Goal: Information Seeking & Learning: Learn about a topic

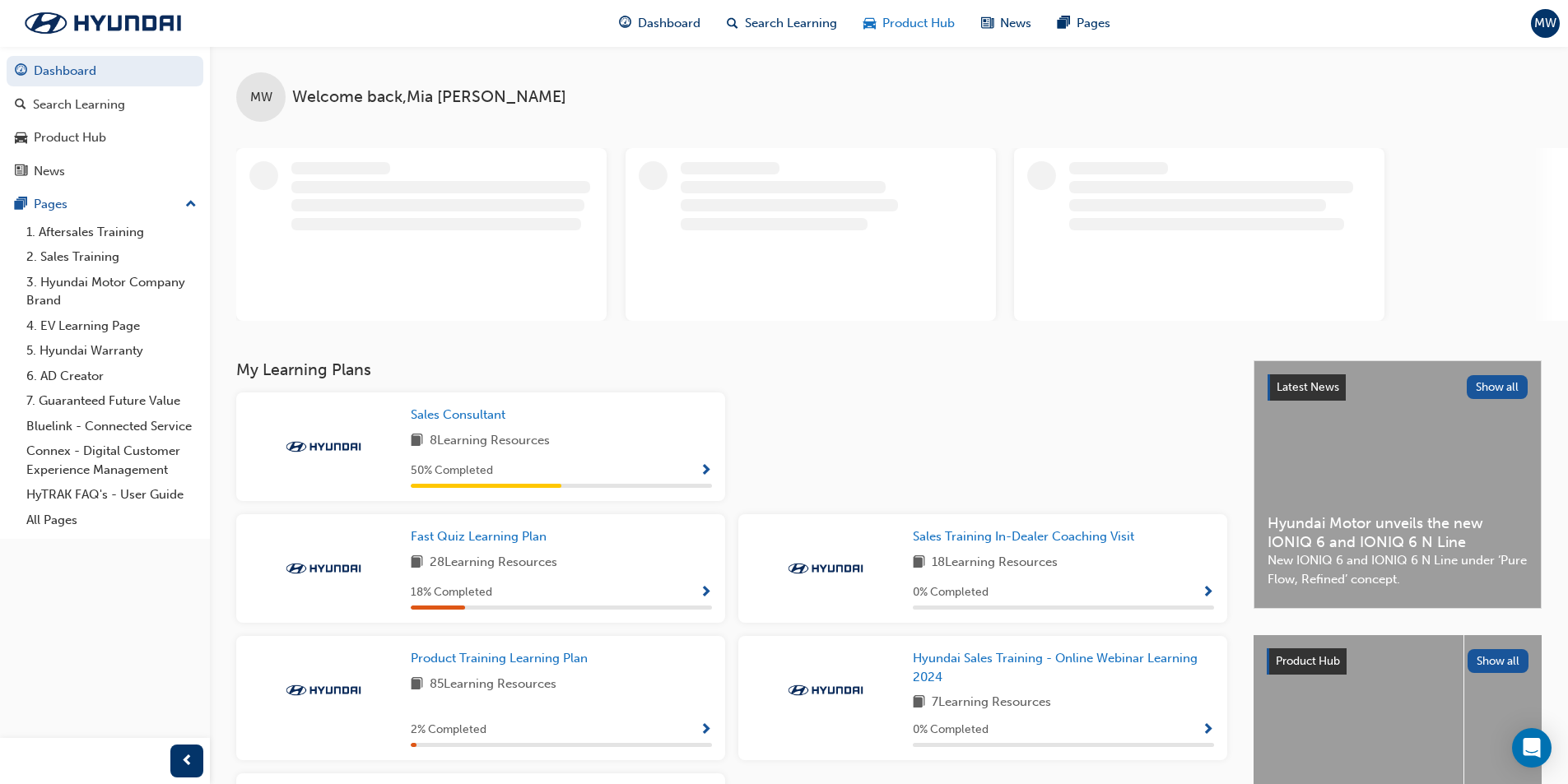
click at [912, 20] on span "Product Hub" at bounding box center [918, 23] width 73 height 19
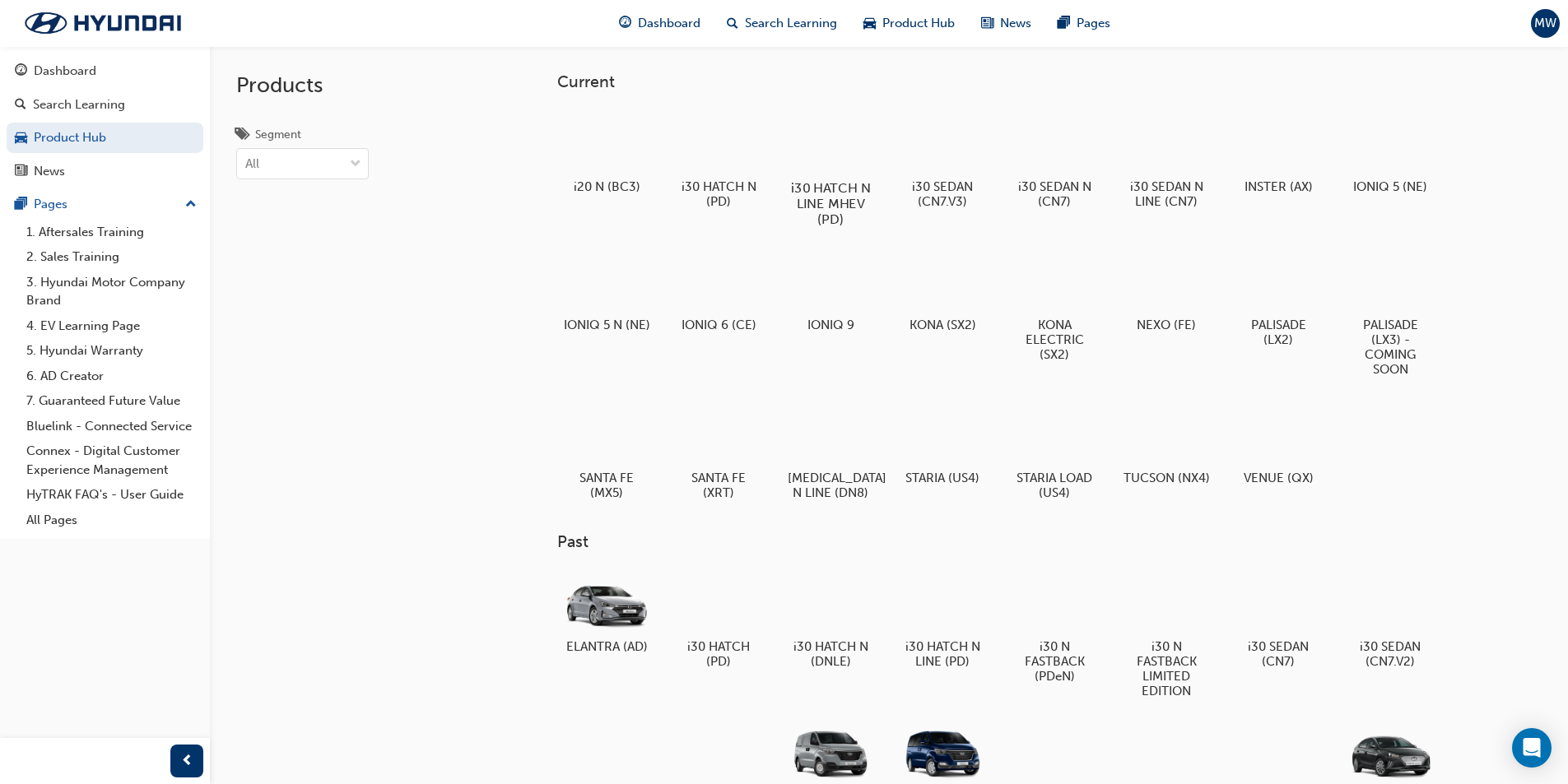
click at [833, 145] on div at bounding box center [829, 140] width 92 height 66
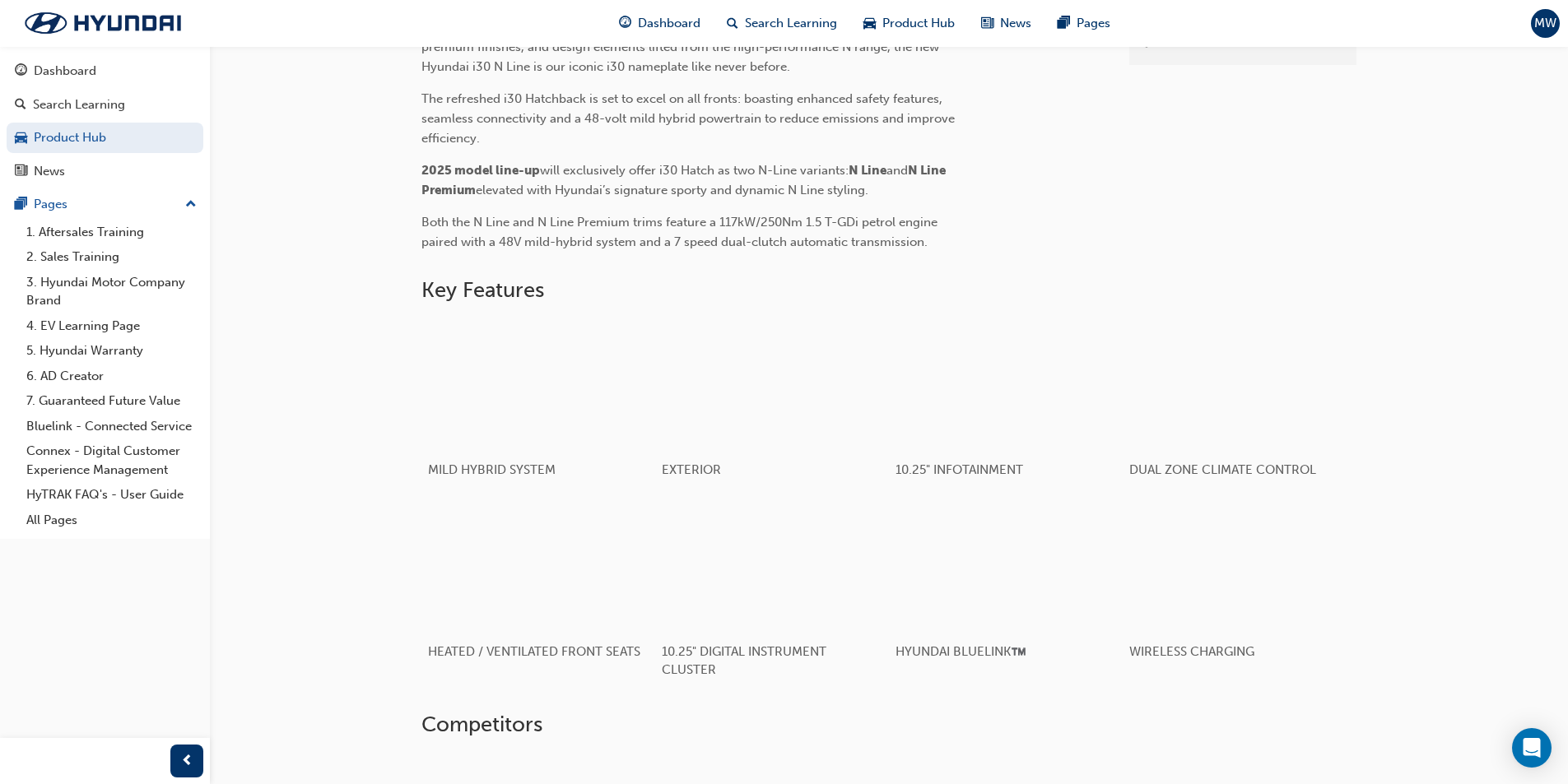
scroll to position [467, 0]
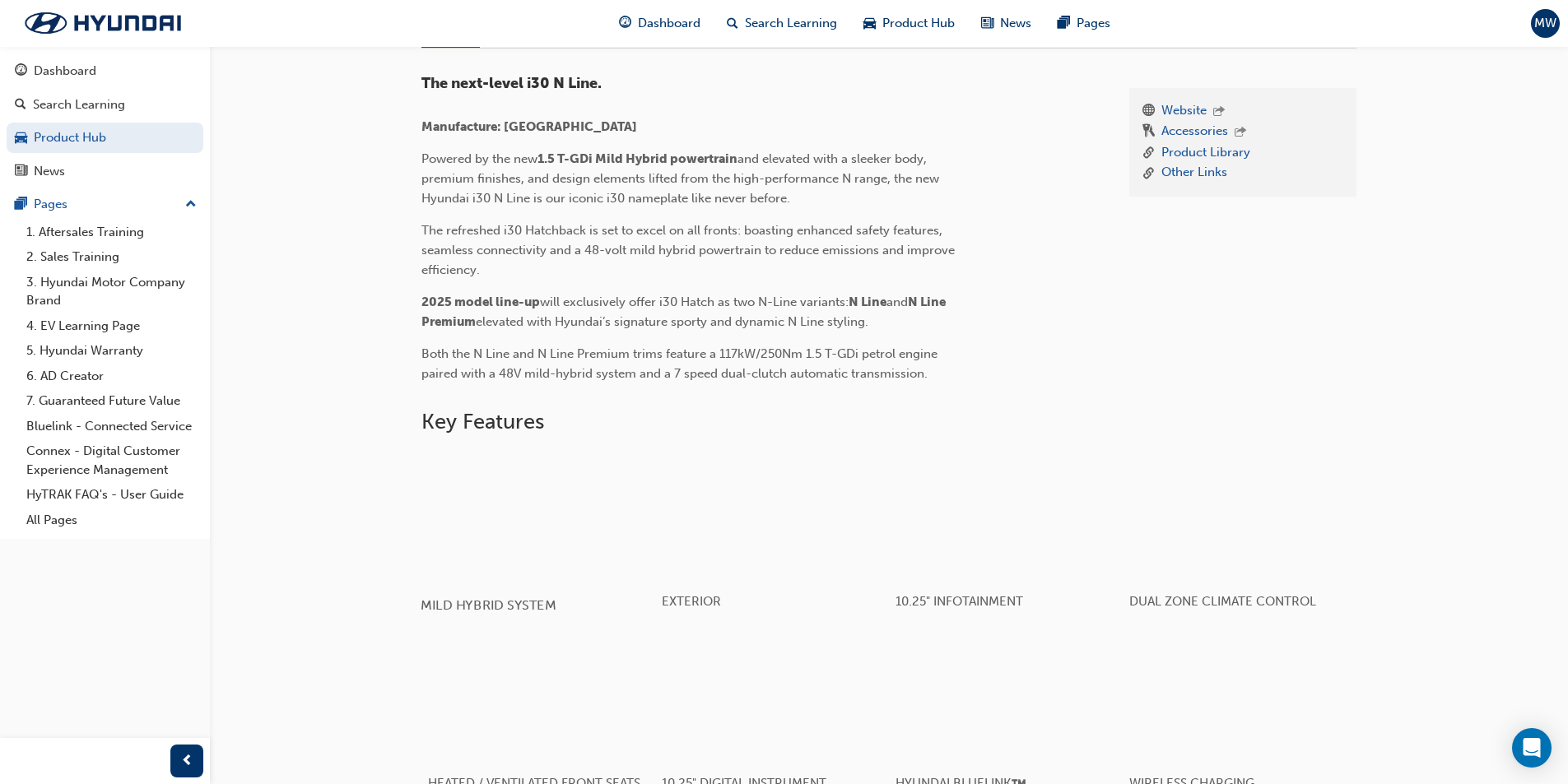
click at [472, 505] on div "button" at bounding box center [538, 515] width 235 height 132
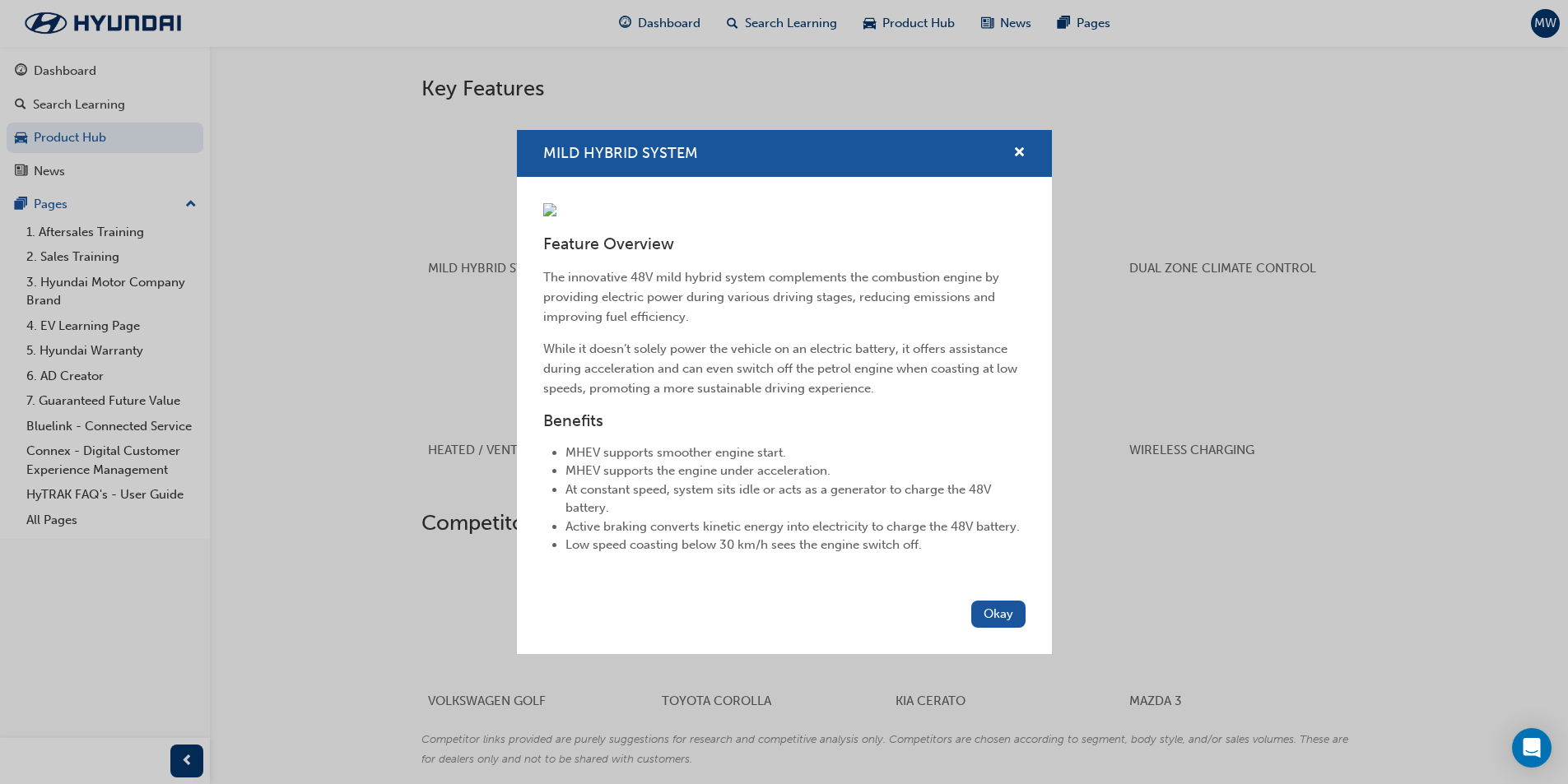
scroll to position [879, 0]
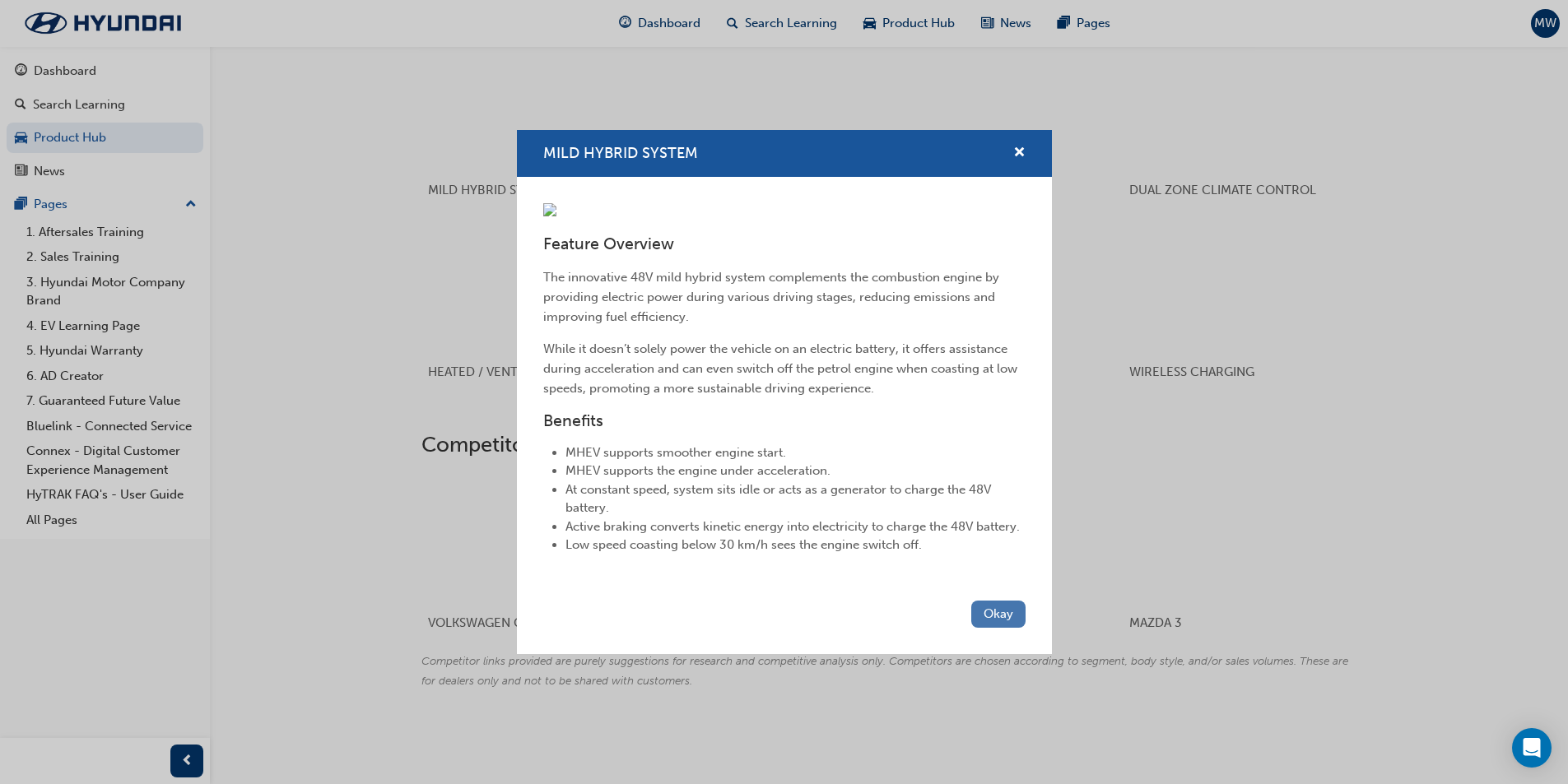
click at [1002, 628] on button "Okay" at bounding box center [998, 615] width 54 height 27
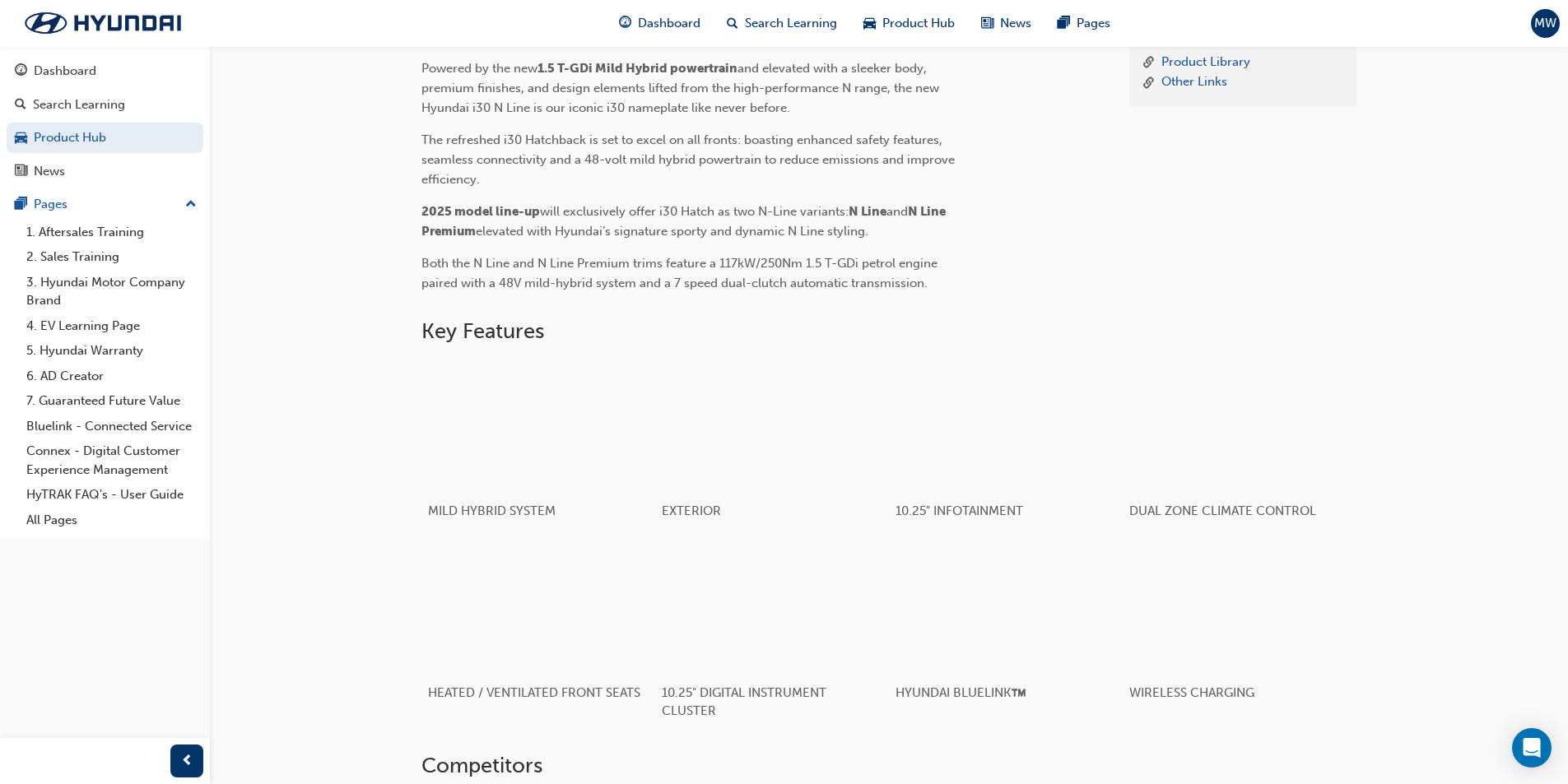
scroll to position [549, 0]
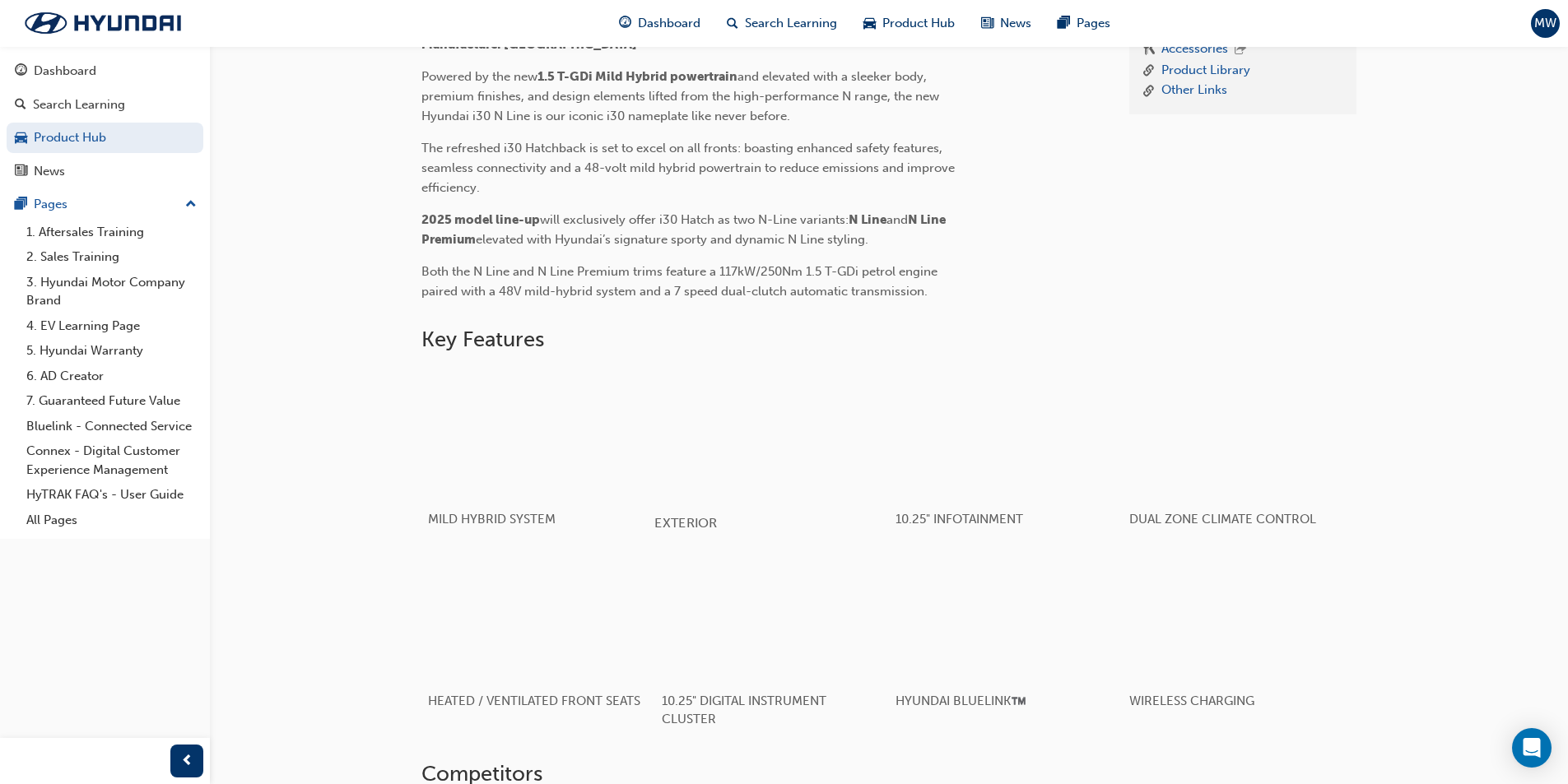
click at [725, 434] on div "button" at bounding box center [771, 433] width 235 height 132
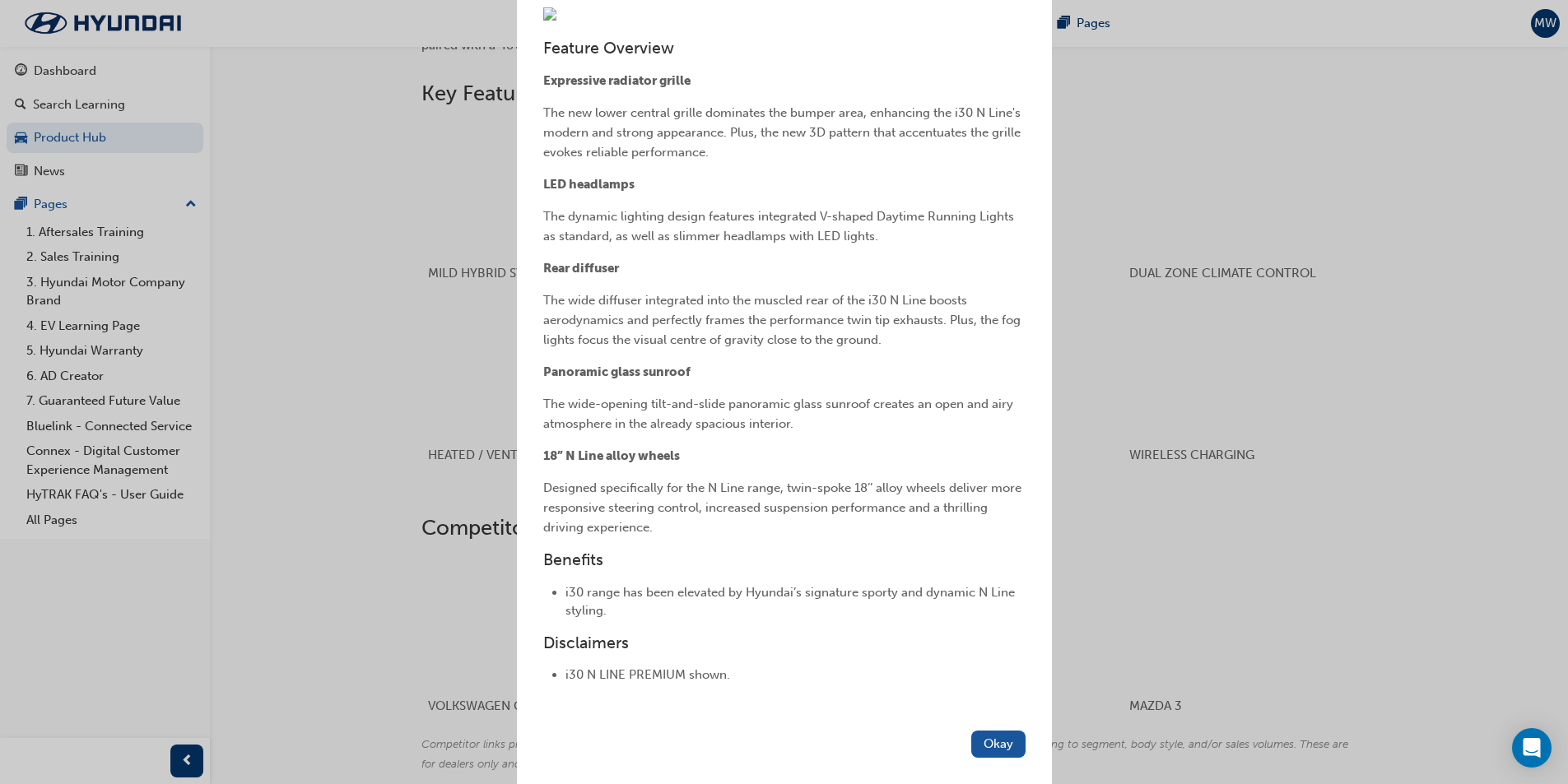
scroll to position [797, 0]
click at [976, 745] on button "Okay" at bounding box center [998, 745] width 54 height 27
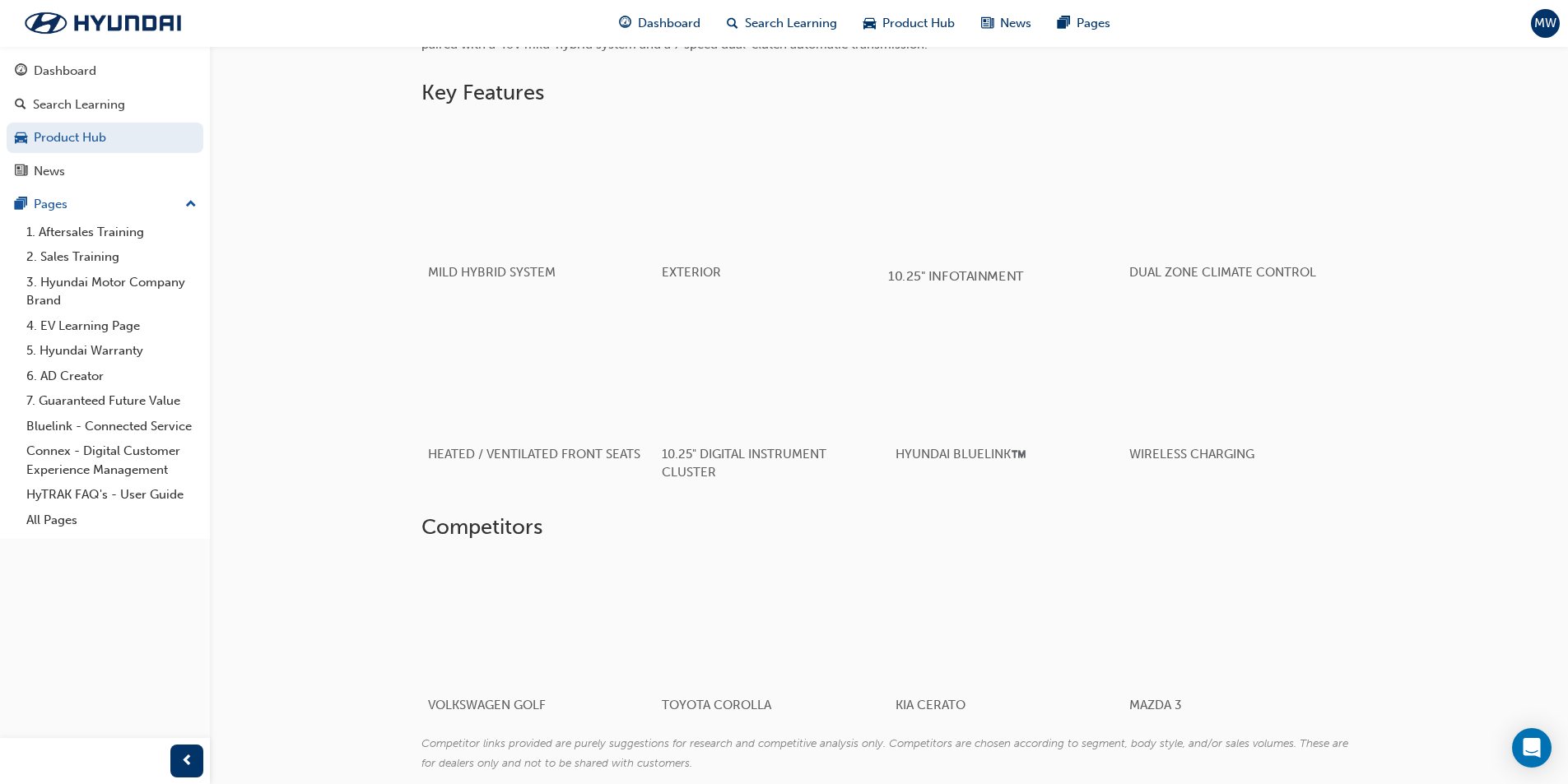
click at [940, 207] on div "button" at bounding box center [1006, 186] width 235 height 132
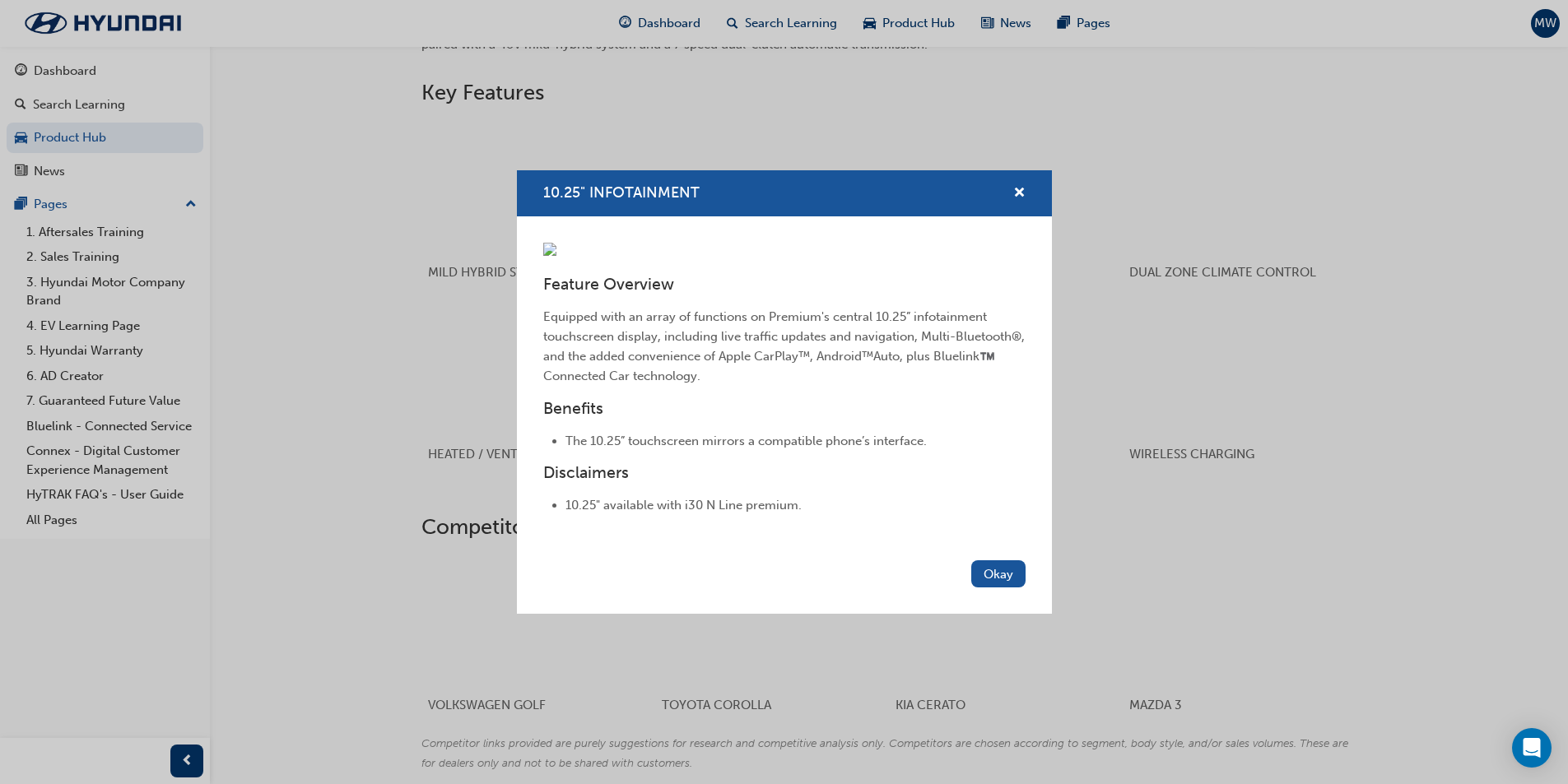
click at [556, 243] on img at bounding box center [549, 249] width 13 height 13
click at [991, 588] on button "Okay" at bounding box center [998, 574] width 54 height 27
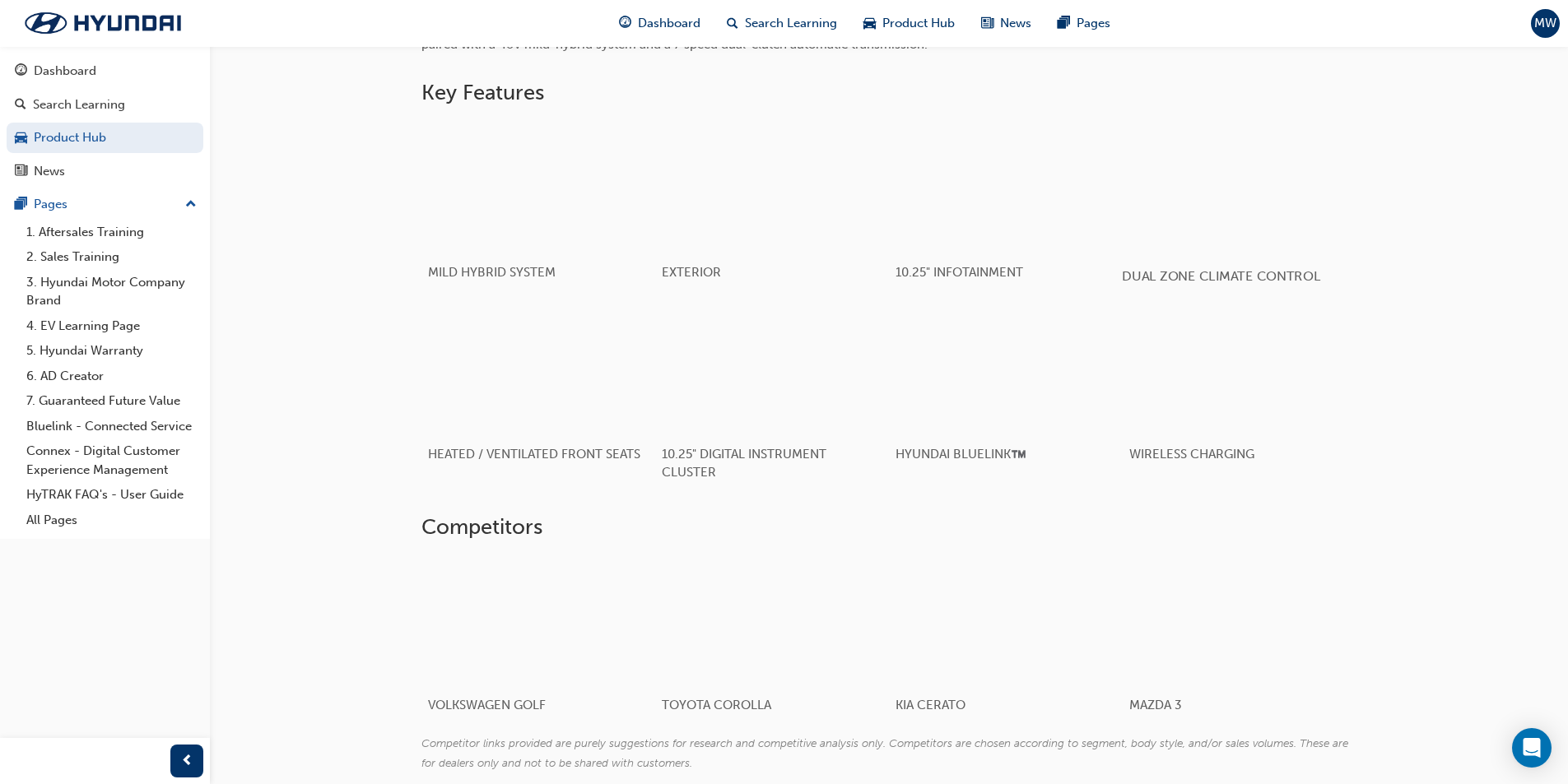
click at [1265, 222] on div "button" at bounding box center [1239, 186] width 235 height 132
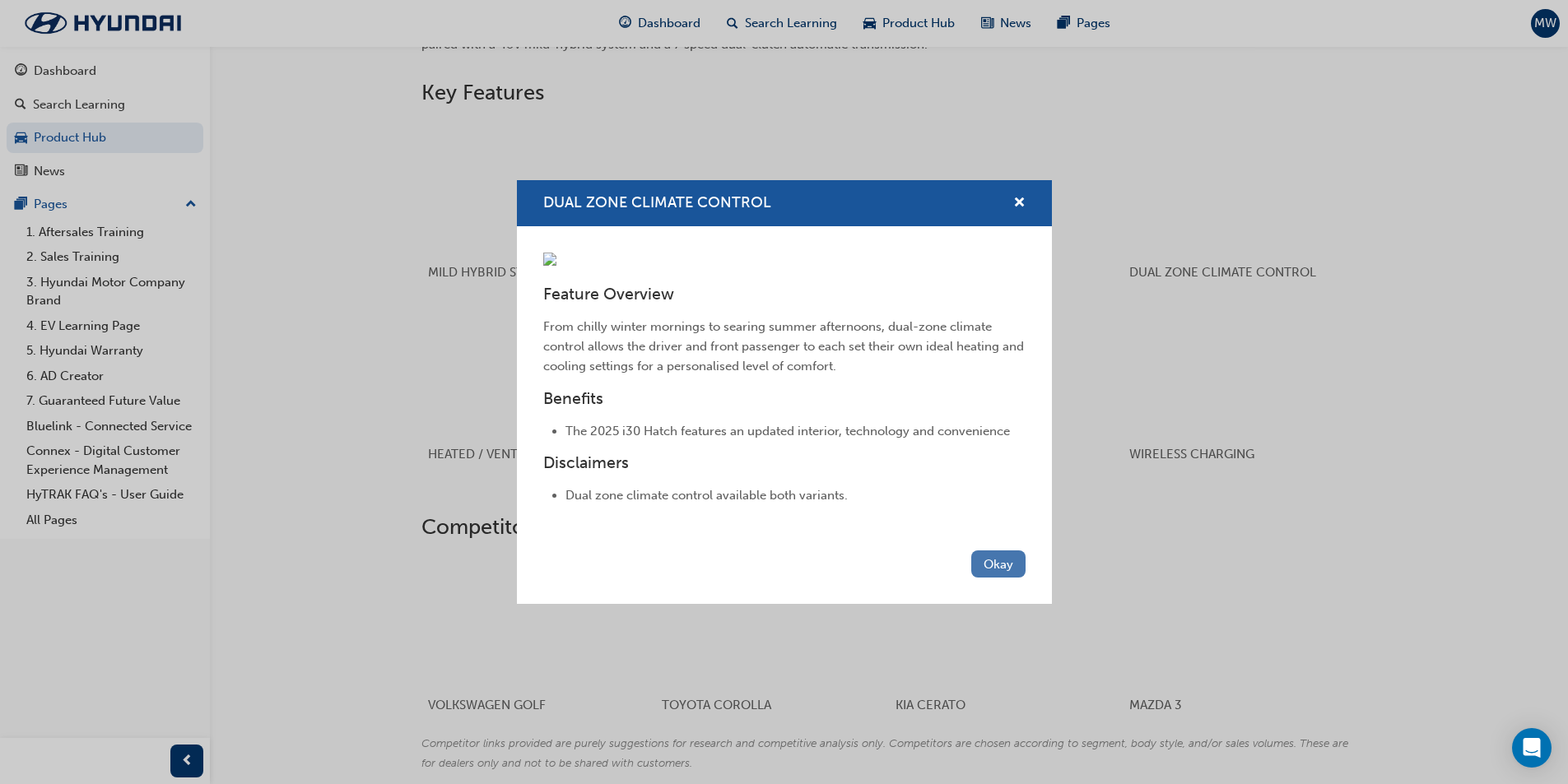
click at [995, 578] on button "Okay" at bounding box center [998, 564] width 54 height 27
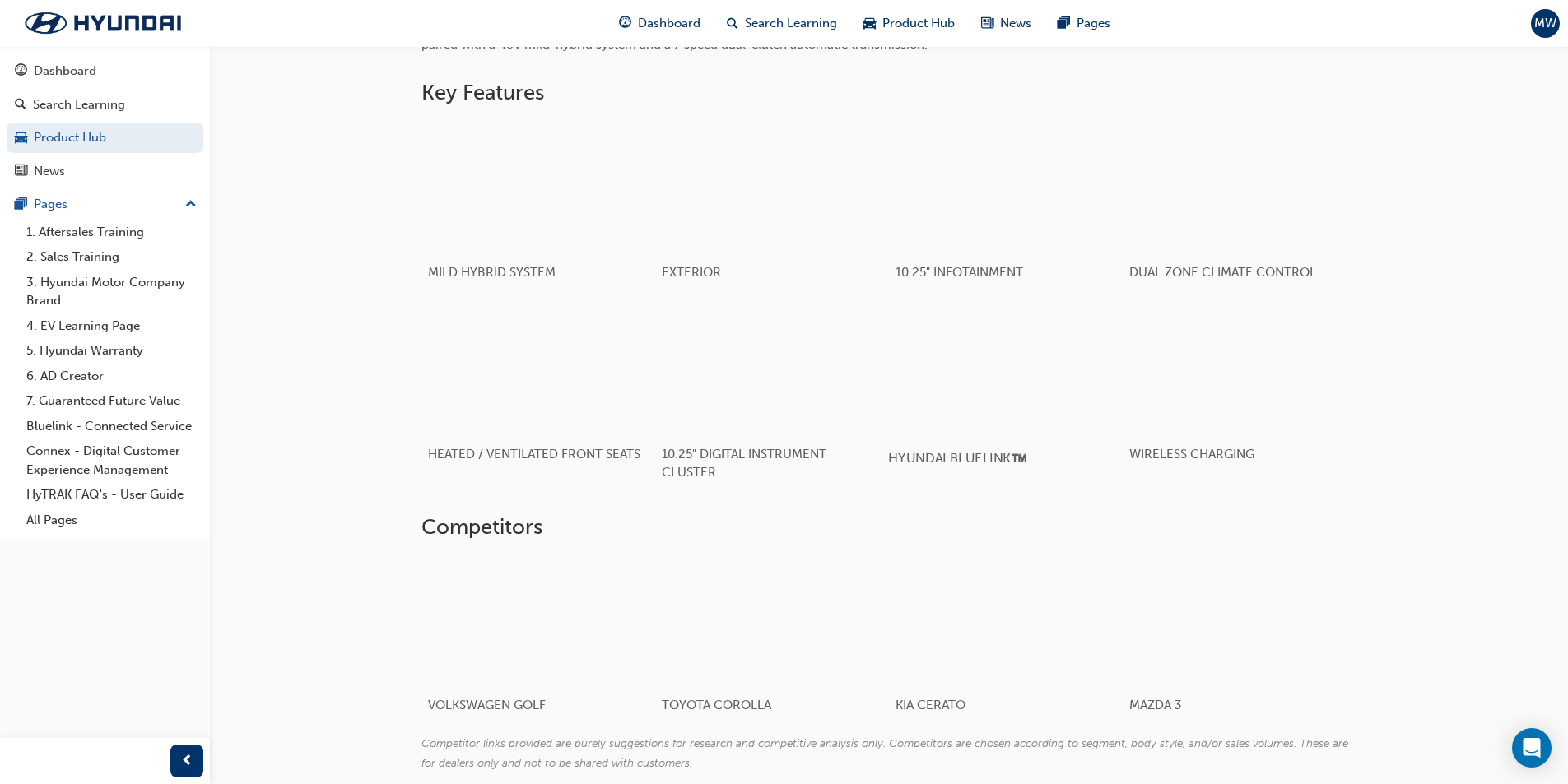
click at [980, 372] on div "button" at bounding box center [1006, 368] width 235 height 132
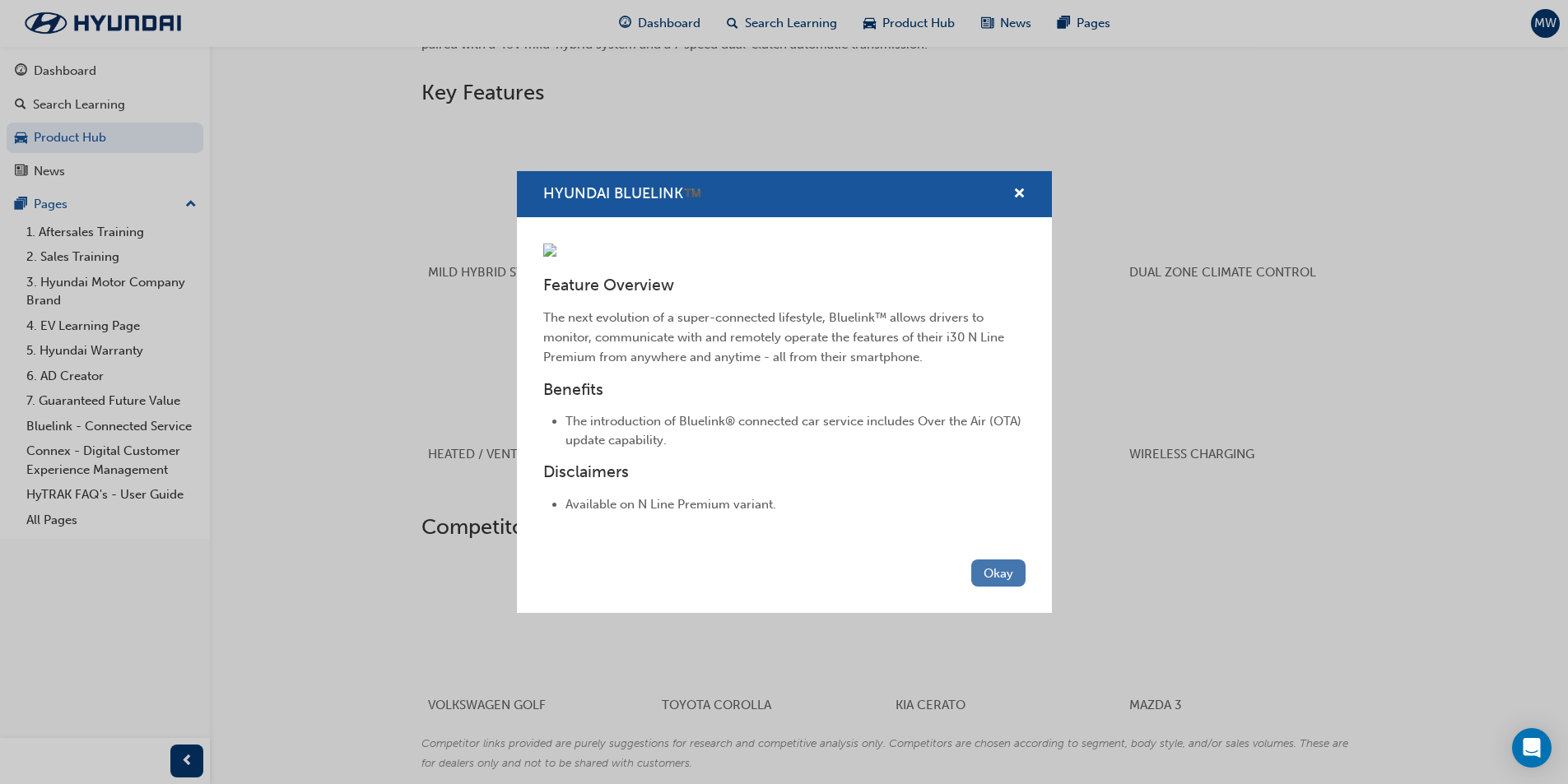
click at [1009, 587] on button "Okay" at bounding box center [998, 573] width 54 height 27
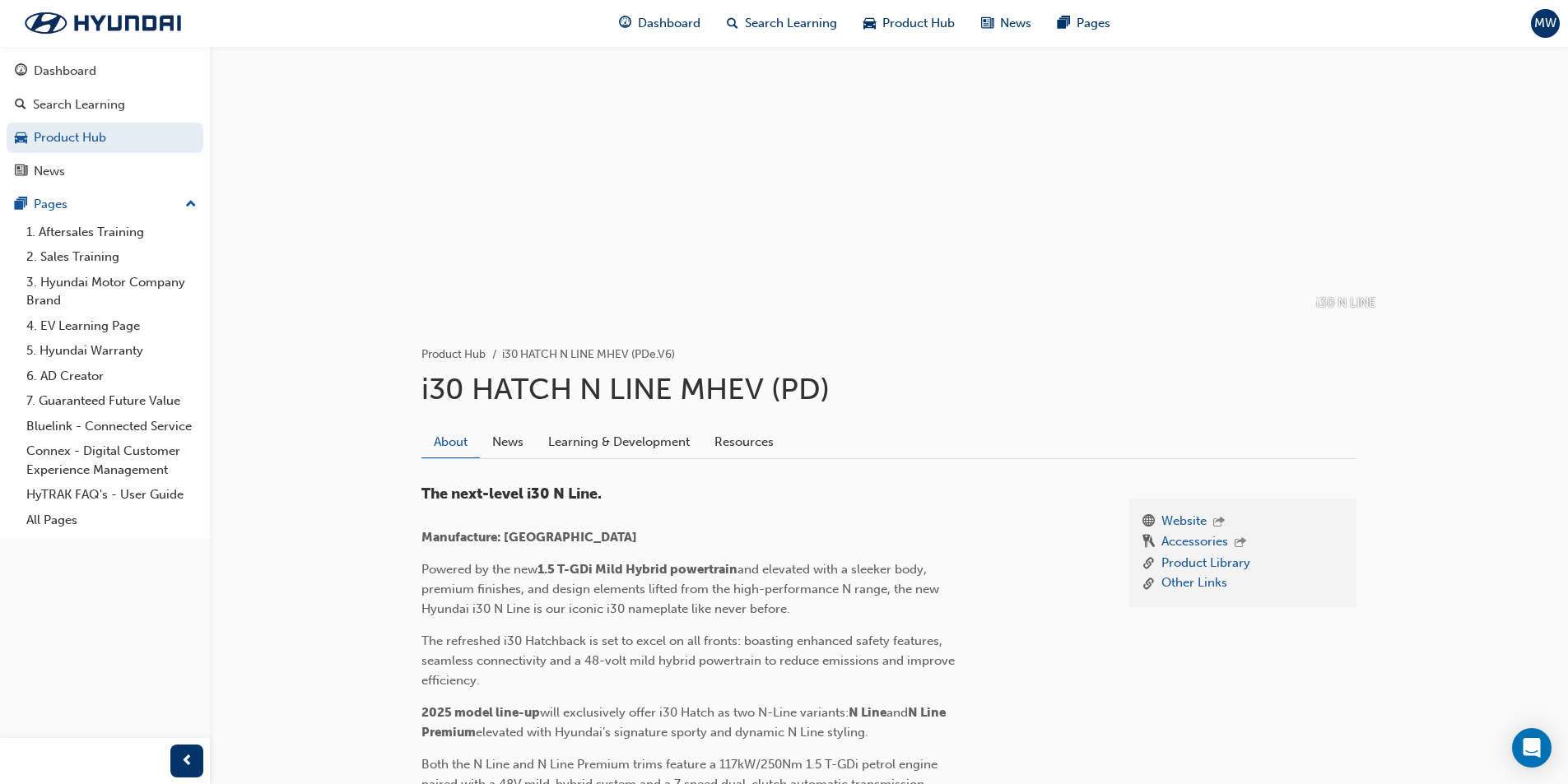
scroll to position [56, 0]
click at [907, 24] on span "Product Hub" at bounding box center [918, 23] width 73 height 19
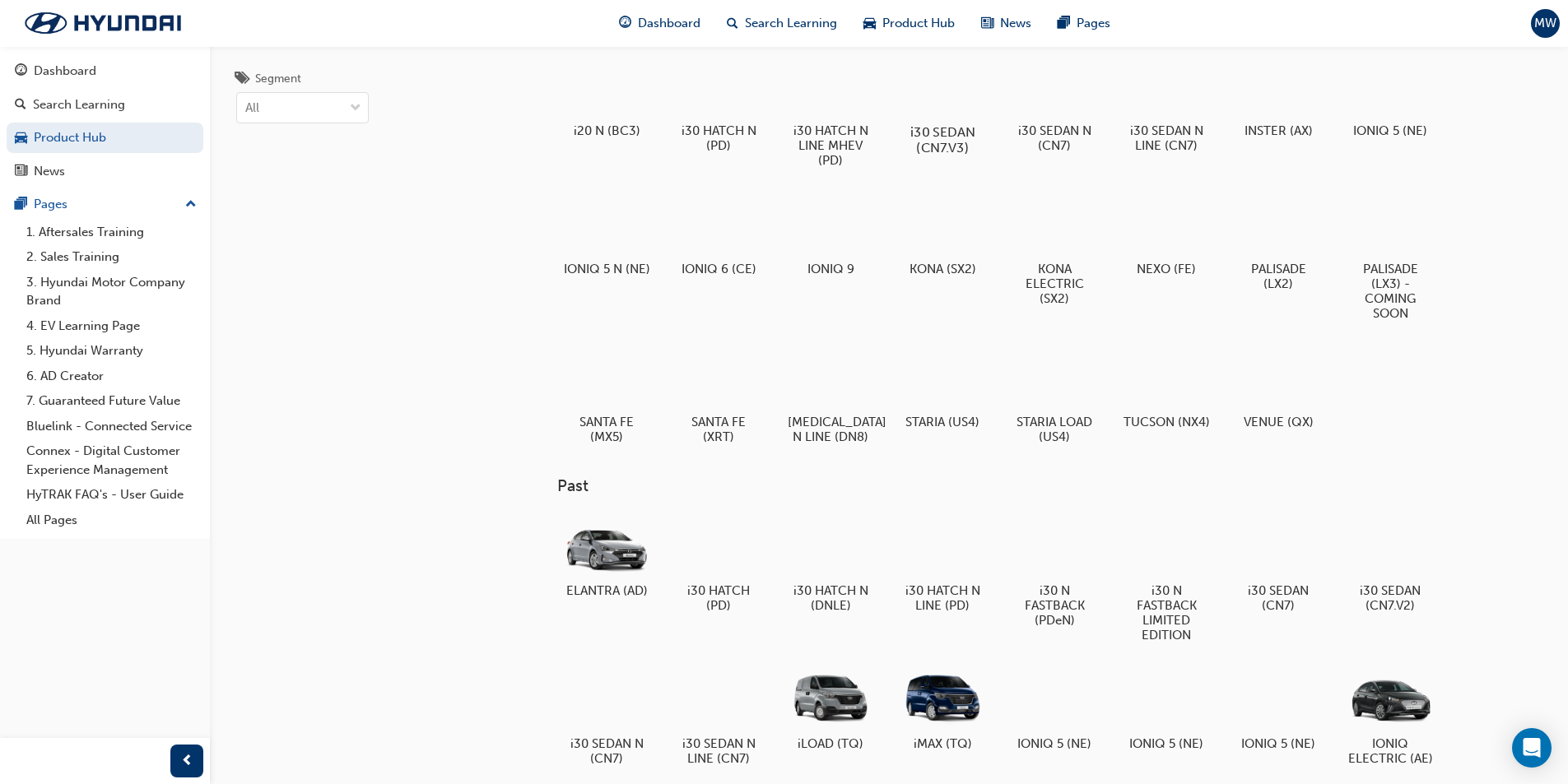
click at [927, 92] on div at bounding box center [941, 85] width 92 height 65
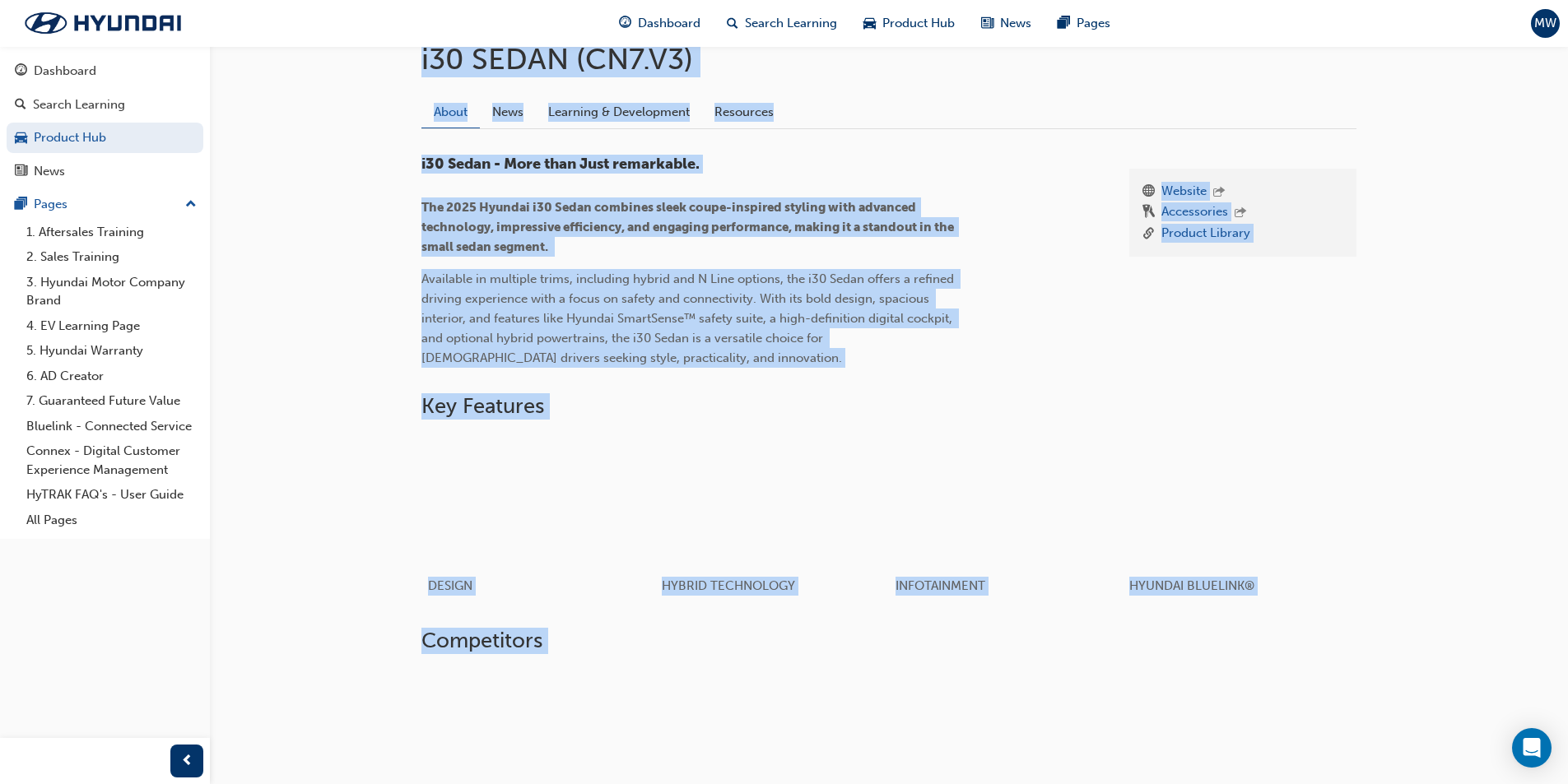
scroll to position [412, 0]
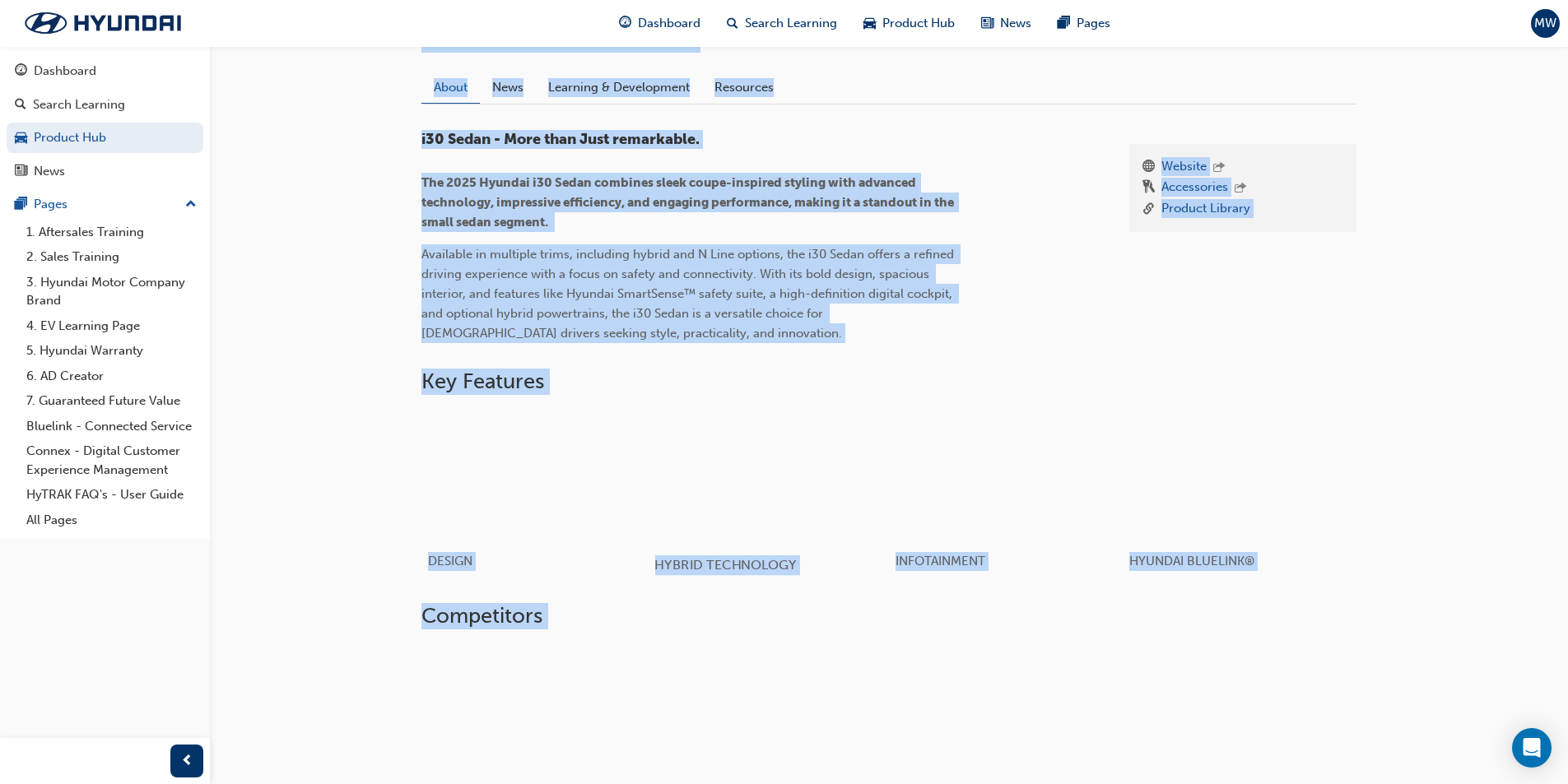
click at [720, 561] on span "HYBRID TECHNOLOGY" at bounding box center [724, 565] width 141 height 15
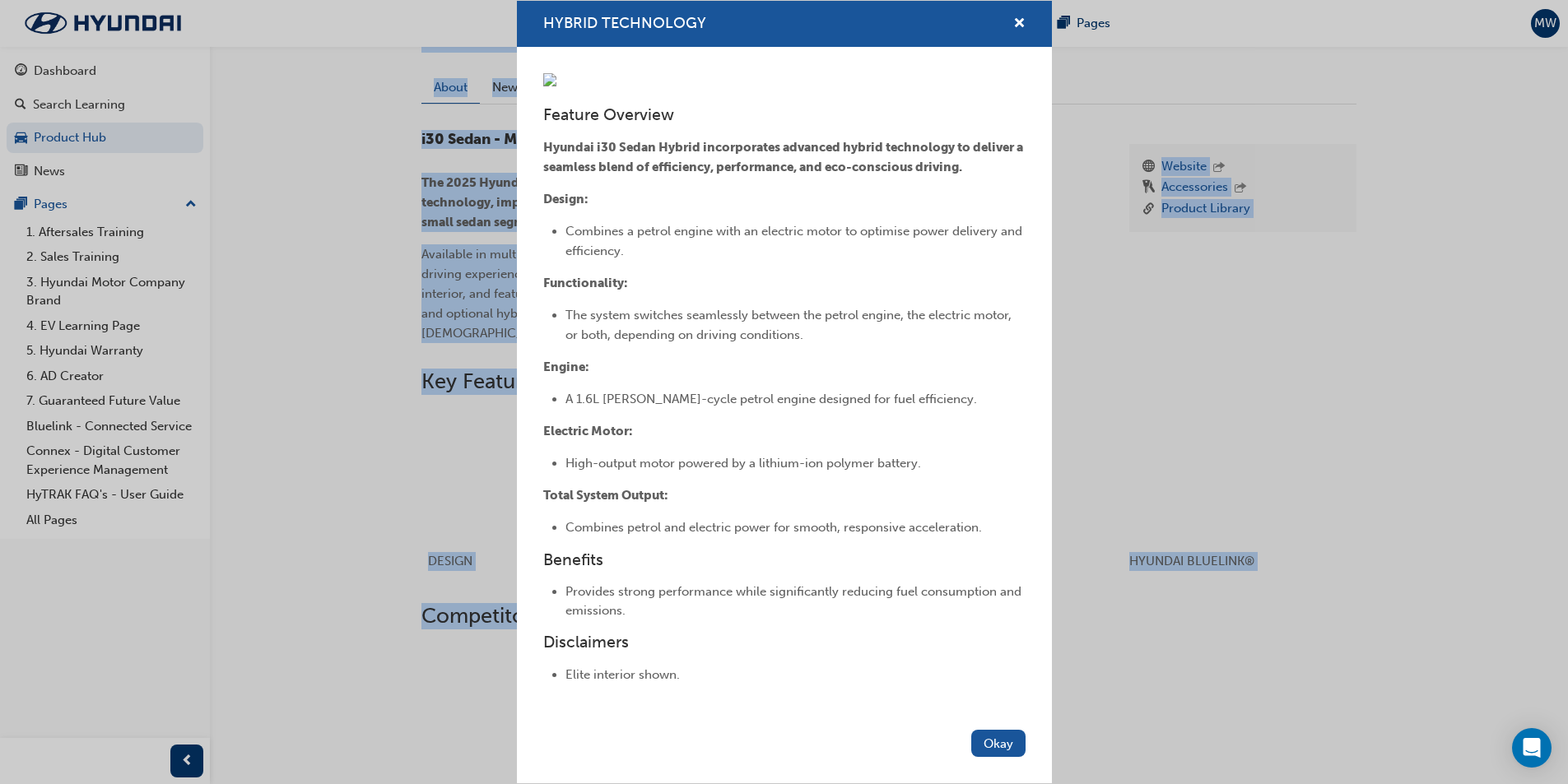
scroll to position [19, 0]
click at [983, 745] on button "Okay" at bounding box center [998, 744] width 54 height 27
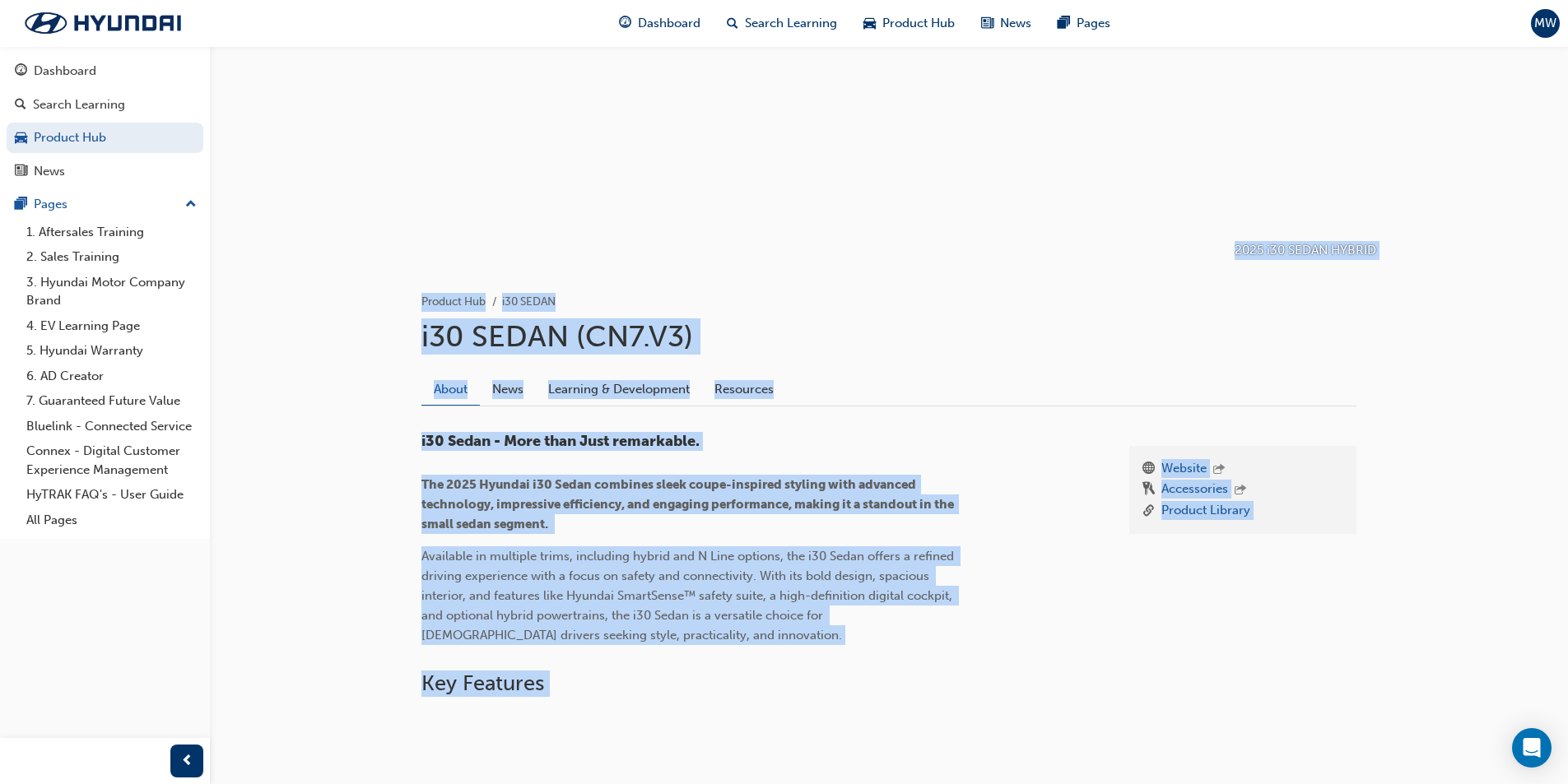
scroll to position [7, 0]
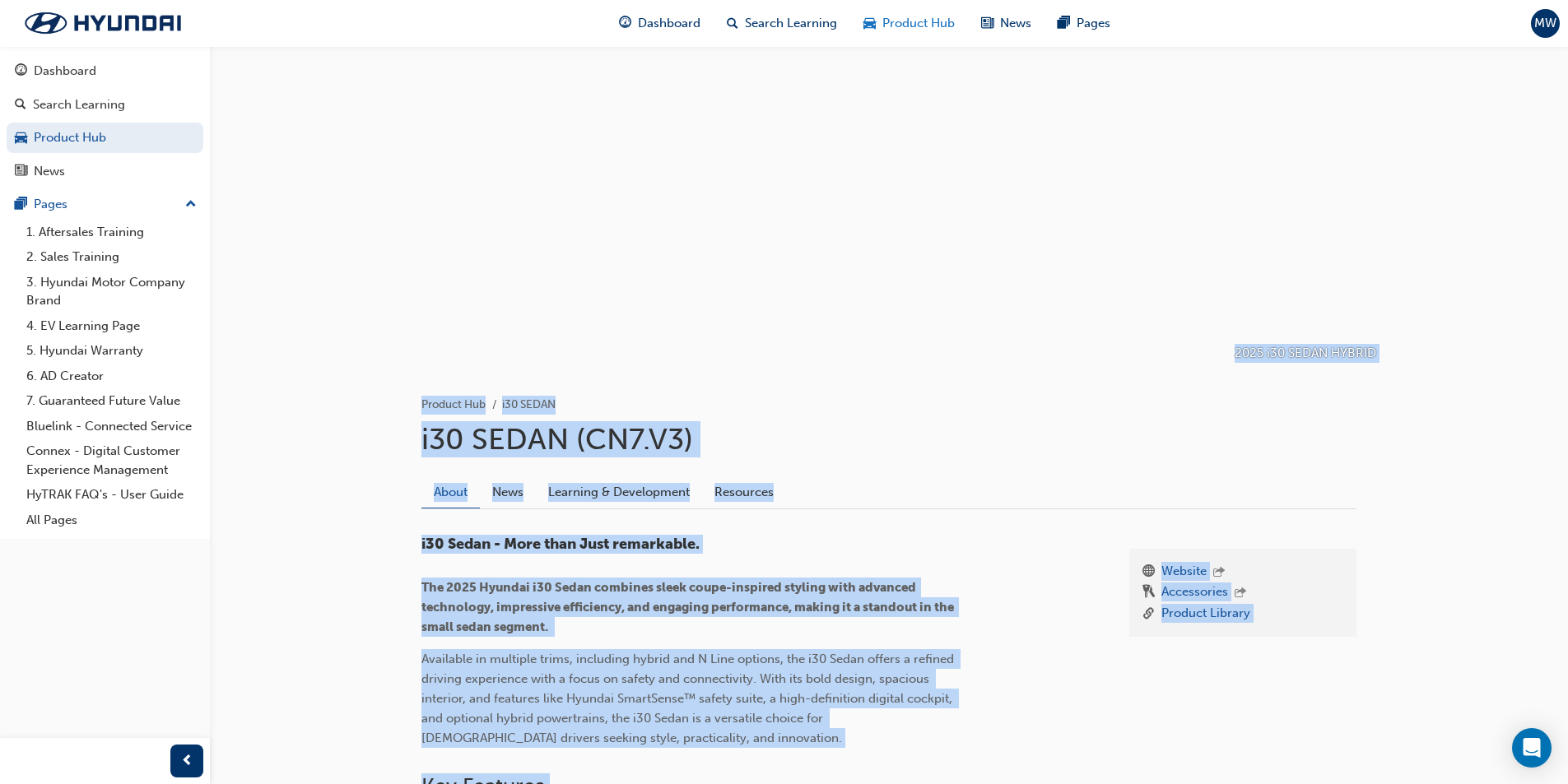
click at [907, 27] on span "Product Hub" at bounding box center [918, 23] width 73 height 19
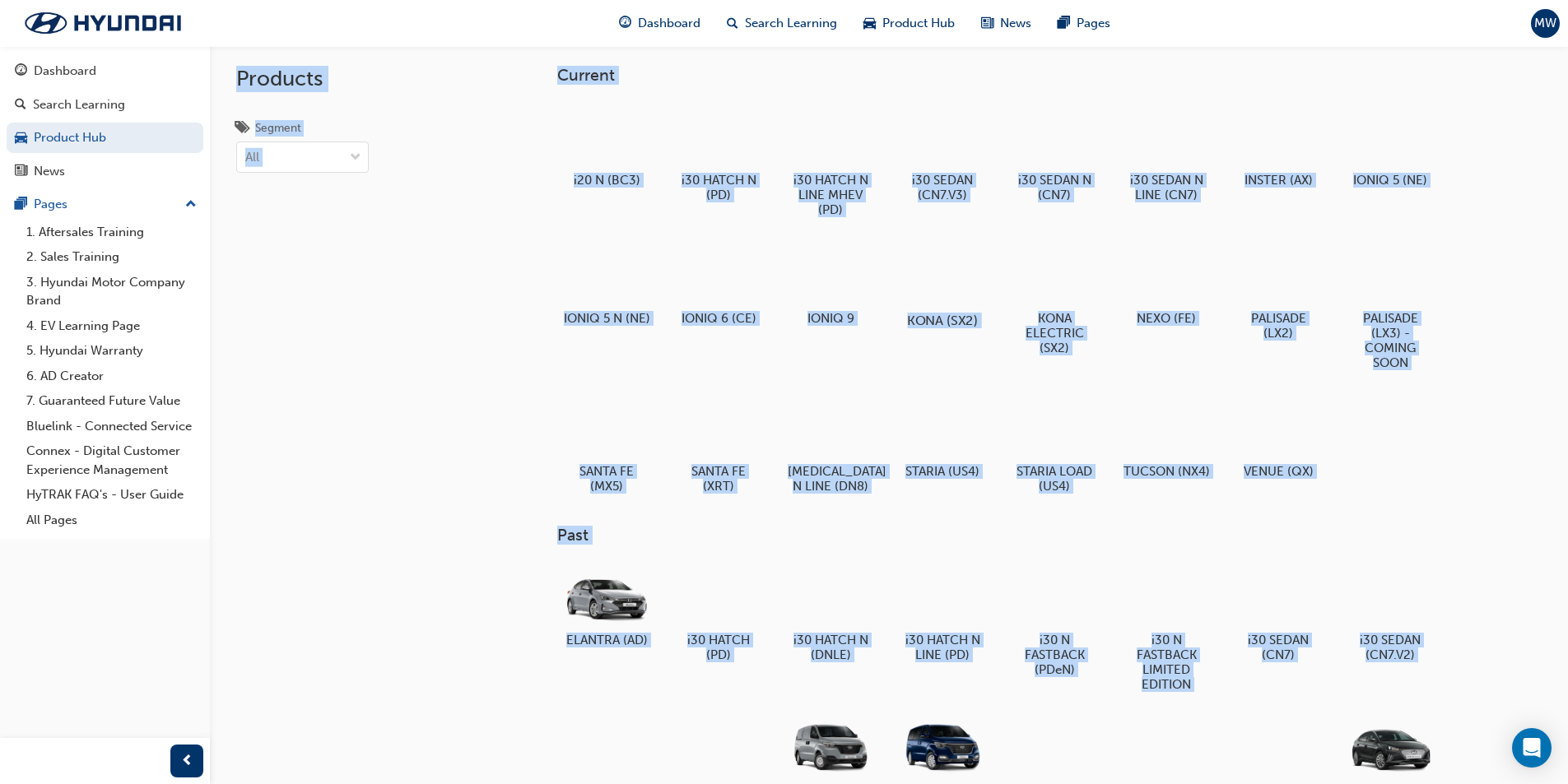
click at [954, 289] on div at bounding box center [941, 273] width 92 height 66
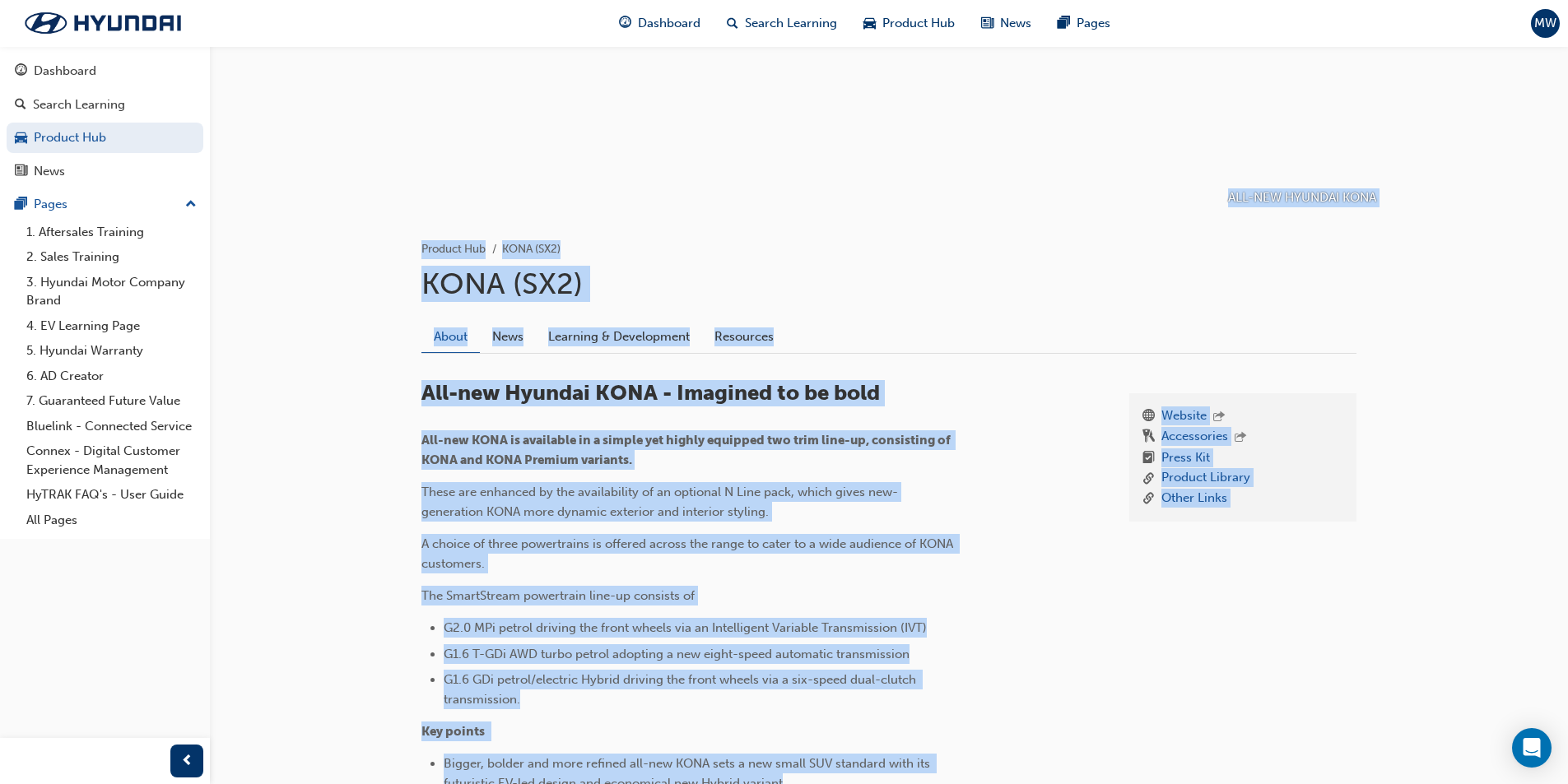
scroll to position [164, 0]
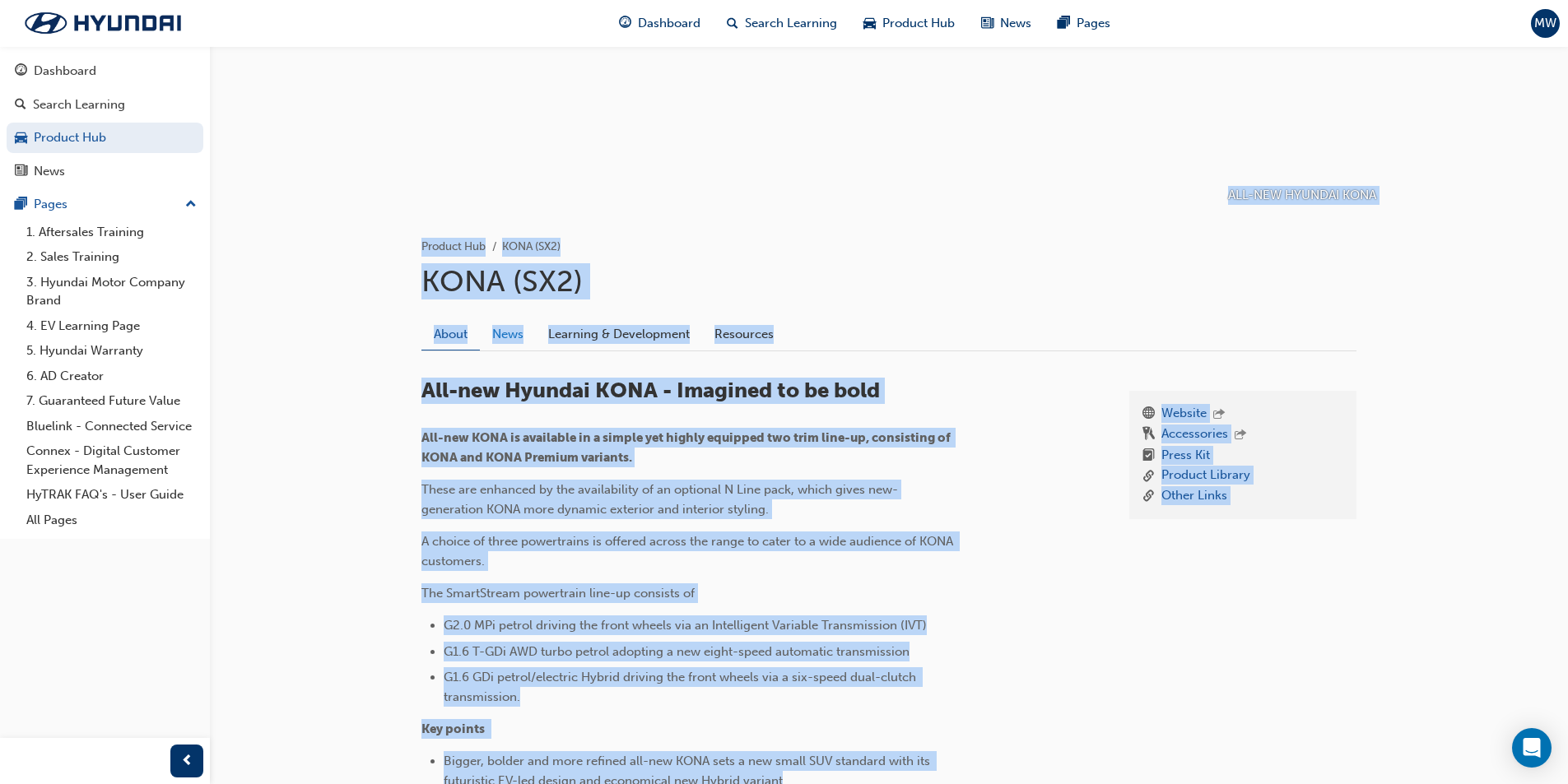
click at [509, 340] on link "News" at bounding box center [508, 334] width 56 height 32
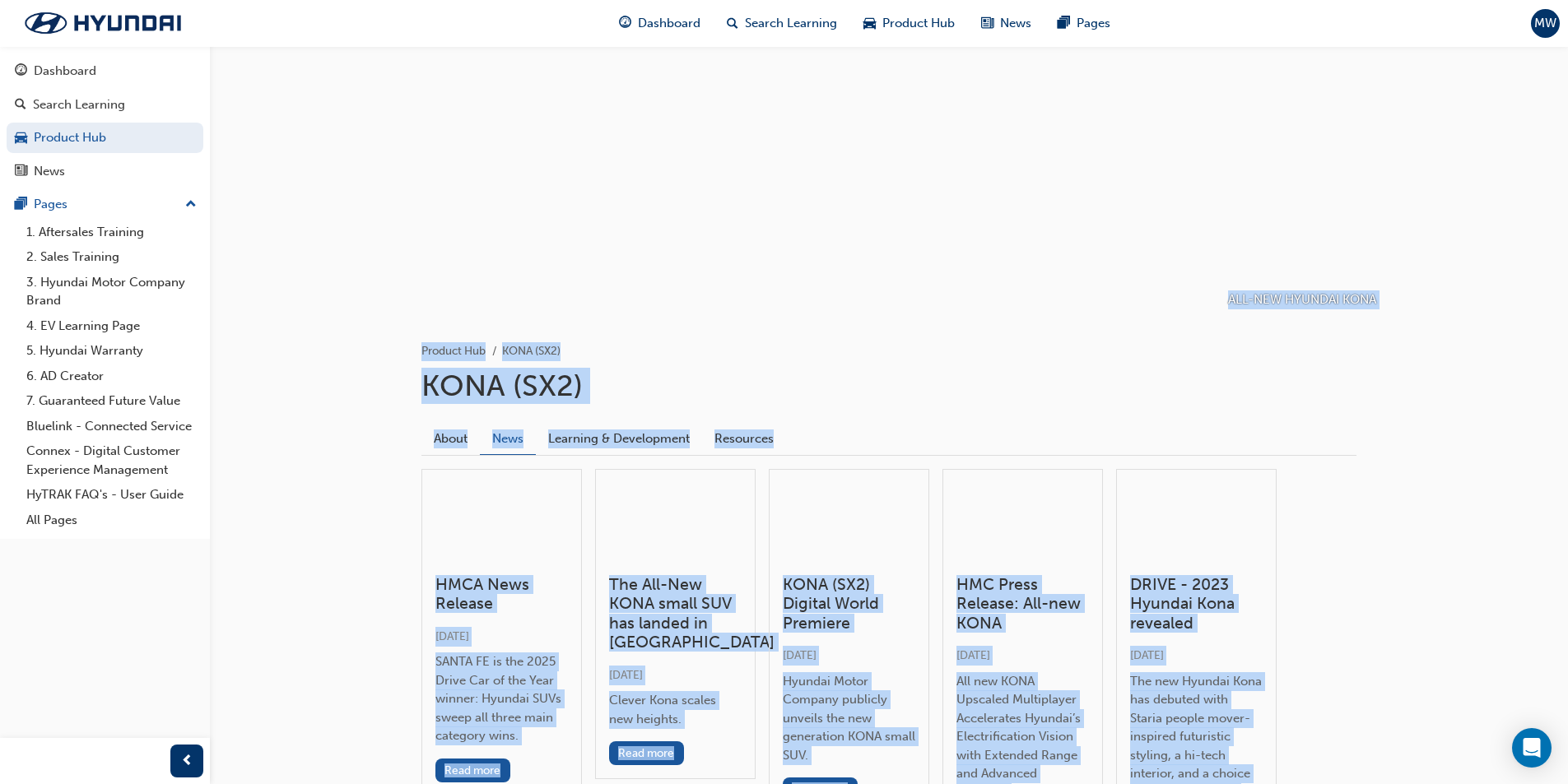
scroll to position [164, 0]
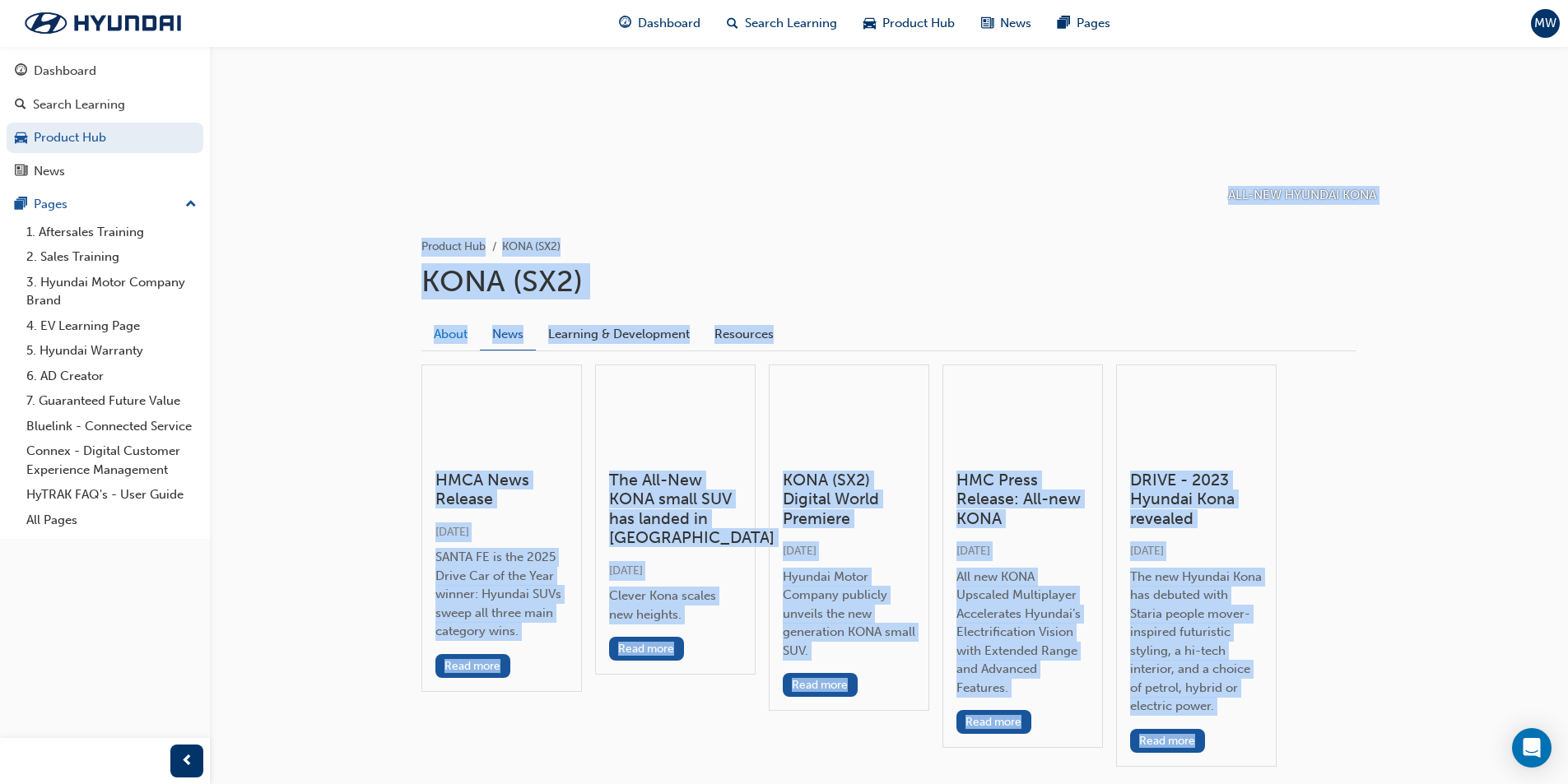
click at [451, 335] on link "About" at bounding box center [450, 334] width 58 height 32
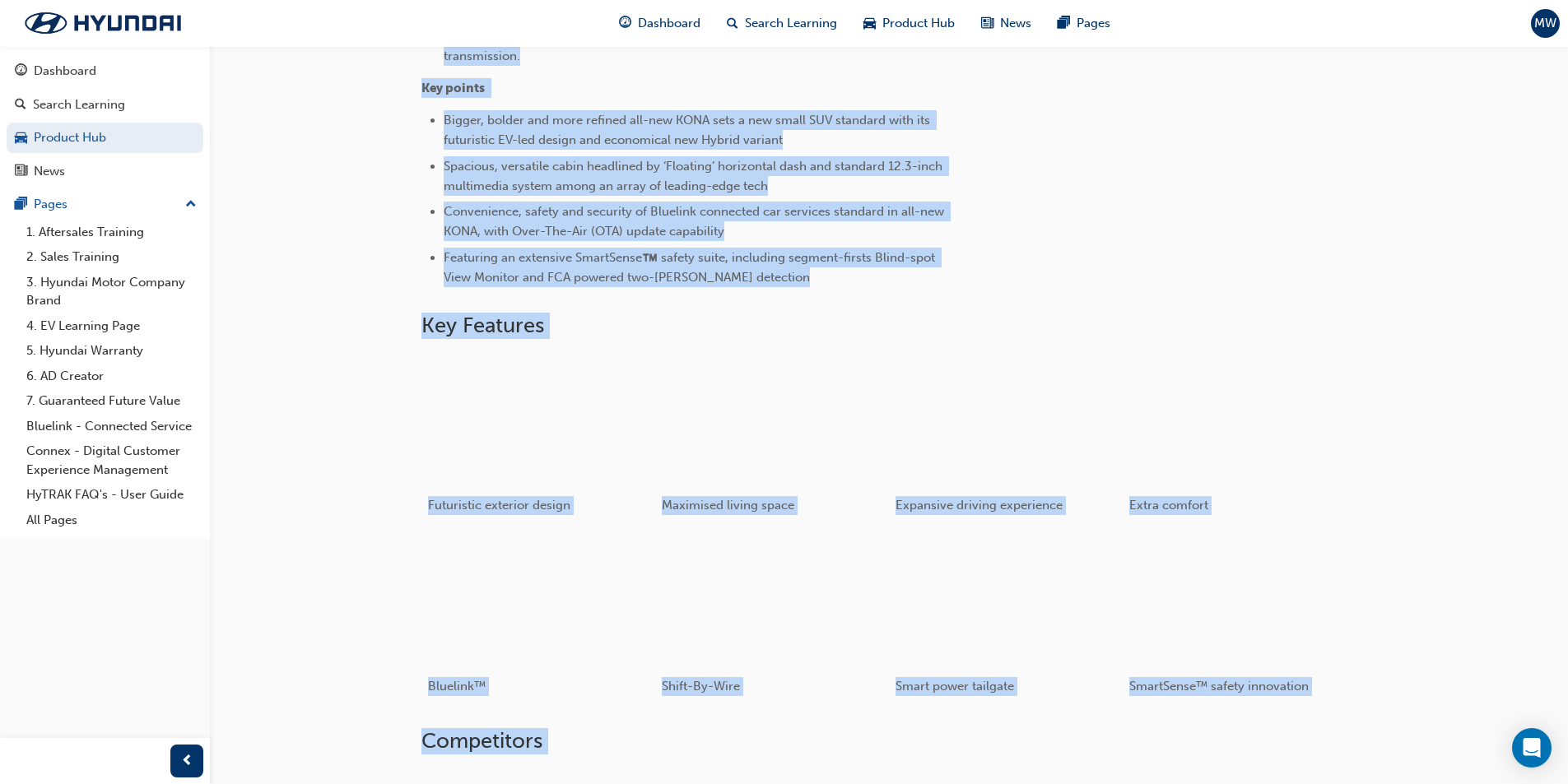
scroll to position [823, 0]
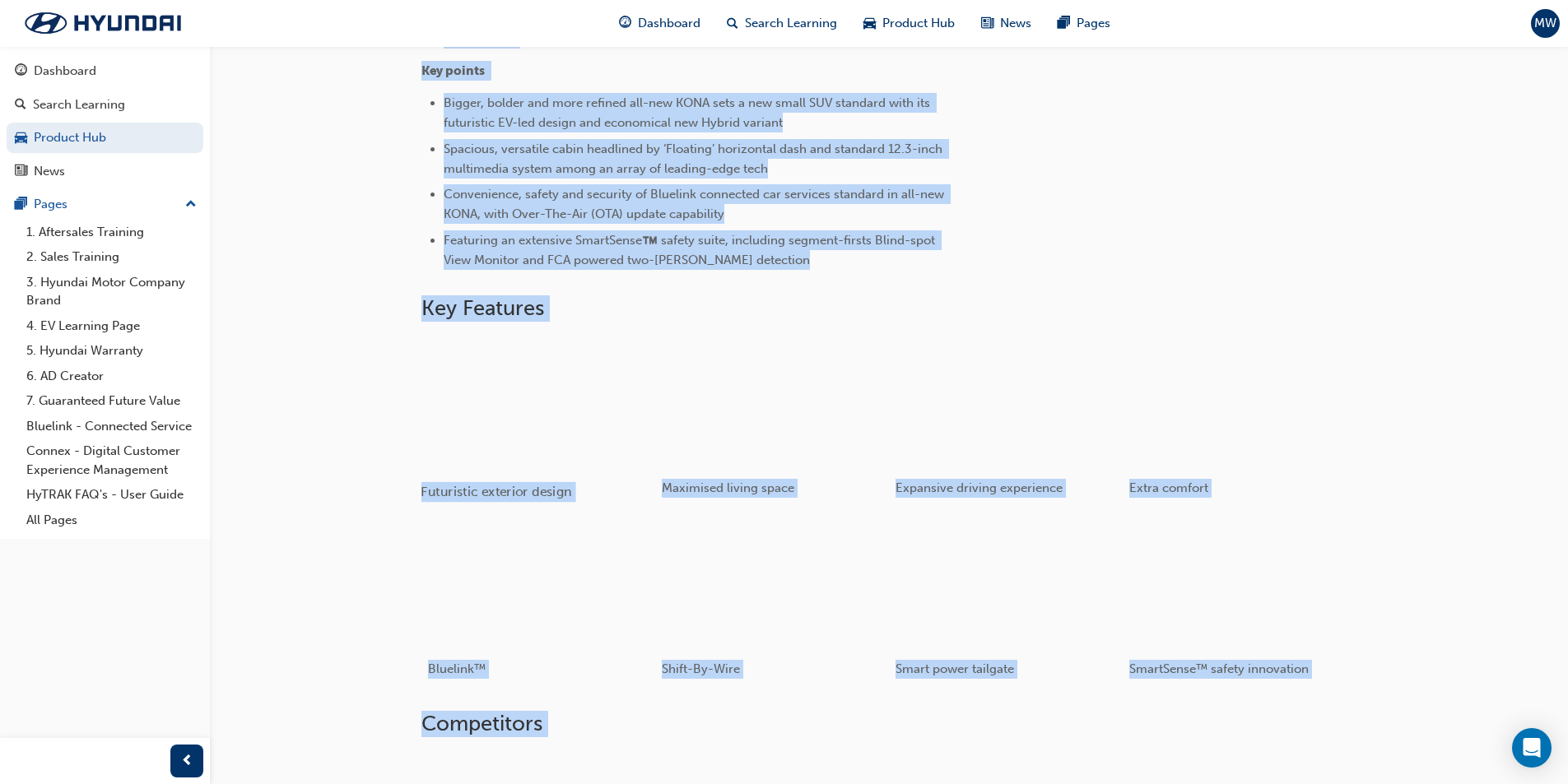
click at [502, 390] on div "button" at bounding box center [538, 401] width 235 height 132
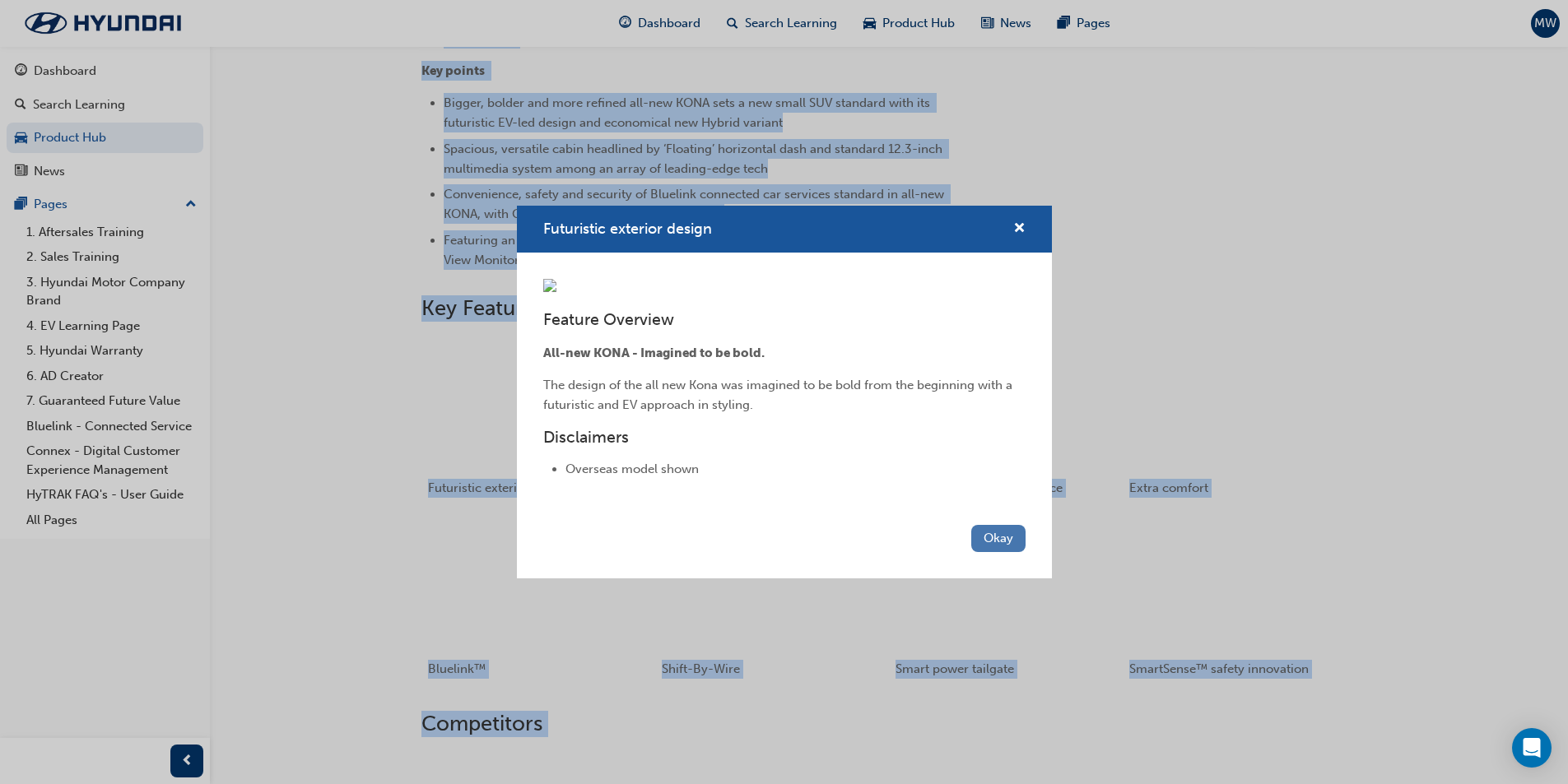
click at [1000, 552] on button "Okay" at bounding box center [998, 538] width 54 height 27
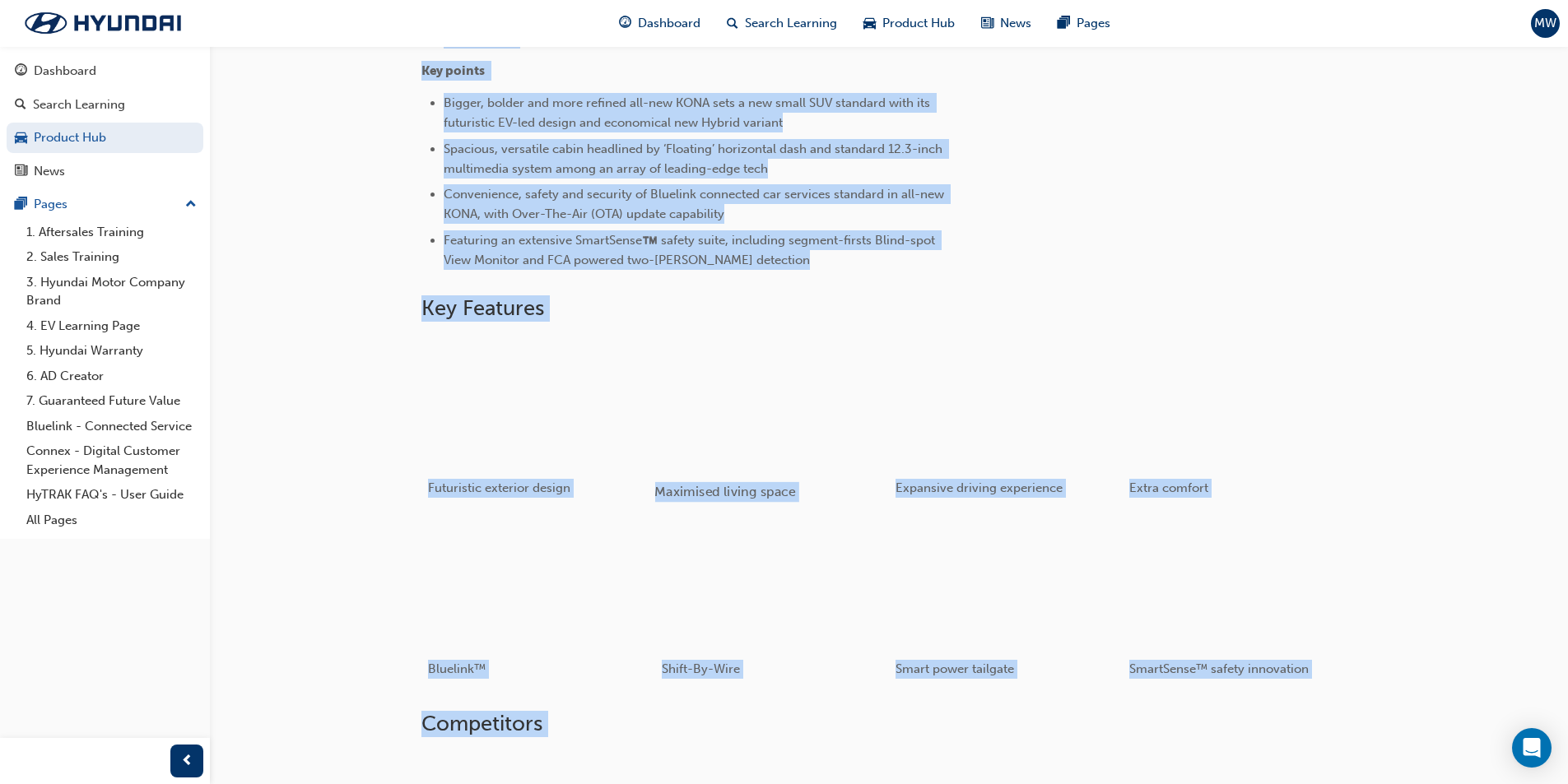
click at [787, 423] on div "button" at bounding box center [771, 401] width 235 height 132
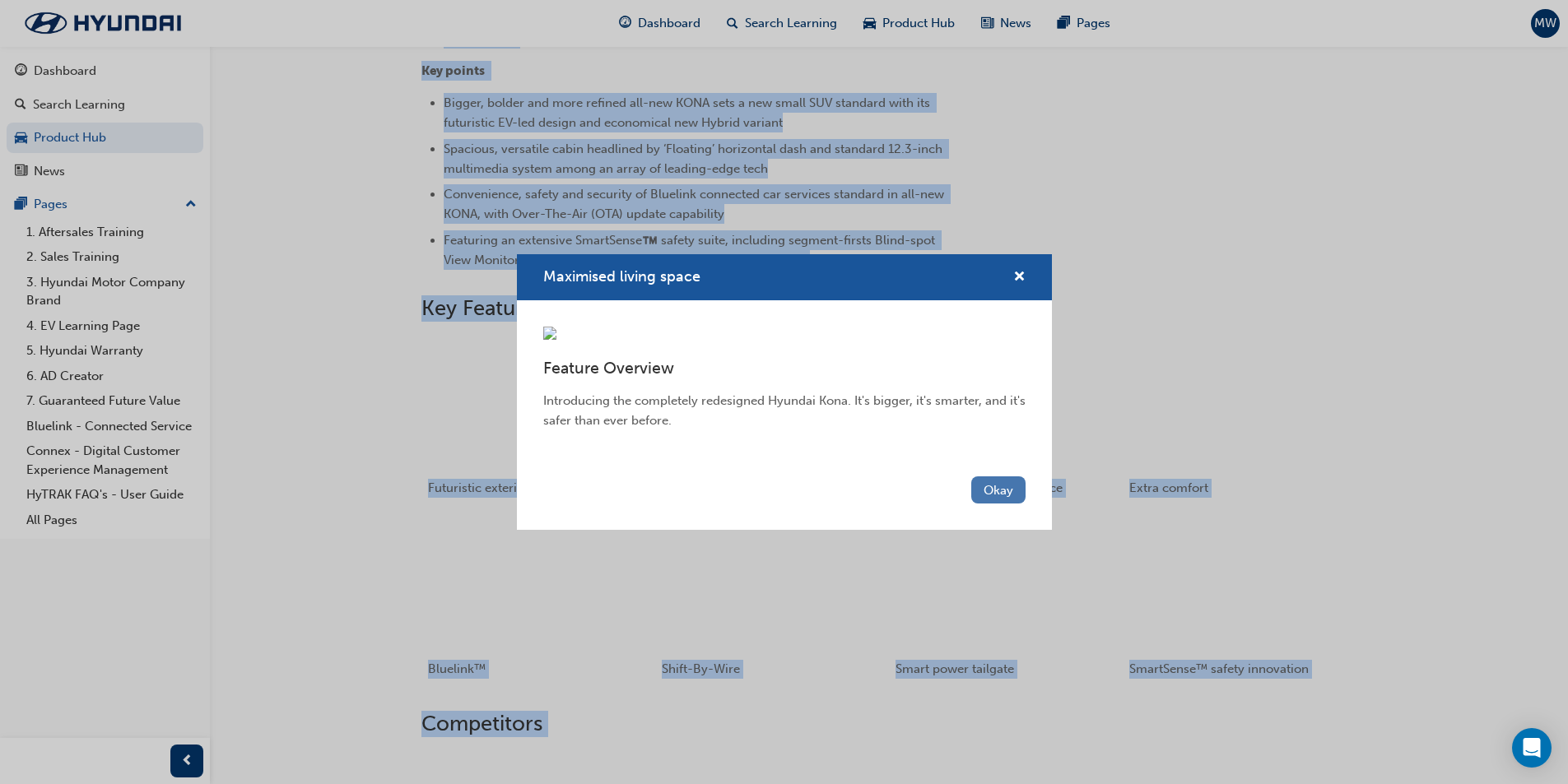
click at [1000, 503] on button "Okay" at bounding box center [998, 490] width 54 height 27
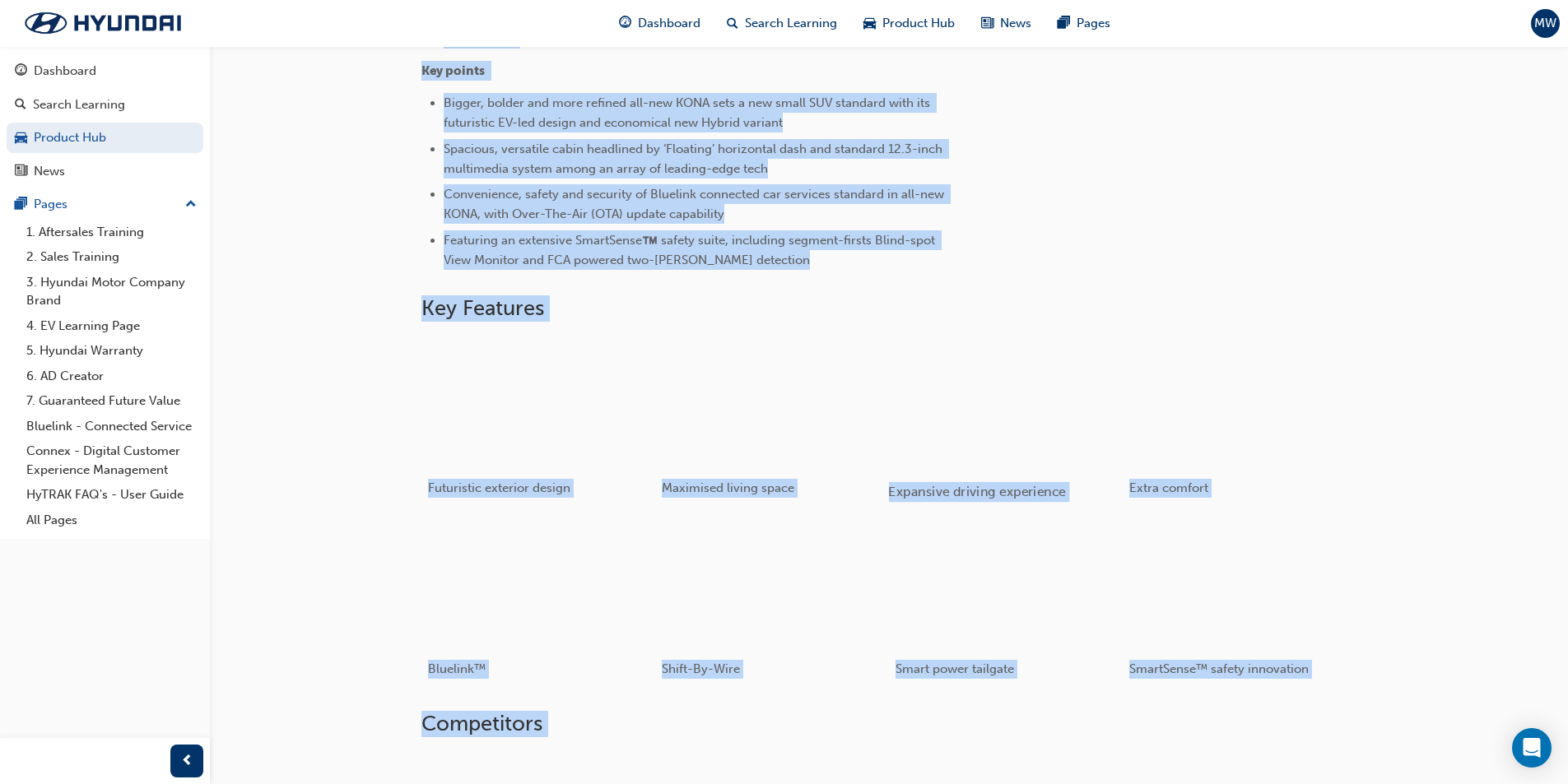
click at [1027, 425] on div "button" at bounding box center [1006, 401] width 235 height 132
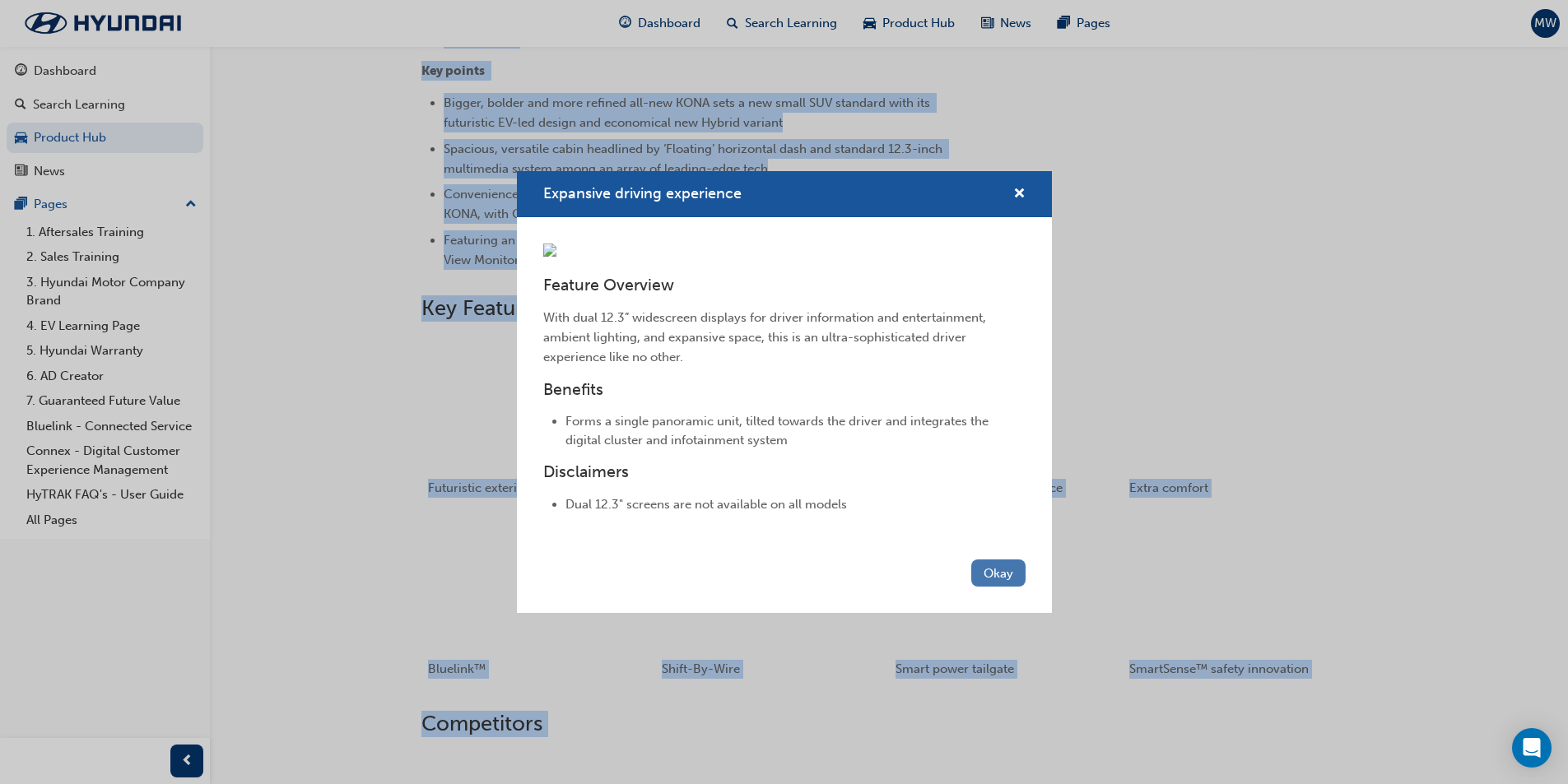
click at [996, 587] on button "Okay" at bounding box center [998, 573] width 54 height 27
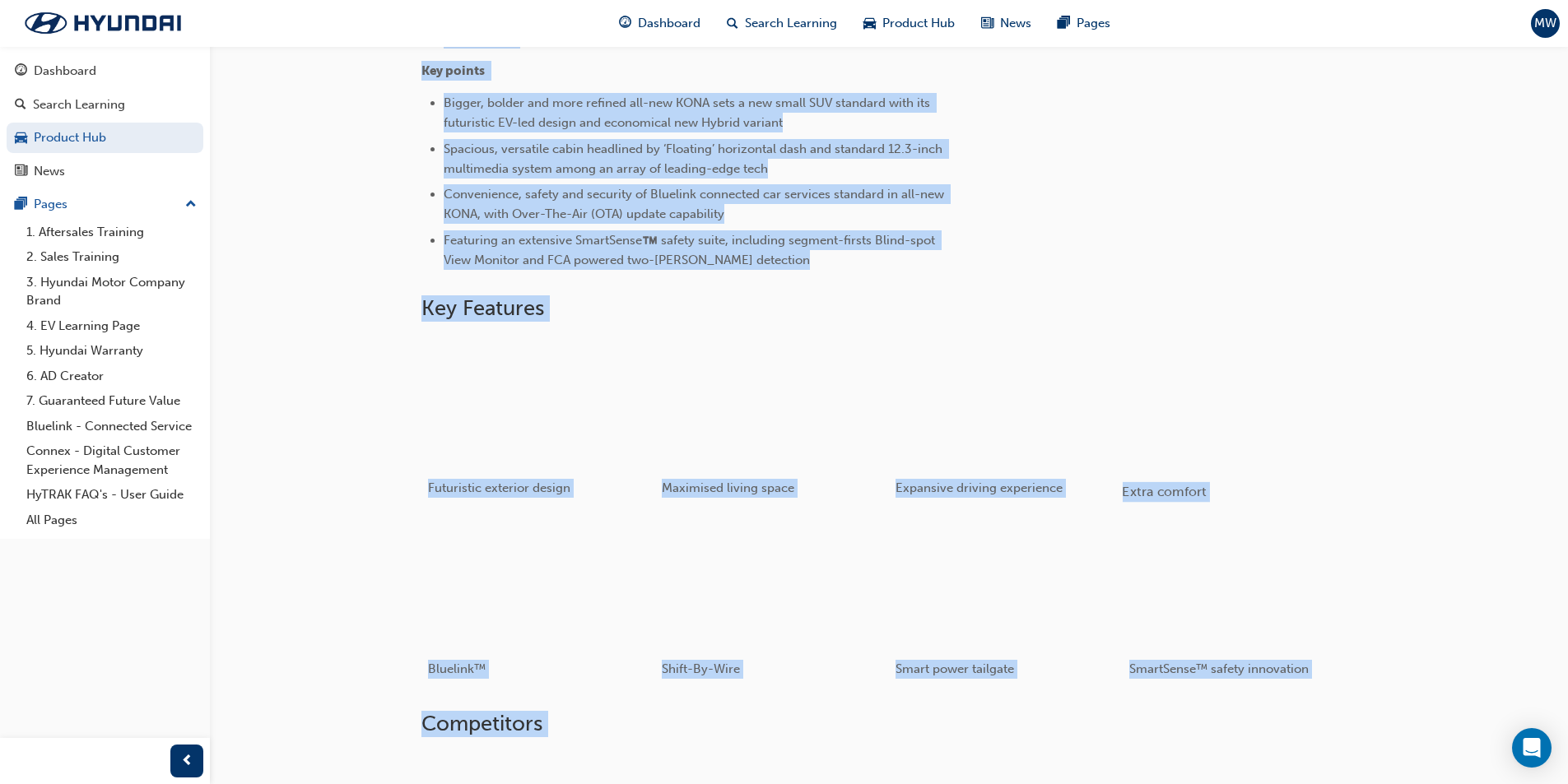
click at [1175, 413] on div "button" at bounding box center [1239, 401] width 235 height 132
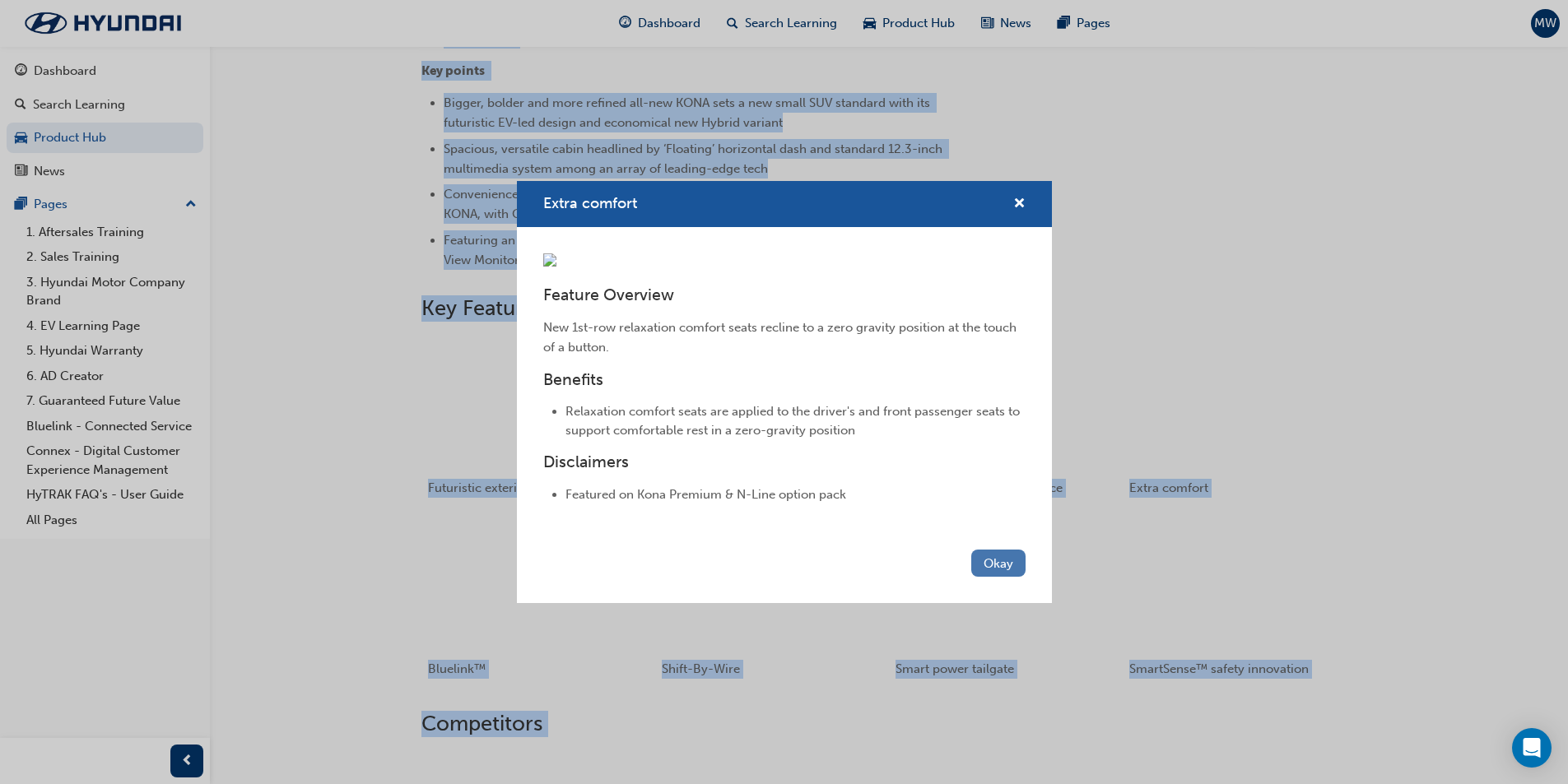
click at [995, 577] on button "Okay" at bounding box center [998, 563] width 54 height 27
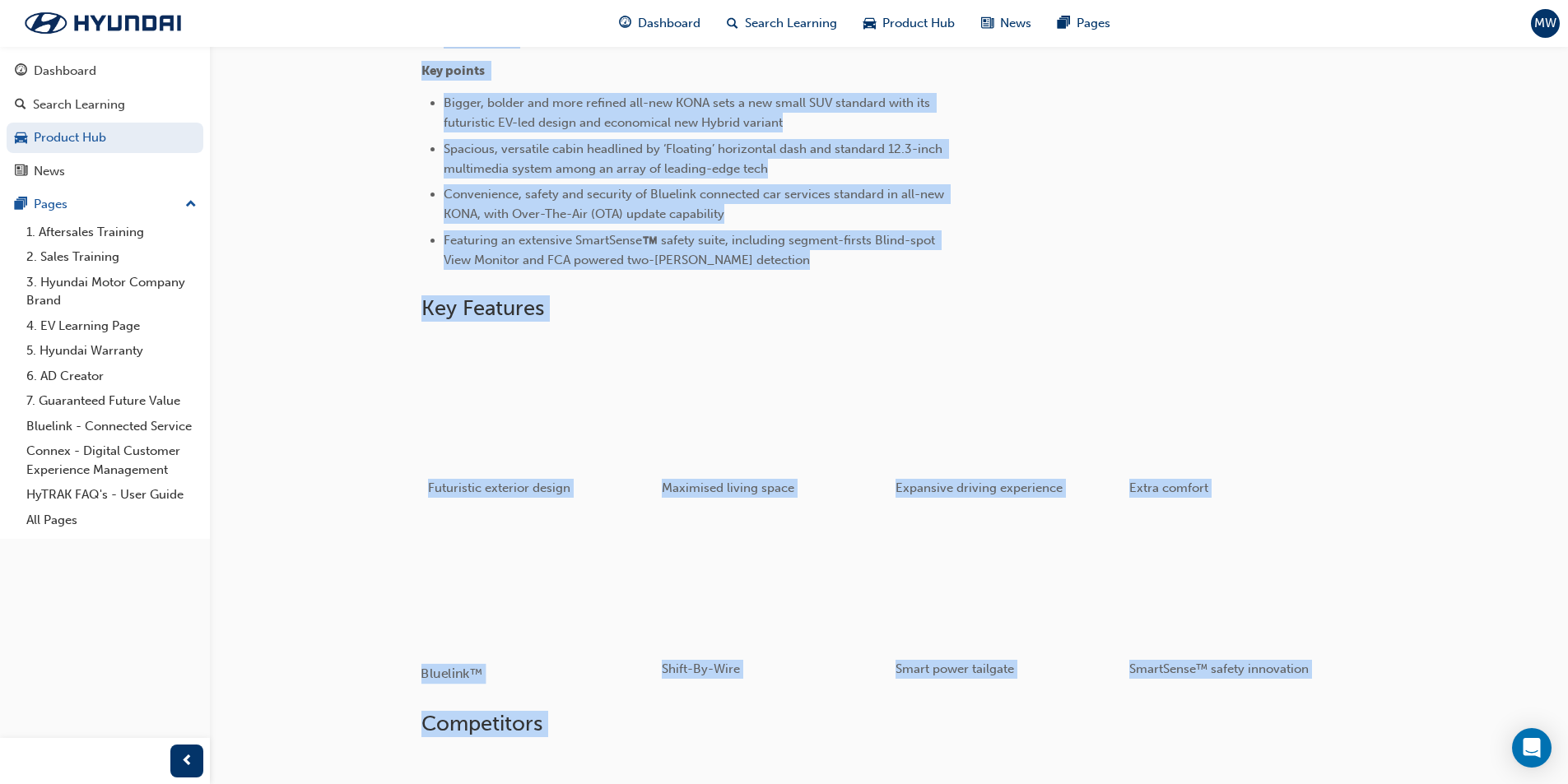
click at [537, 576] on div "button" at bounding box center [538, 584] width 235 height 132
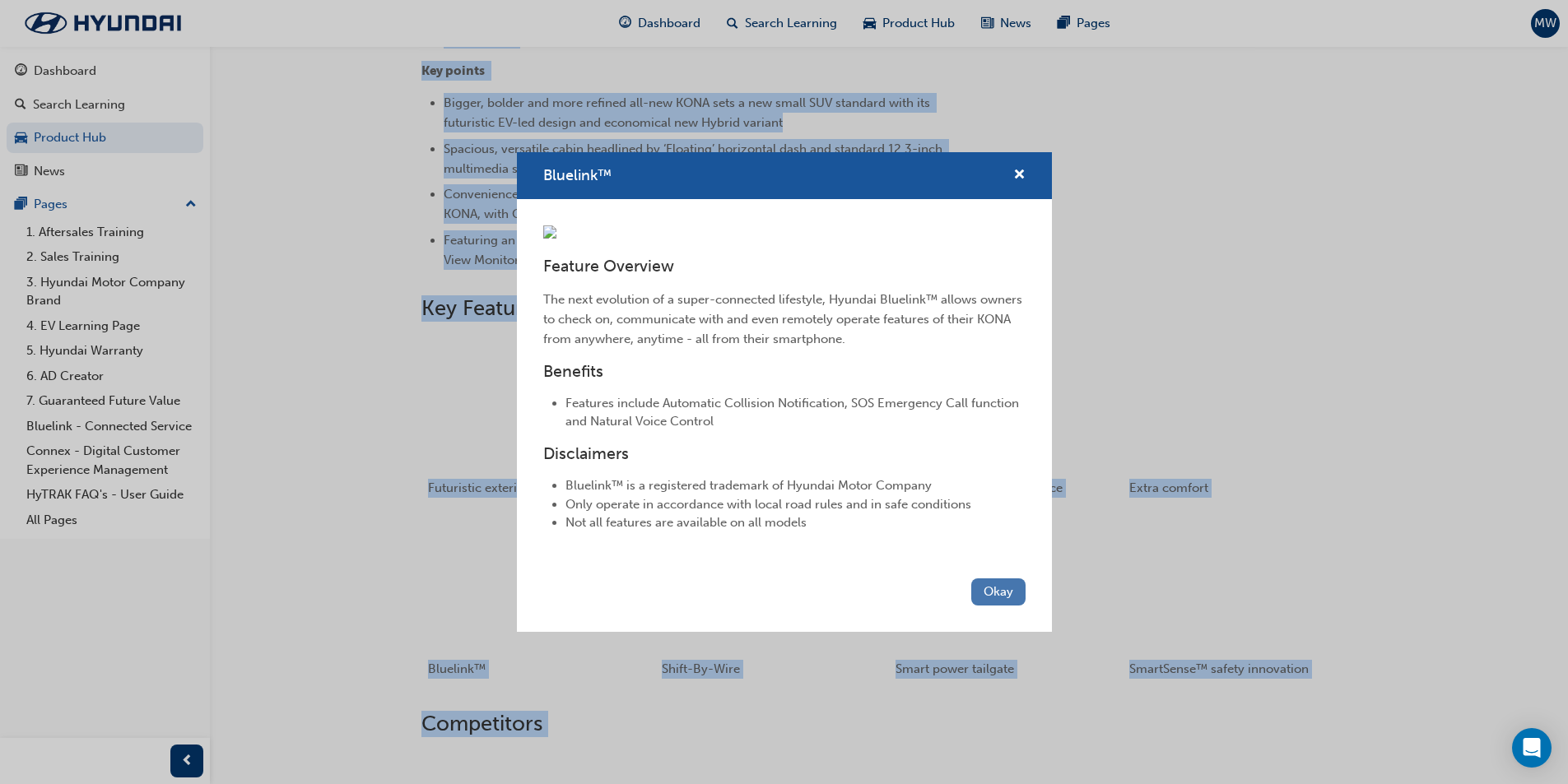
click at [1006, 606] on button "Okay" at bounding box center [998, 592] width 54 height 27
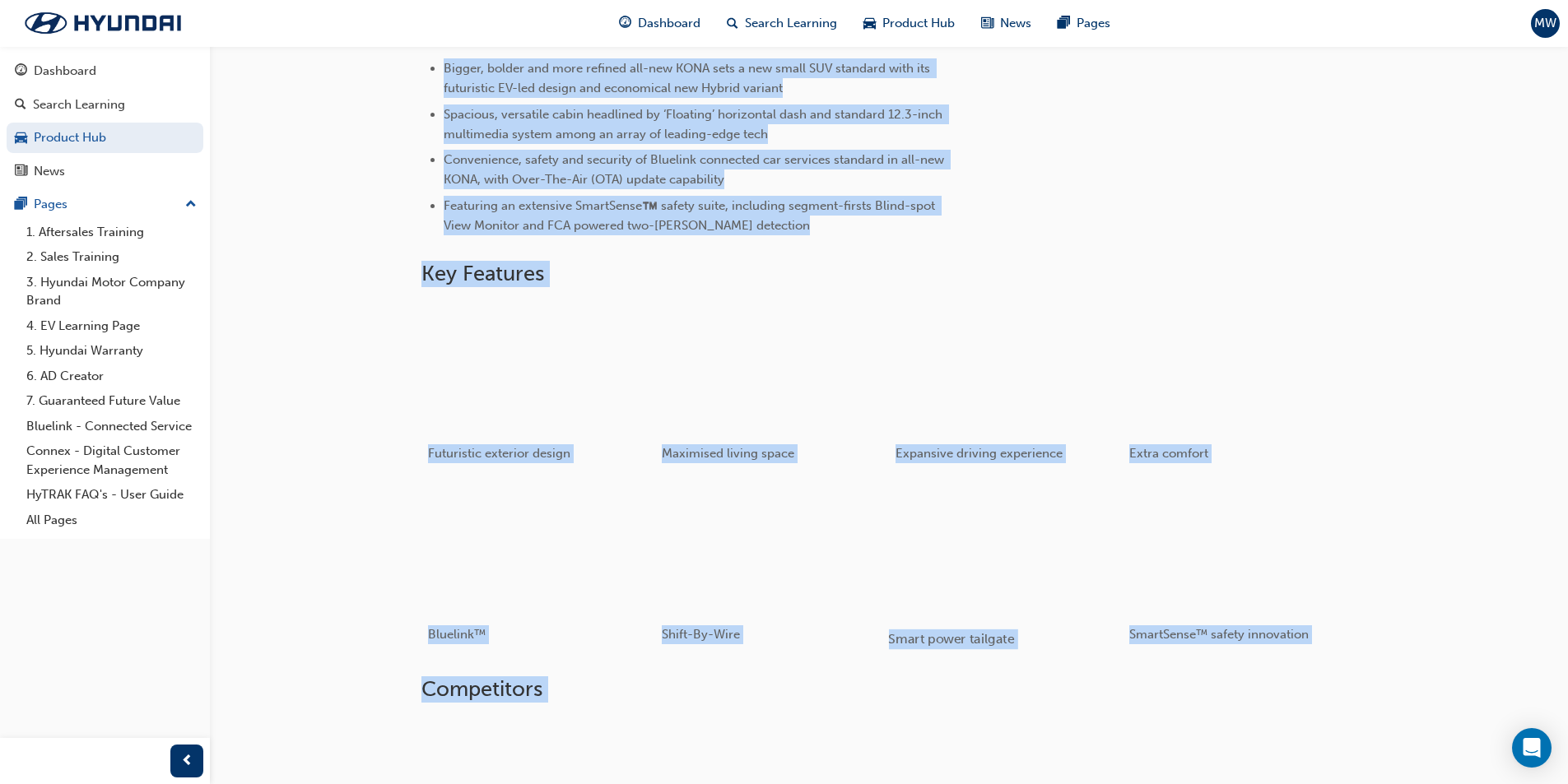
scroll to position [906, 0]
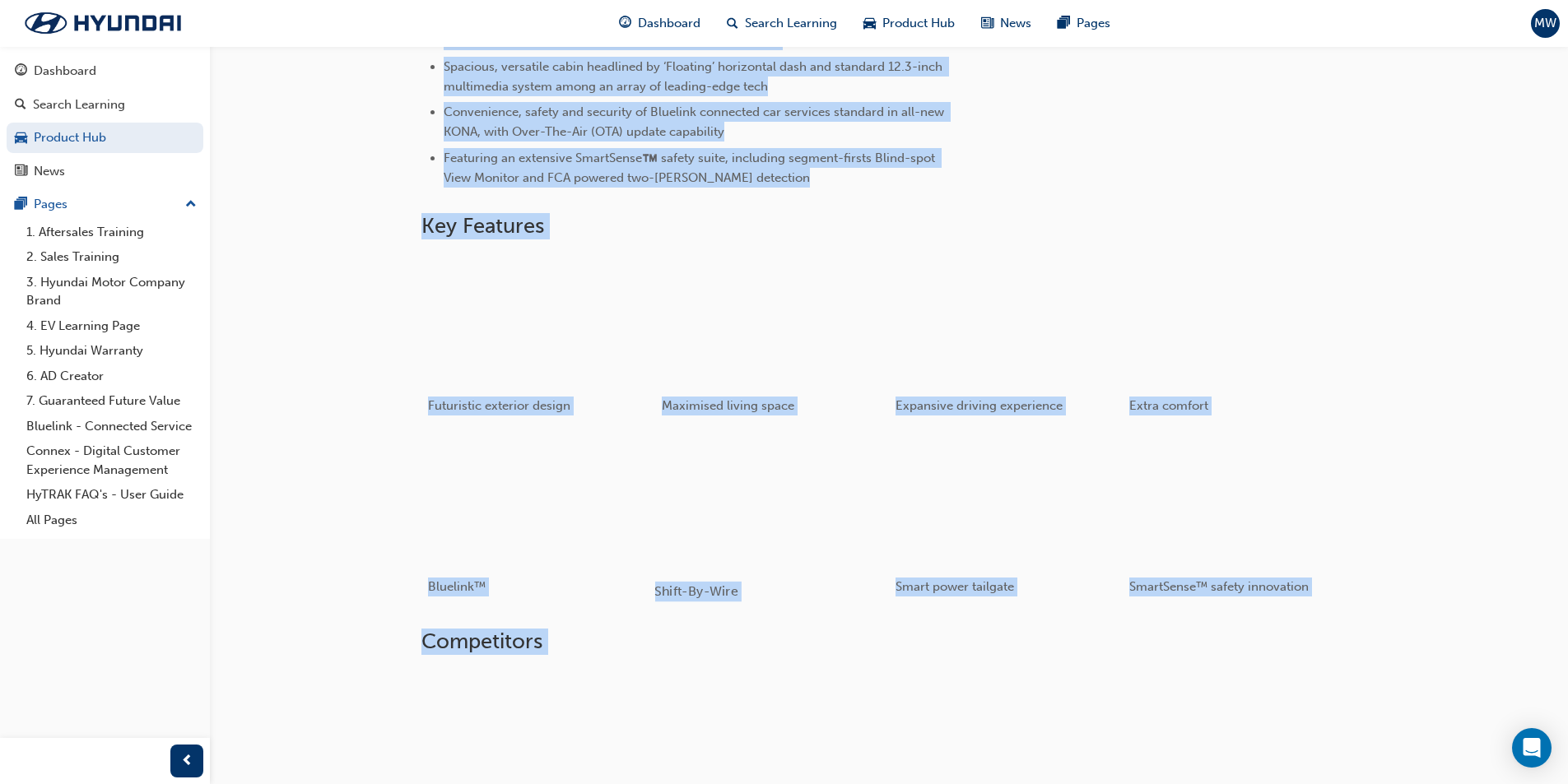
click at [700, 514] on div "button" at bounding box center [771, 502] width 235 height 132
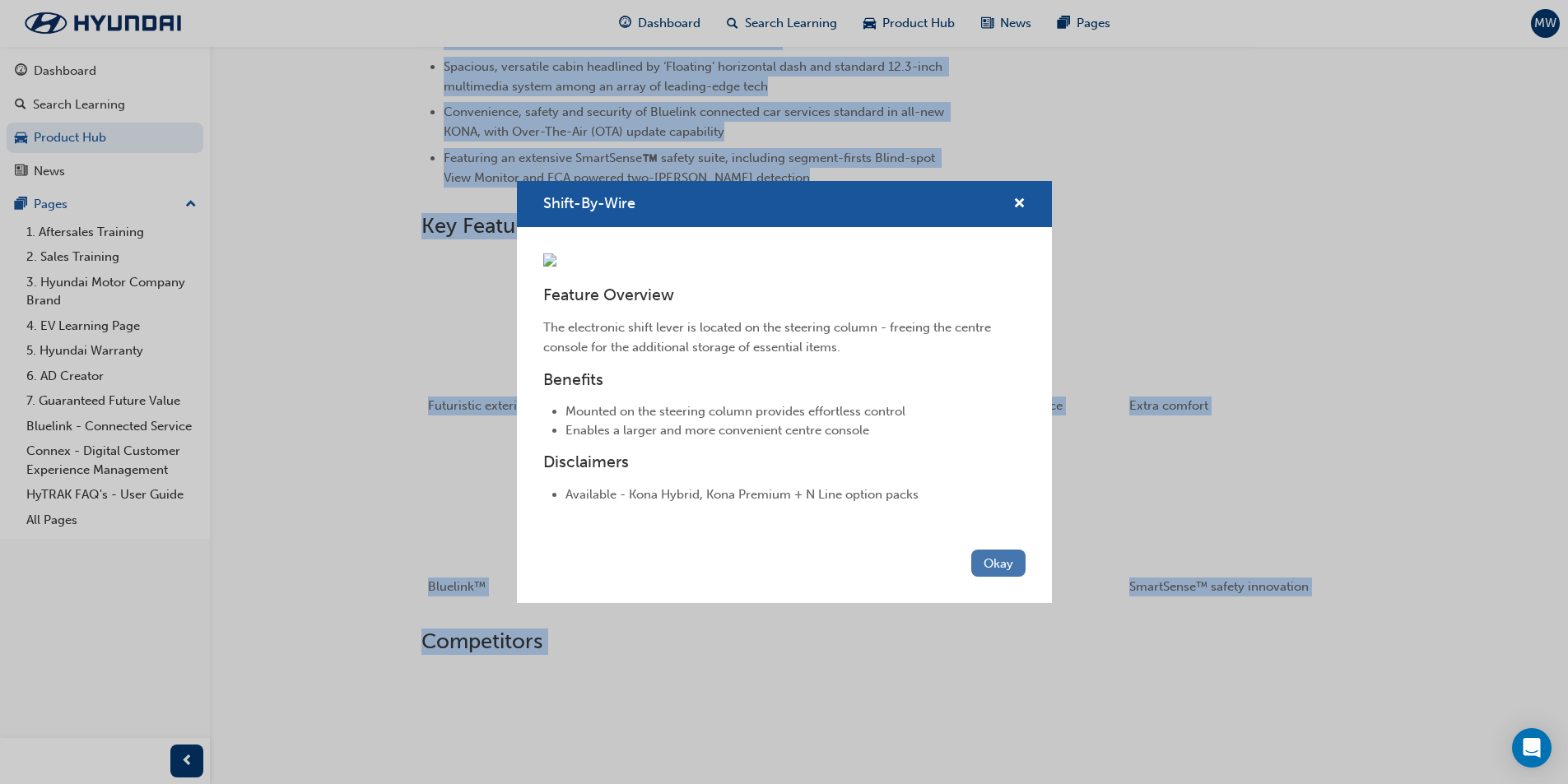
click at [1003, 577] on button "Okay" at bounding box center [998, 563] width 54 height 27
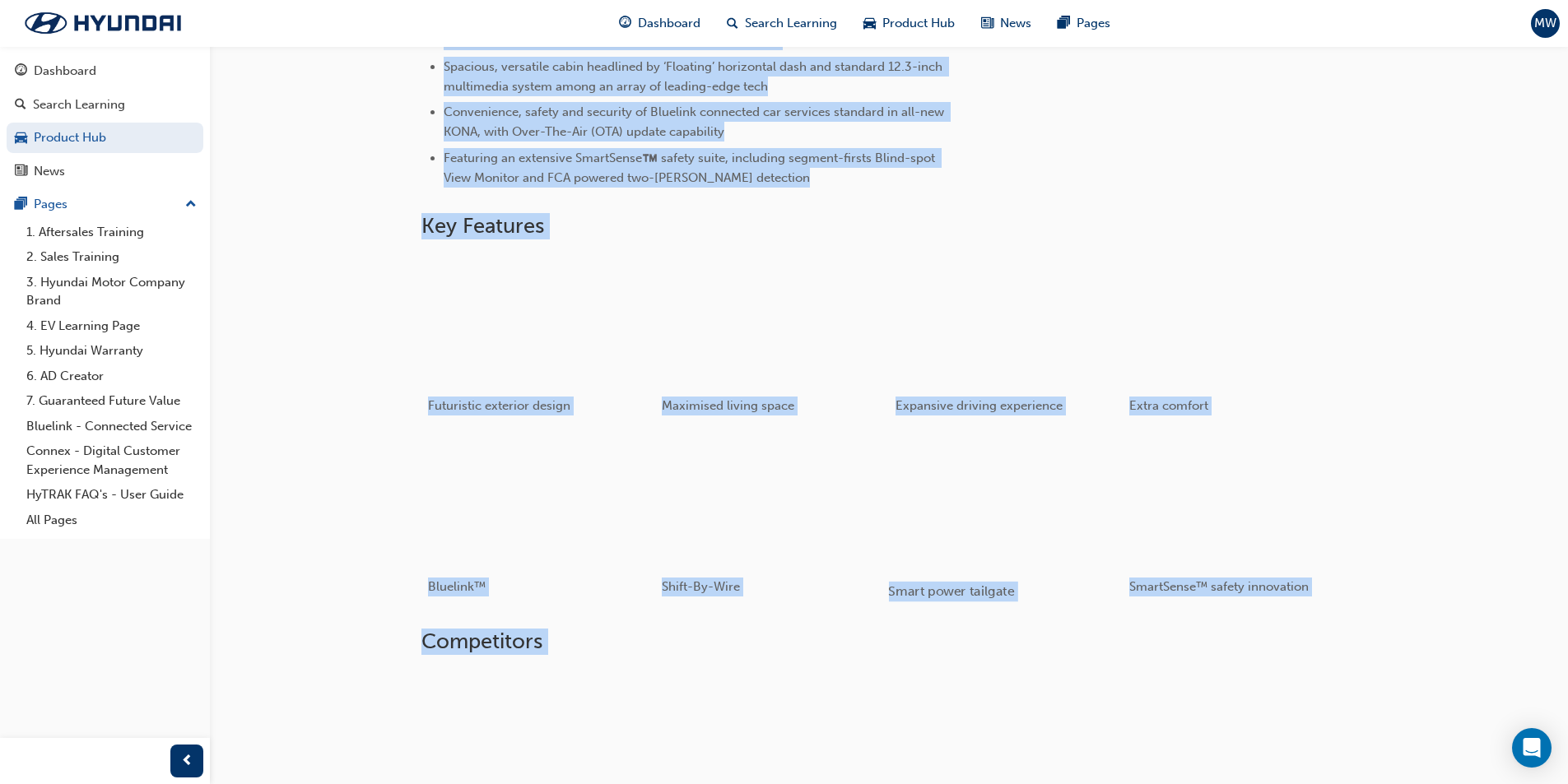
click at [1042, 523] on div "button" at bounding box center [1006, 502] width 235 height 132
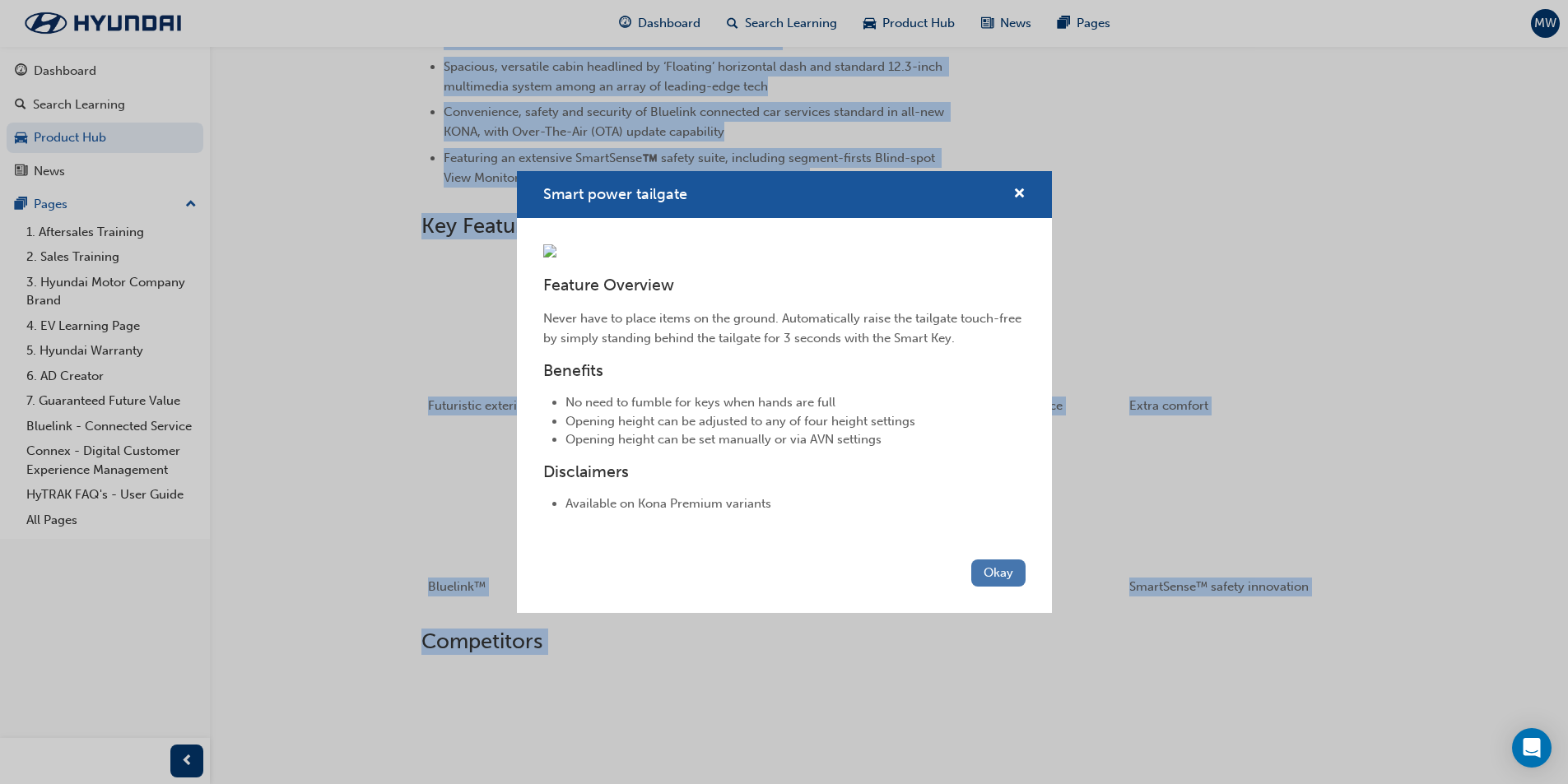
click at [995, 587] on button "Okay" at bounding box center [998, 573] width 54 height 27
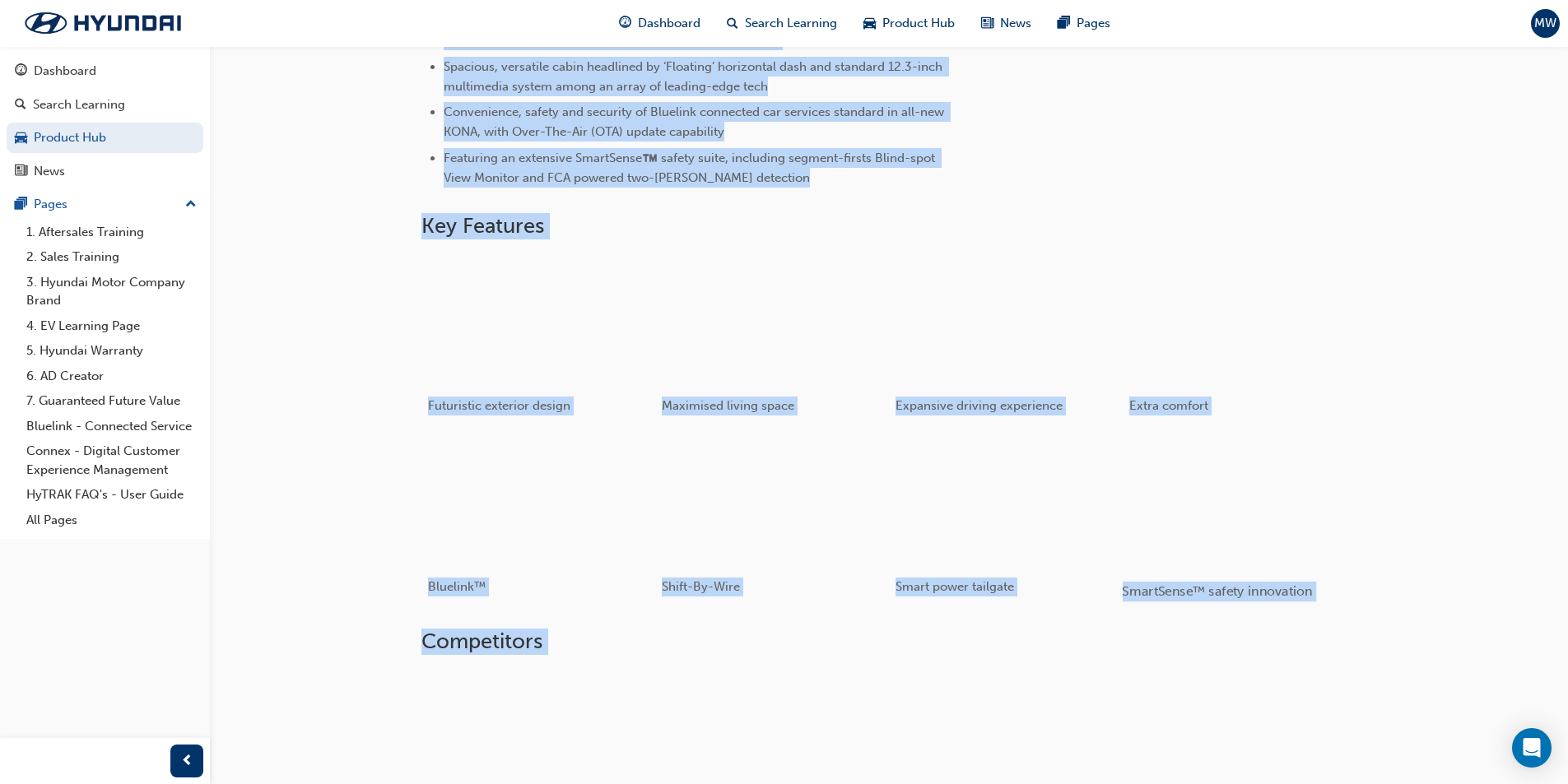
click at [1254, 500] on div "button" at bounding box center [1239, 502] width 235 height 132
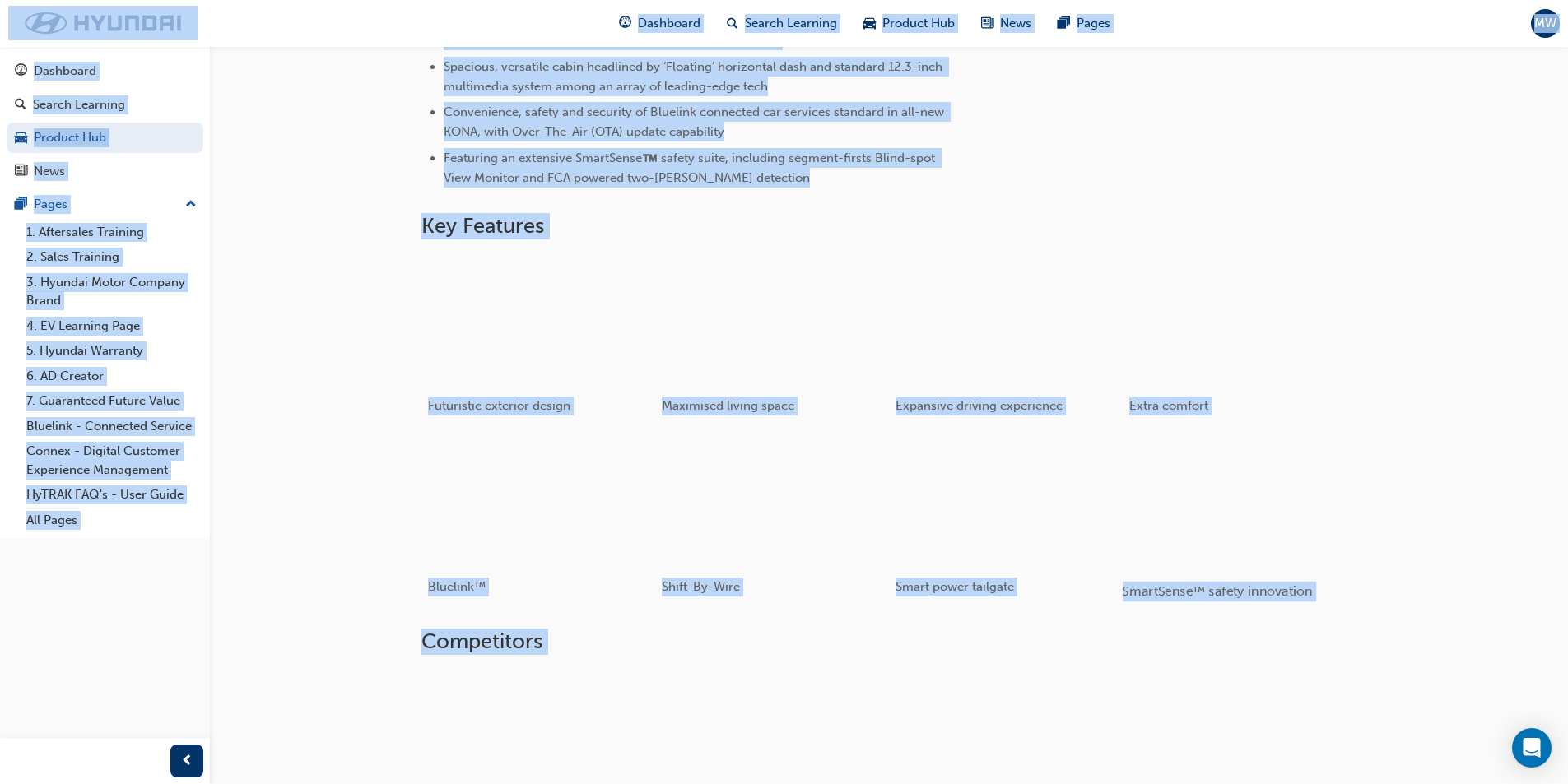
click at [1254, 500] on div "button" at bounding box center [1239, 502] width 235 height 132
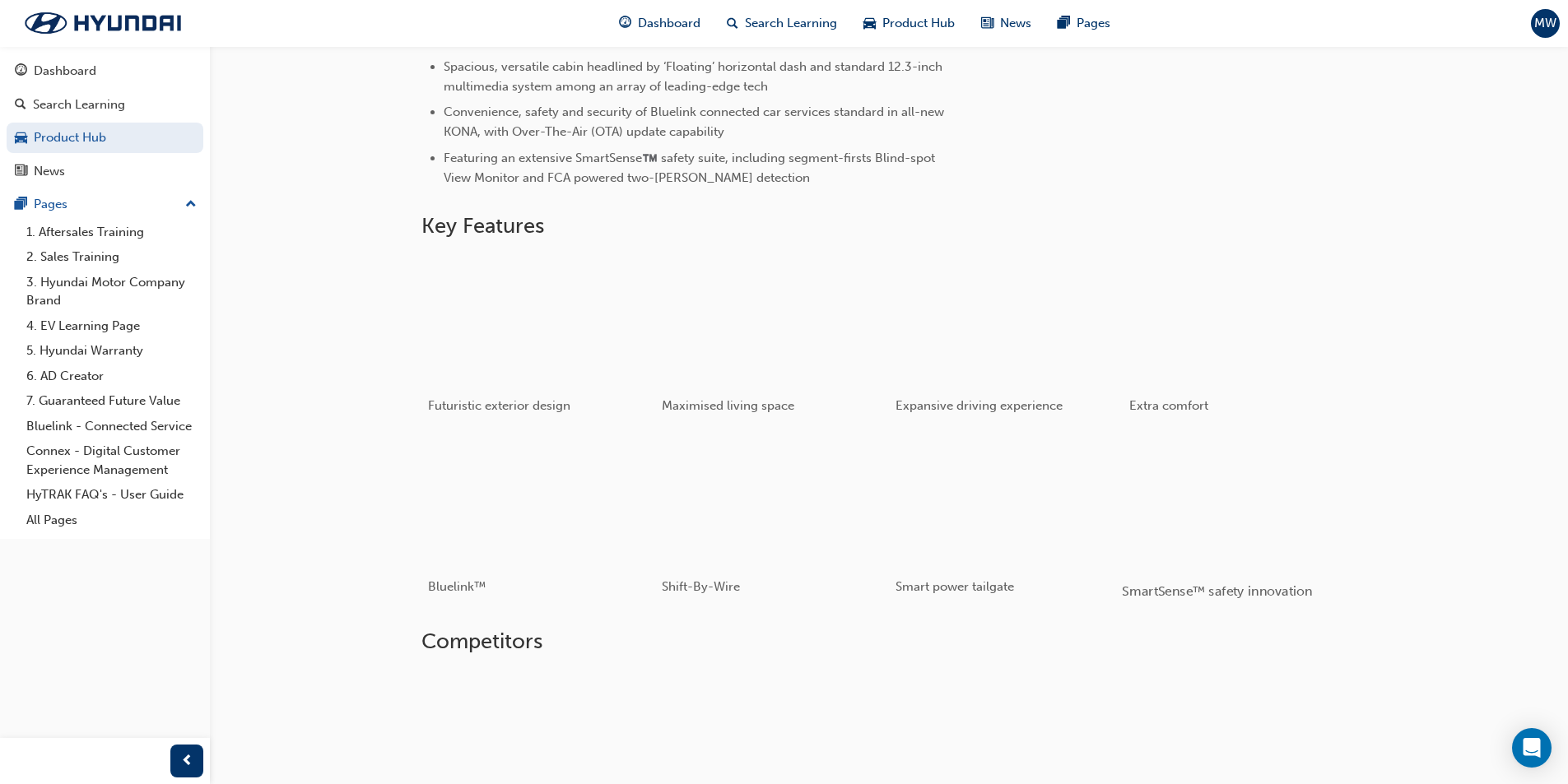
click at [1254, 500] on div "button" at bounding box center [1239, 502] width 235 height 132
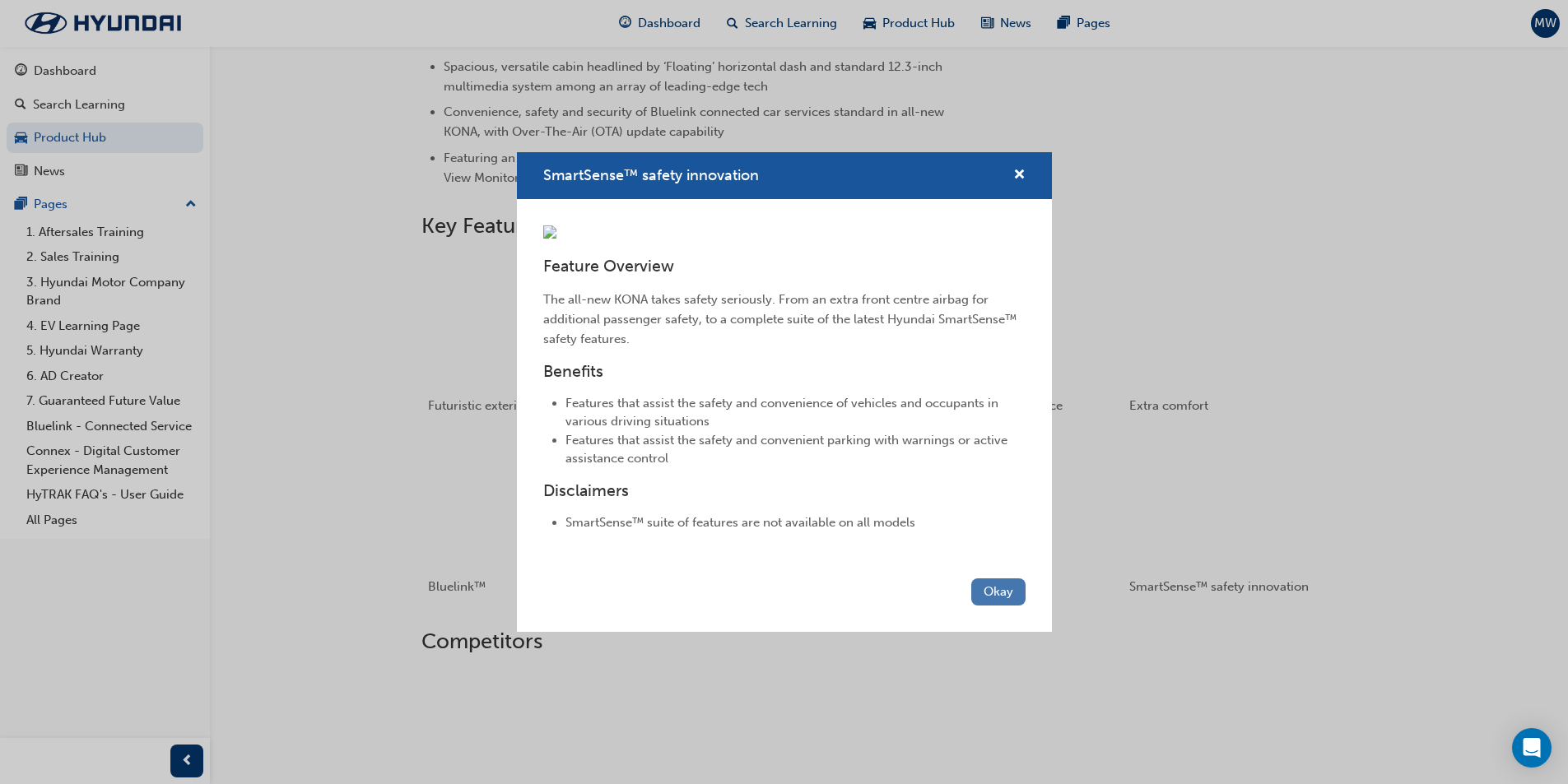
click at [987, 606] on button "Okay" at bounding box center [998, 592] width 54 height 27
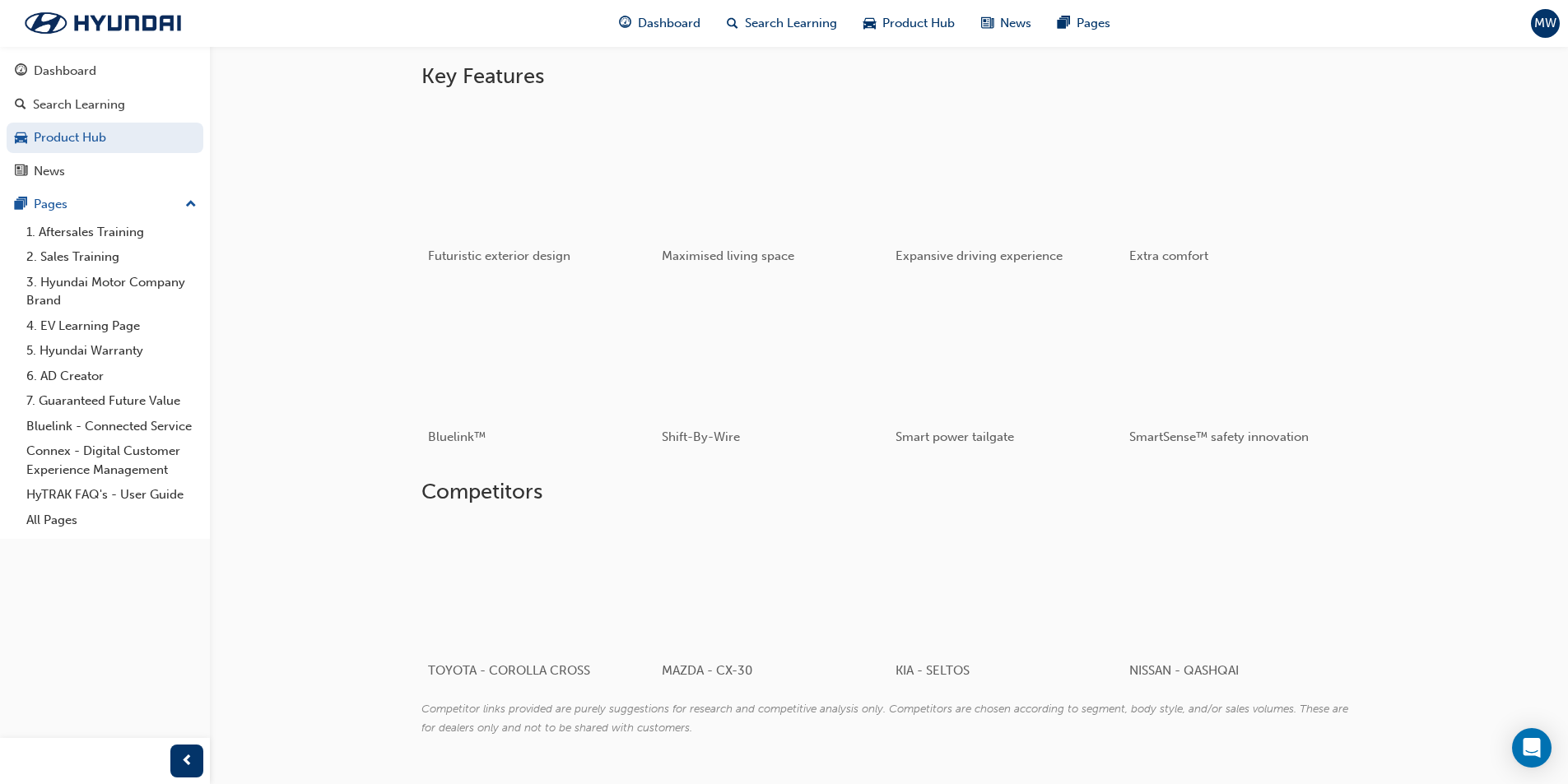
scroll to position [1070, 0]
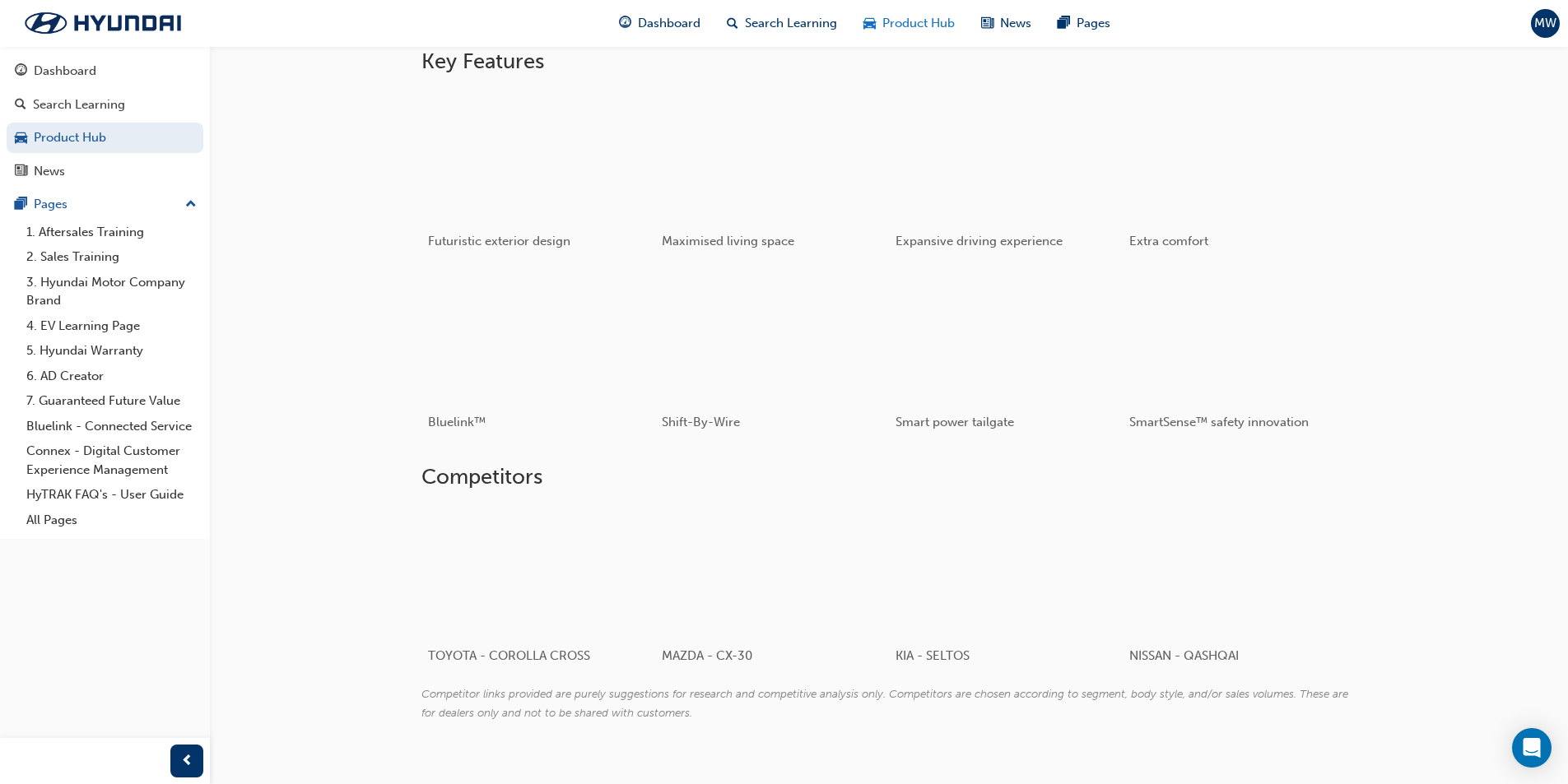
click at [907, 26] on span "Product Hub" at bounding box center [918, 23] width 73 height 19
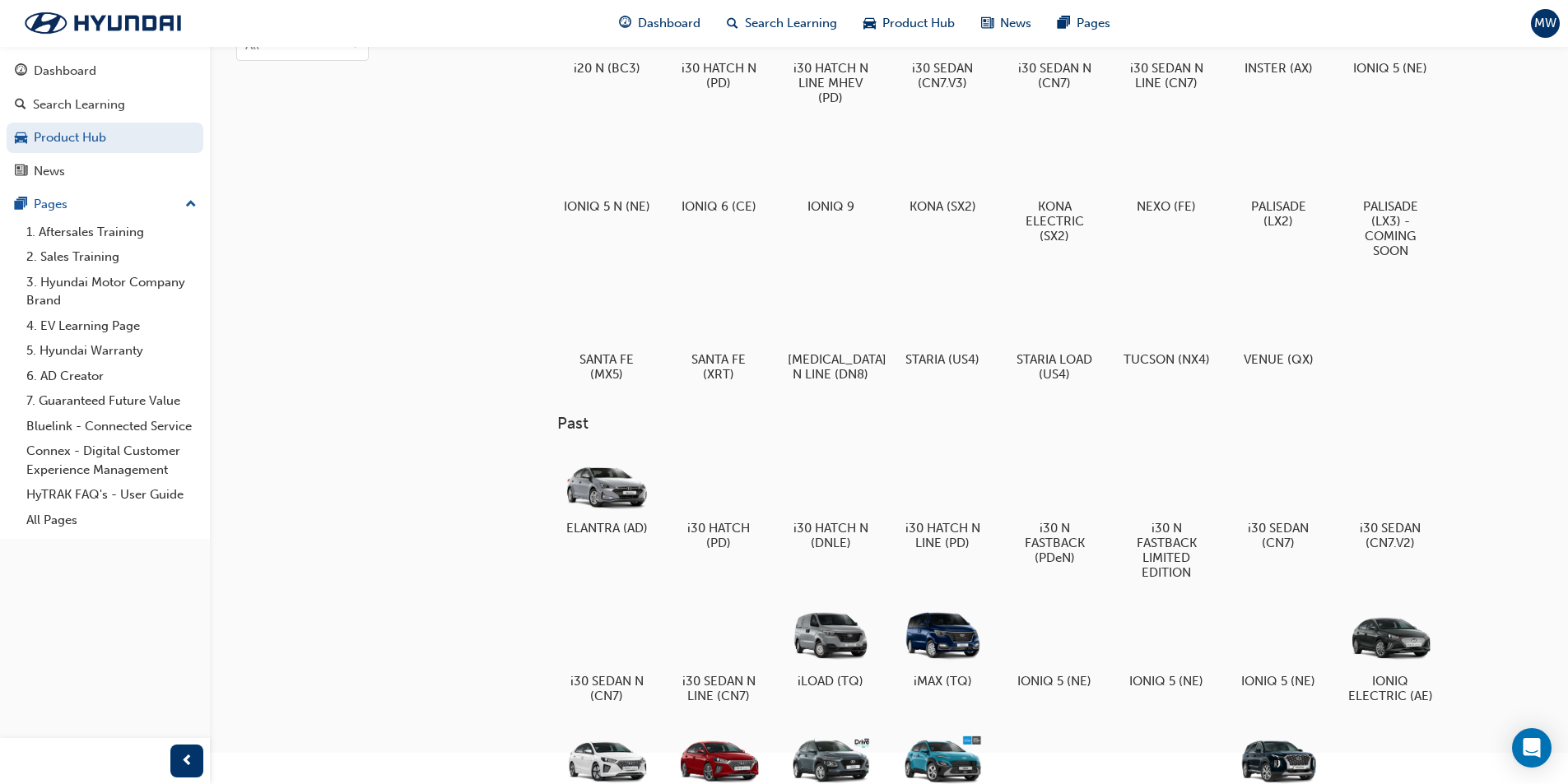
scroll to position [82, 0]
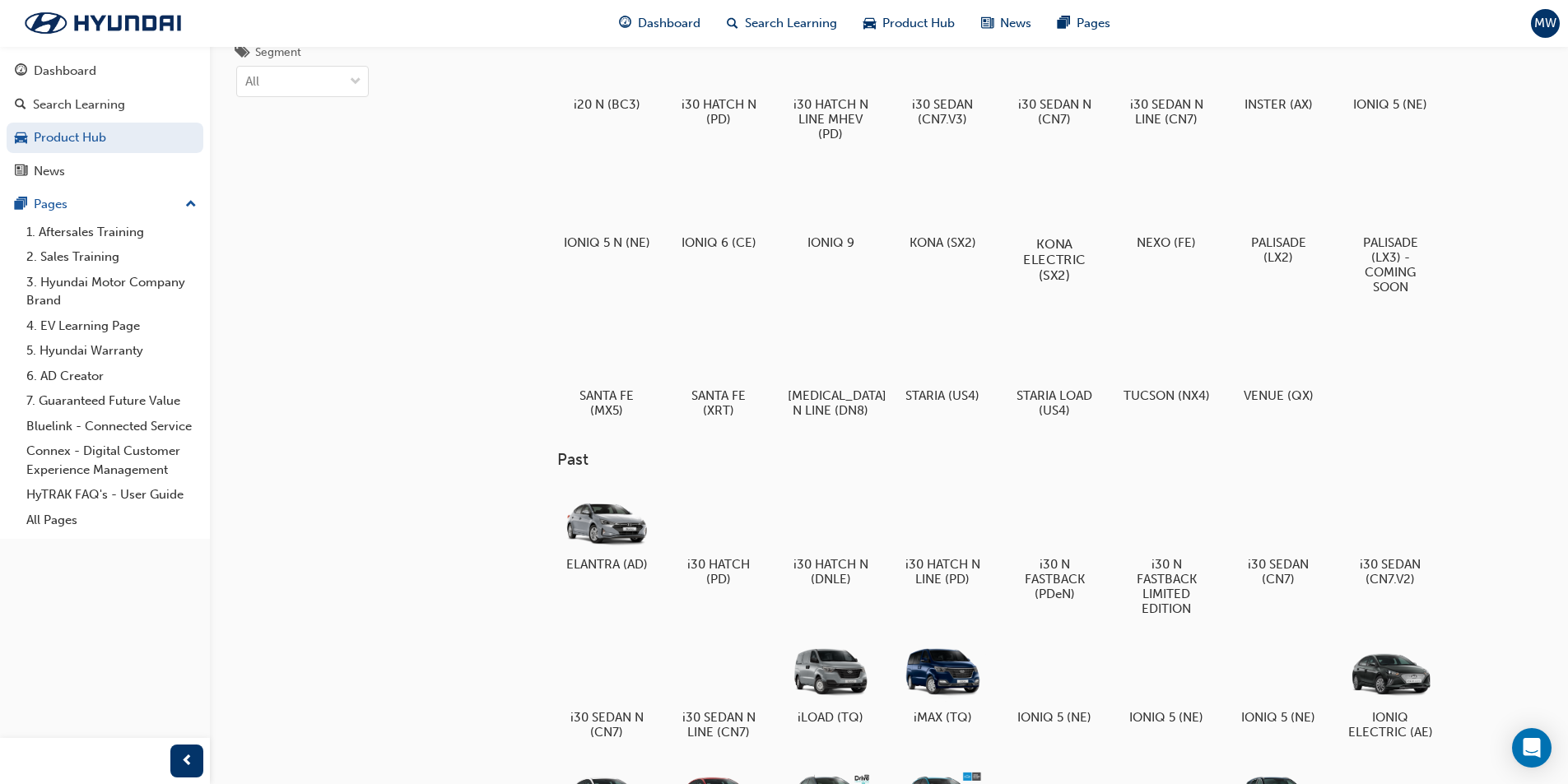
click at [1072, 203] on div at bounding box center [1054, 196] width 92 height 66
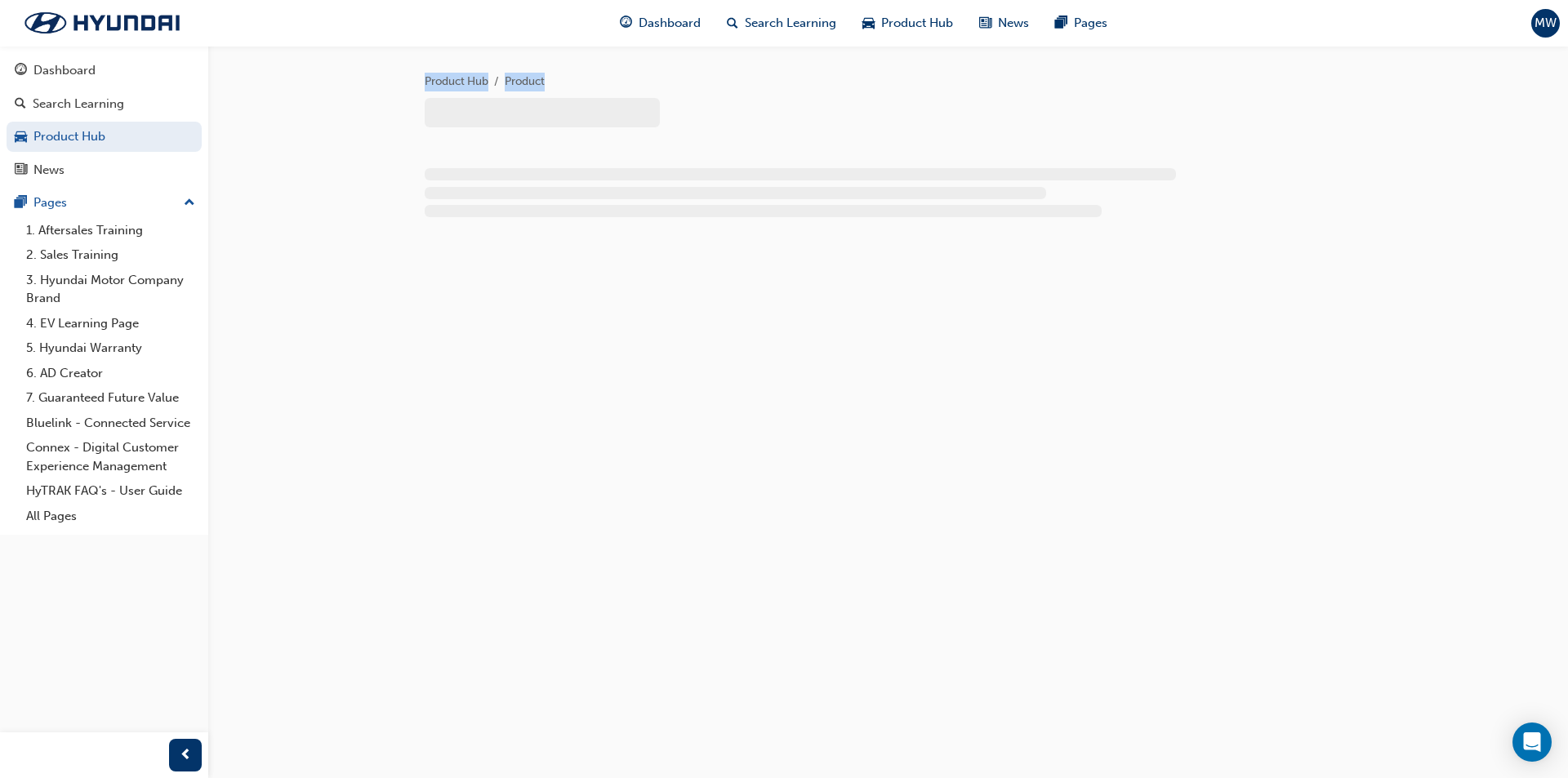
click at [1063, 201] on div at bounding box center [888, 195] width 928 height 19
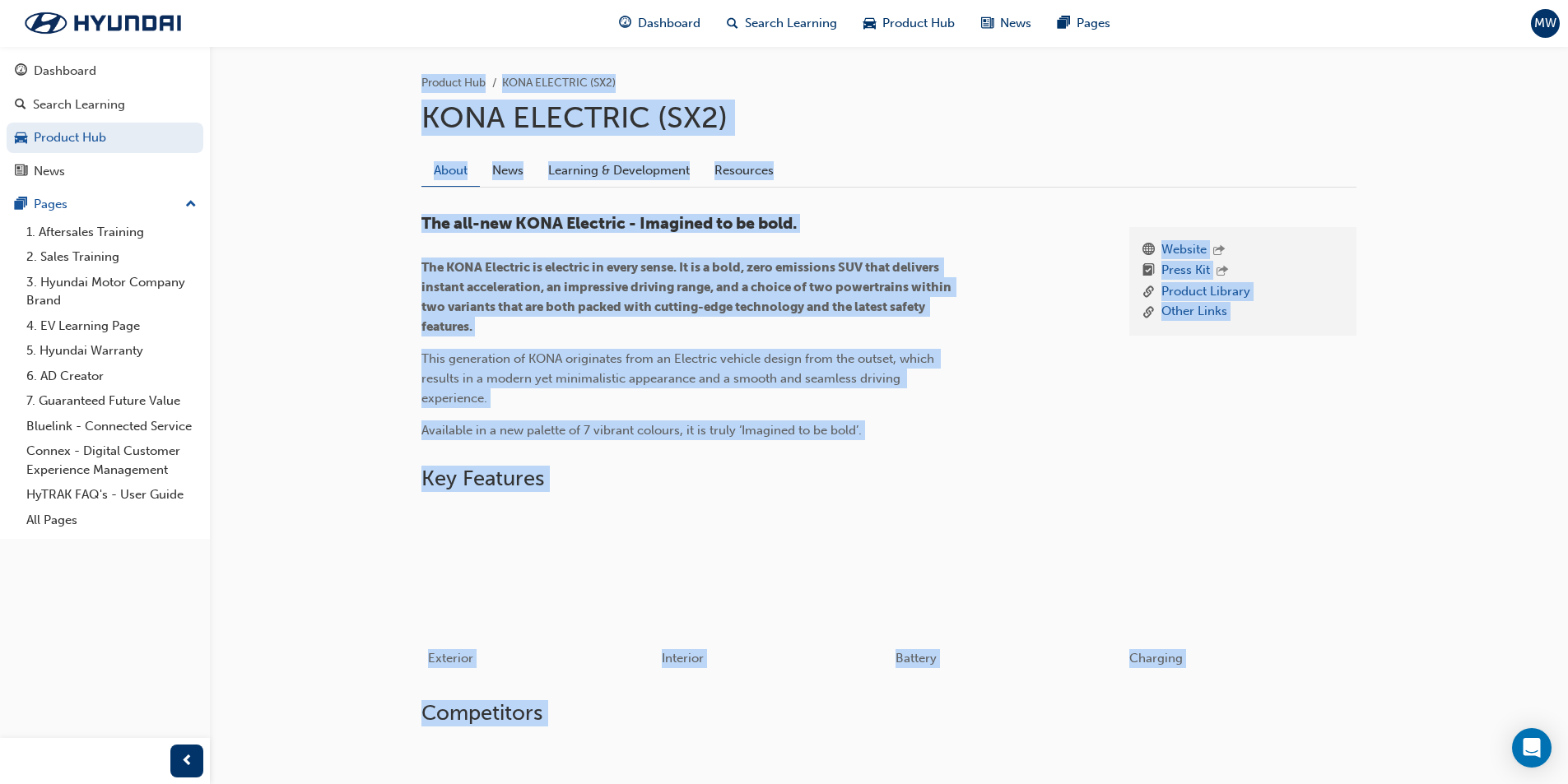
scroll to position [330, 0]
click at [916, 662] on span "Battery" at bounding box center [910, 661] width 44 height 15
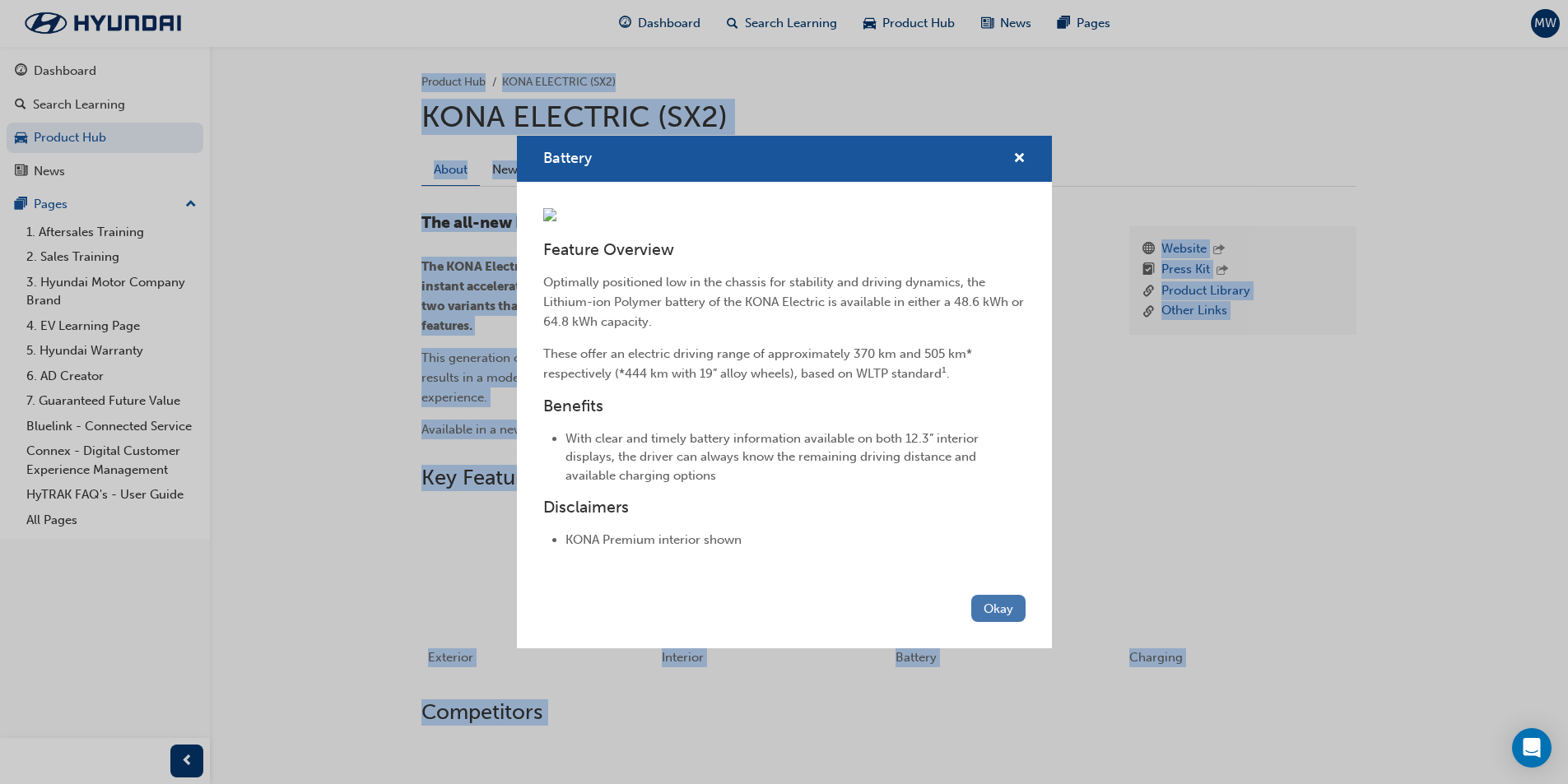
click at [991, 601] on button "Okay" at bounding box center [998, 609] width 54 height 27
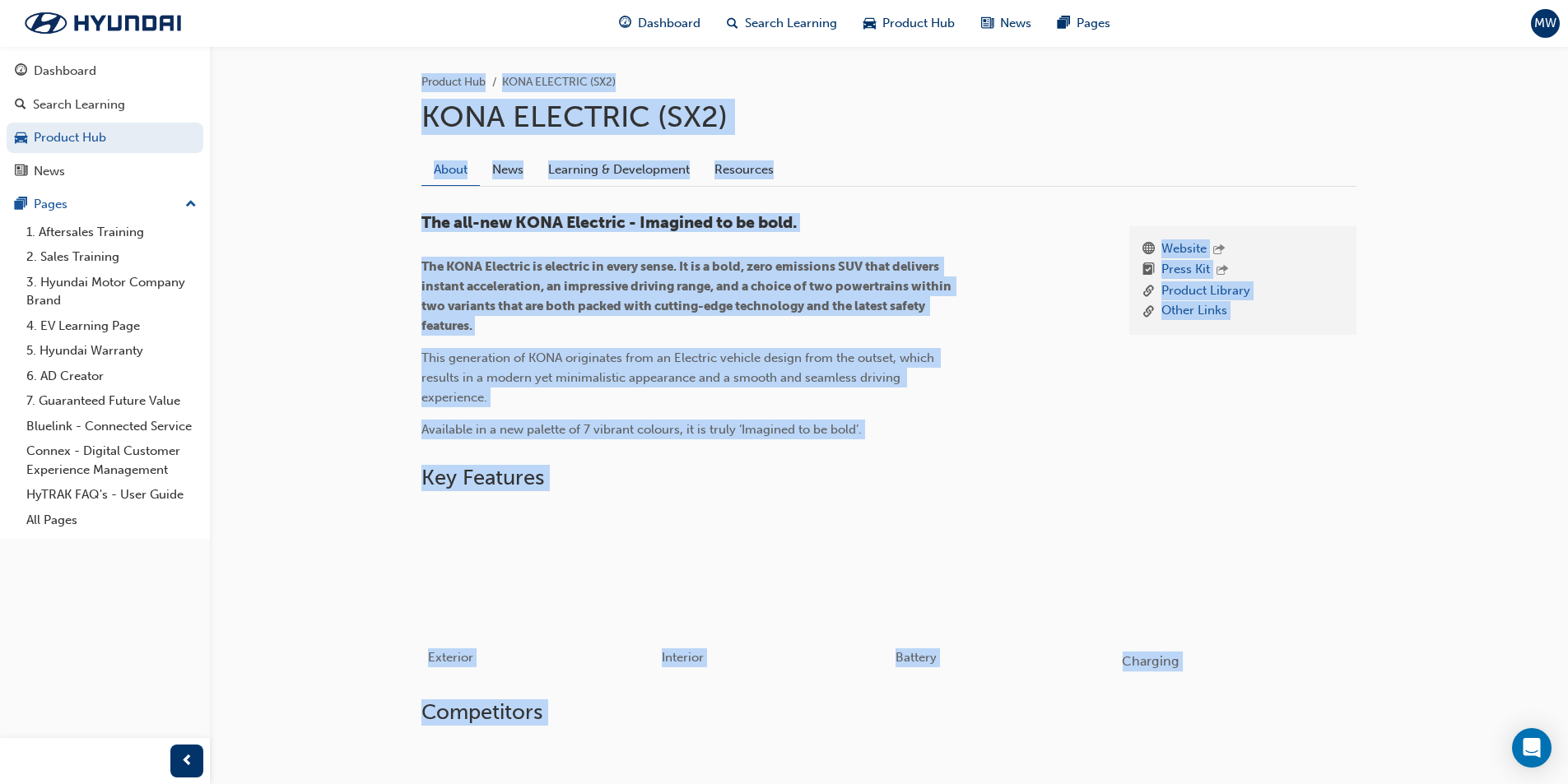
click at [1145, 661] on span "Charging" at bounding box center [1150, 661] width 56 height 15
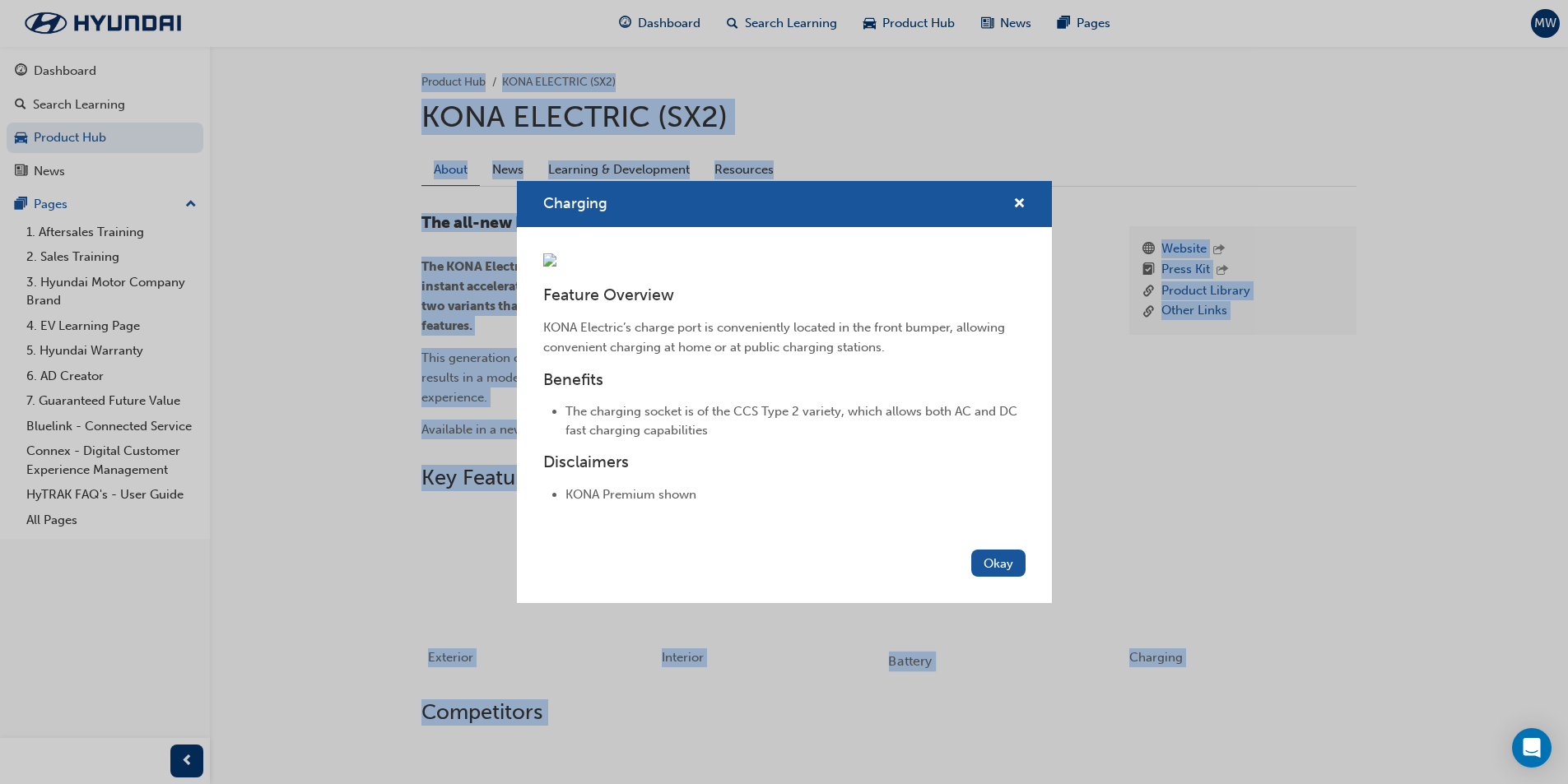
click at [989, 572] on button "Okay" at bounding box center [998, 563] width 54 height 27
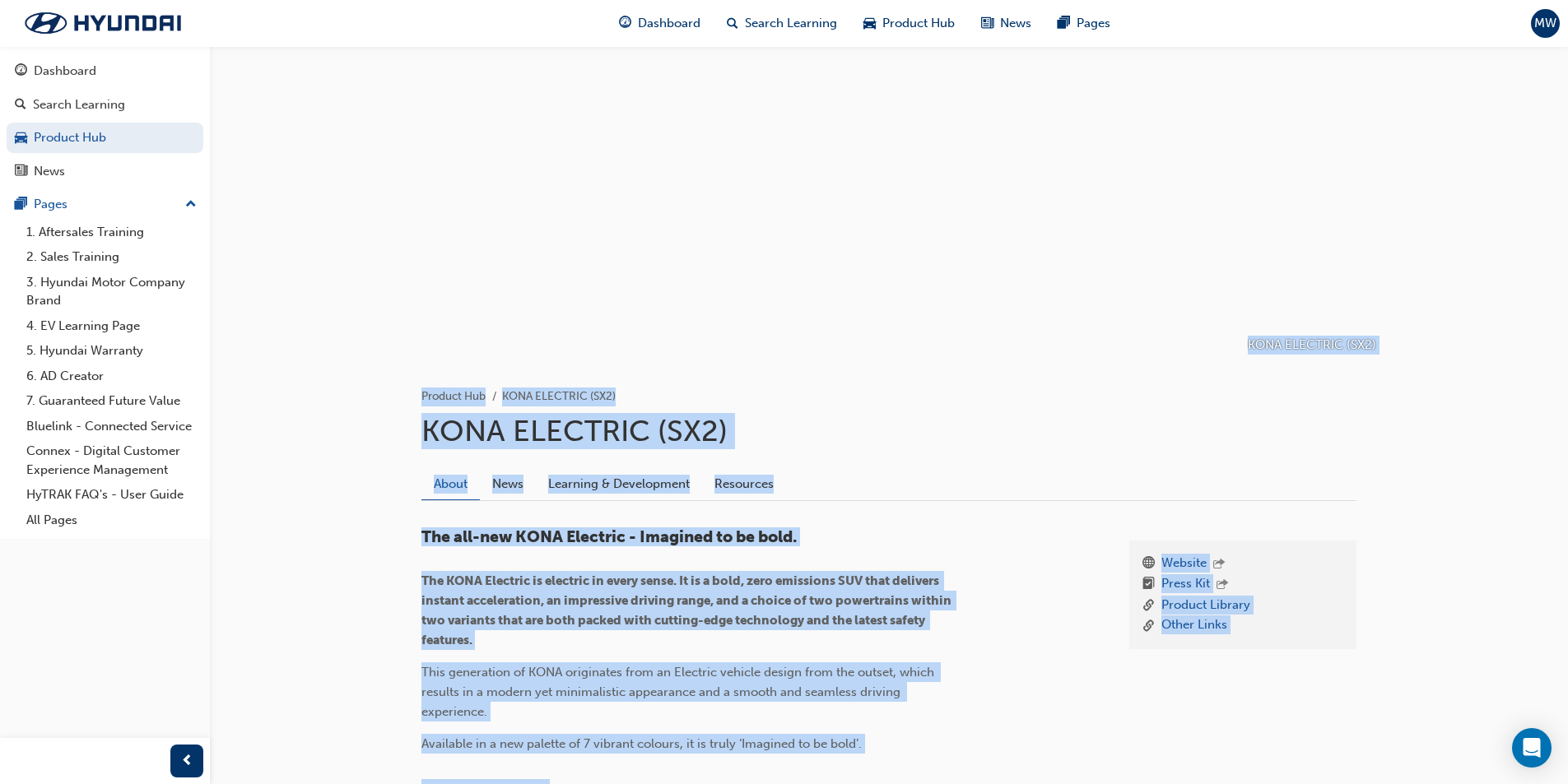
scroll to position [0, 0]
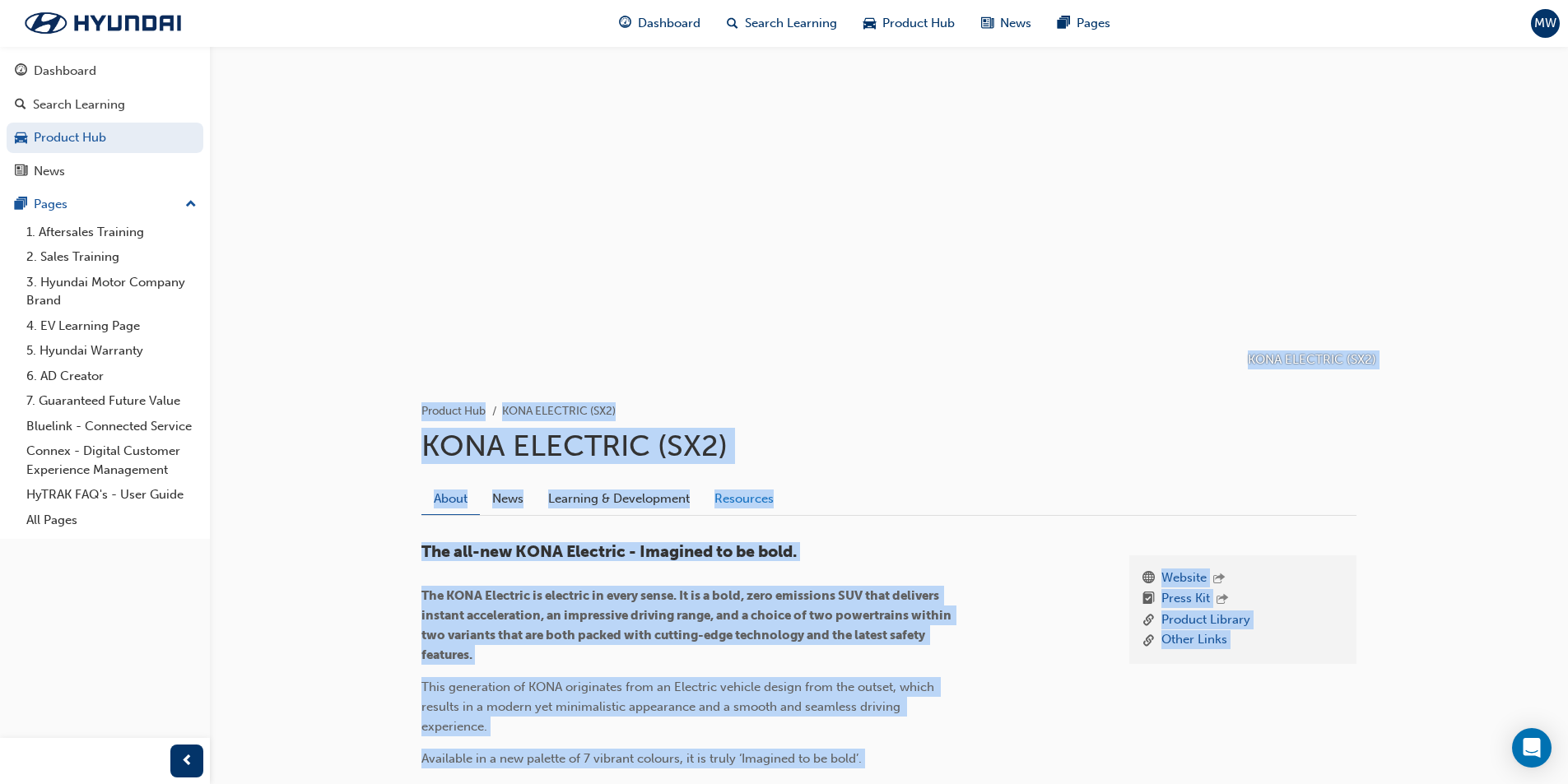
click at [728, 505] on link "Resources" at bounding box center [744, 498] width 84 height 32
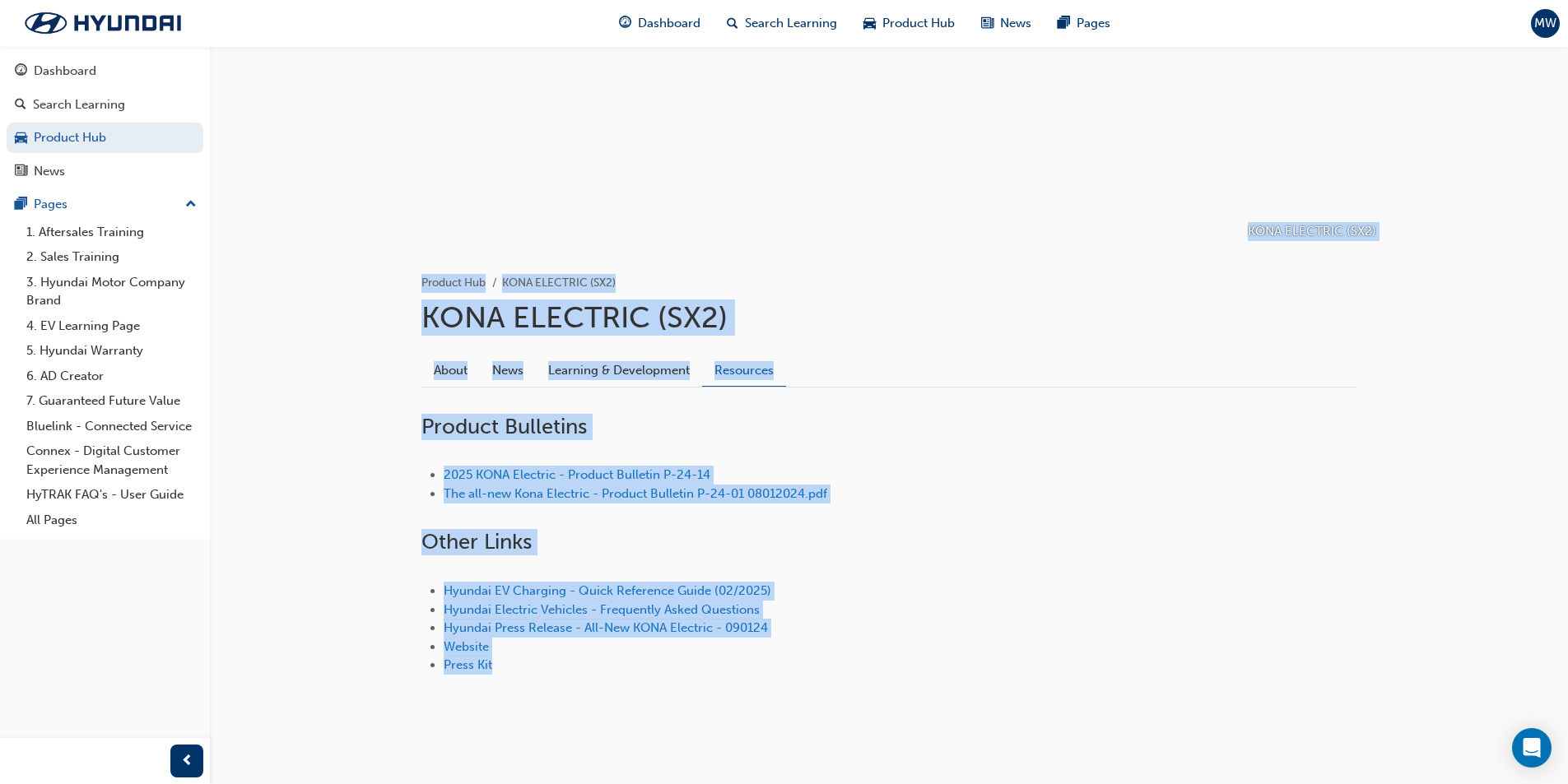
scroll to position [140, 0]
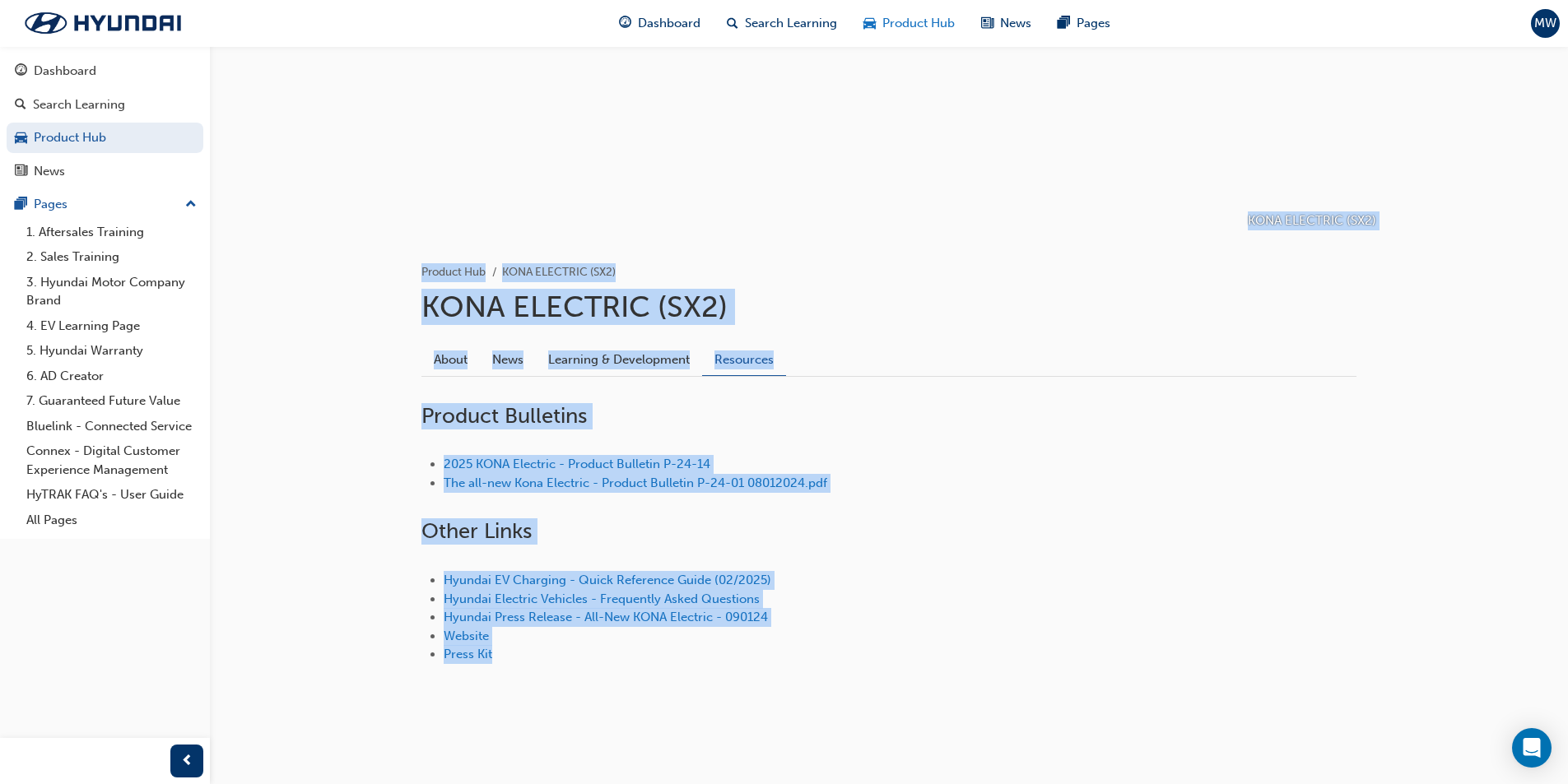
click at [910, 24] on span "Product Hub" at bounding box center [918, 23] width 73 height 19
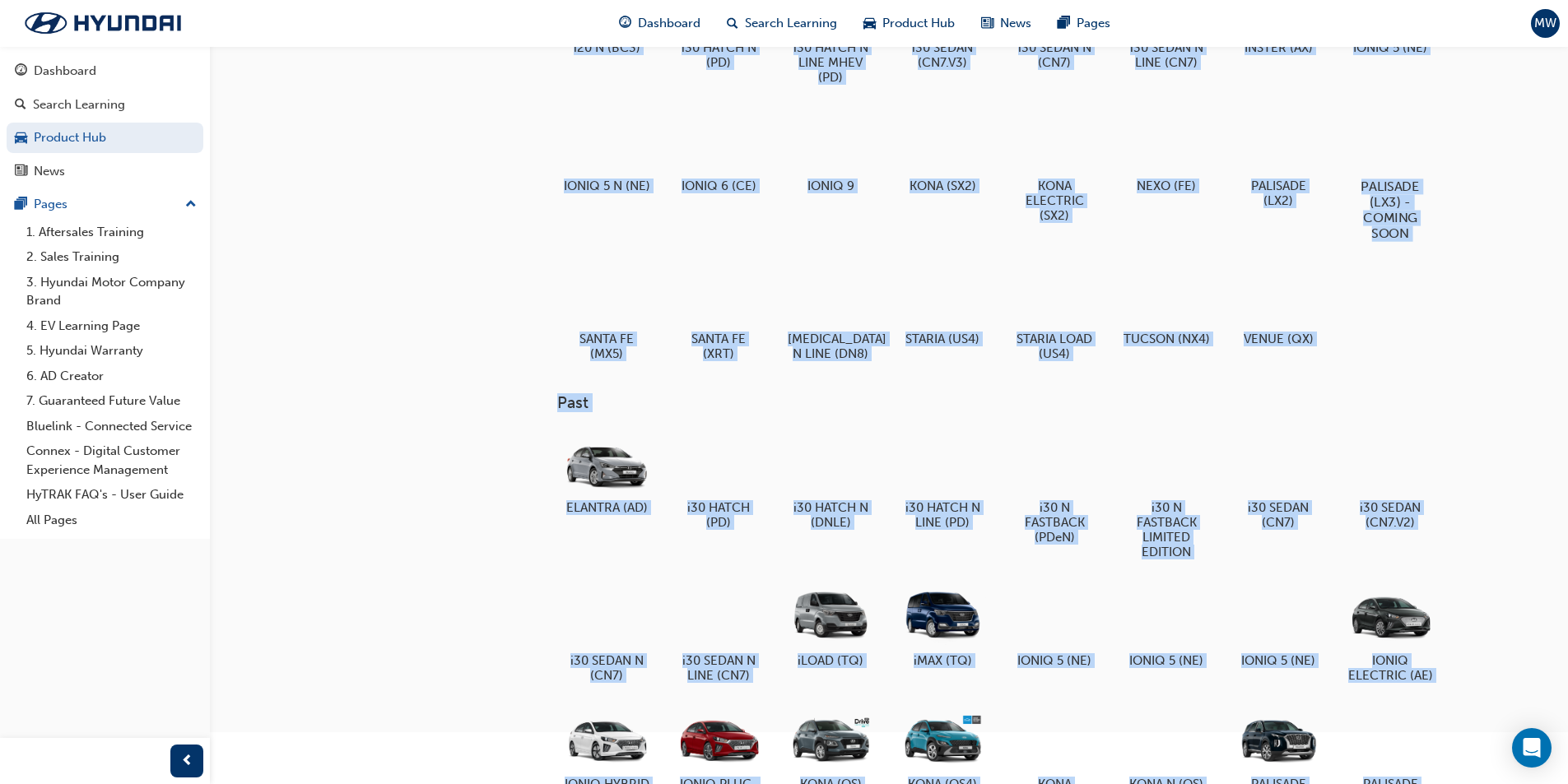
click at [1393, 155] on div at bounding box center [1389, 139] width 92 height 66
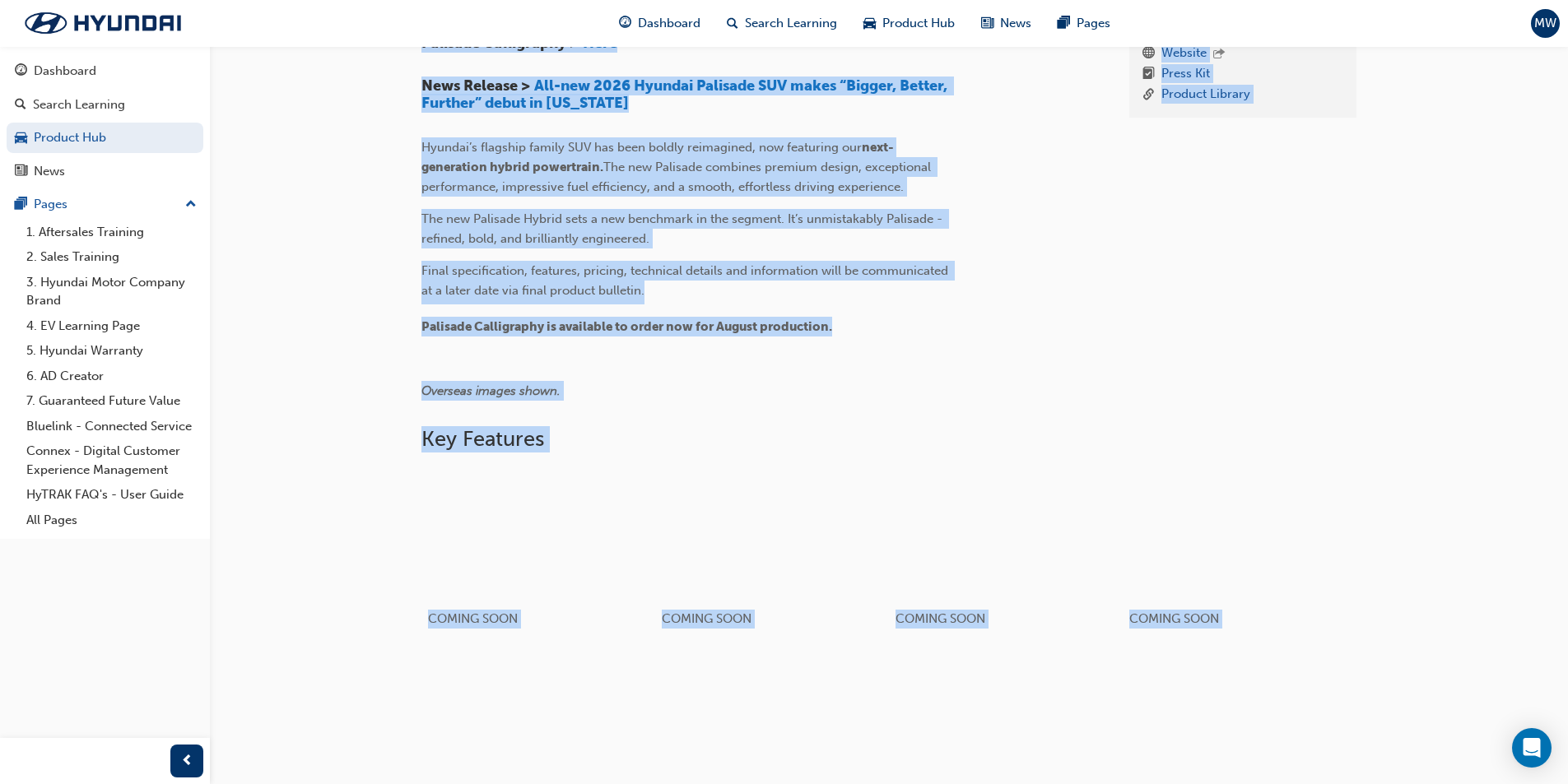
scroll to position [658, 0]
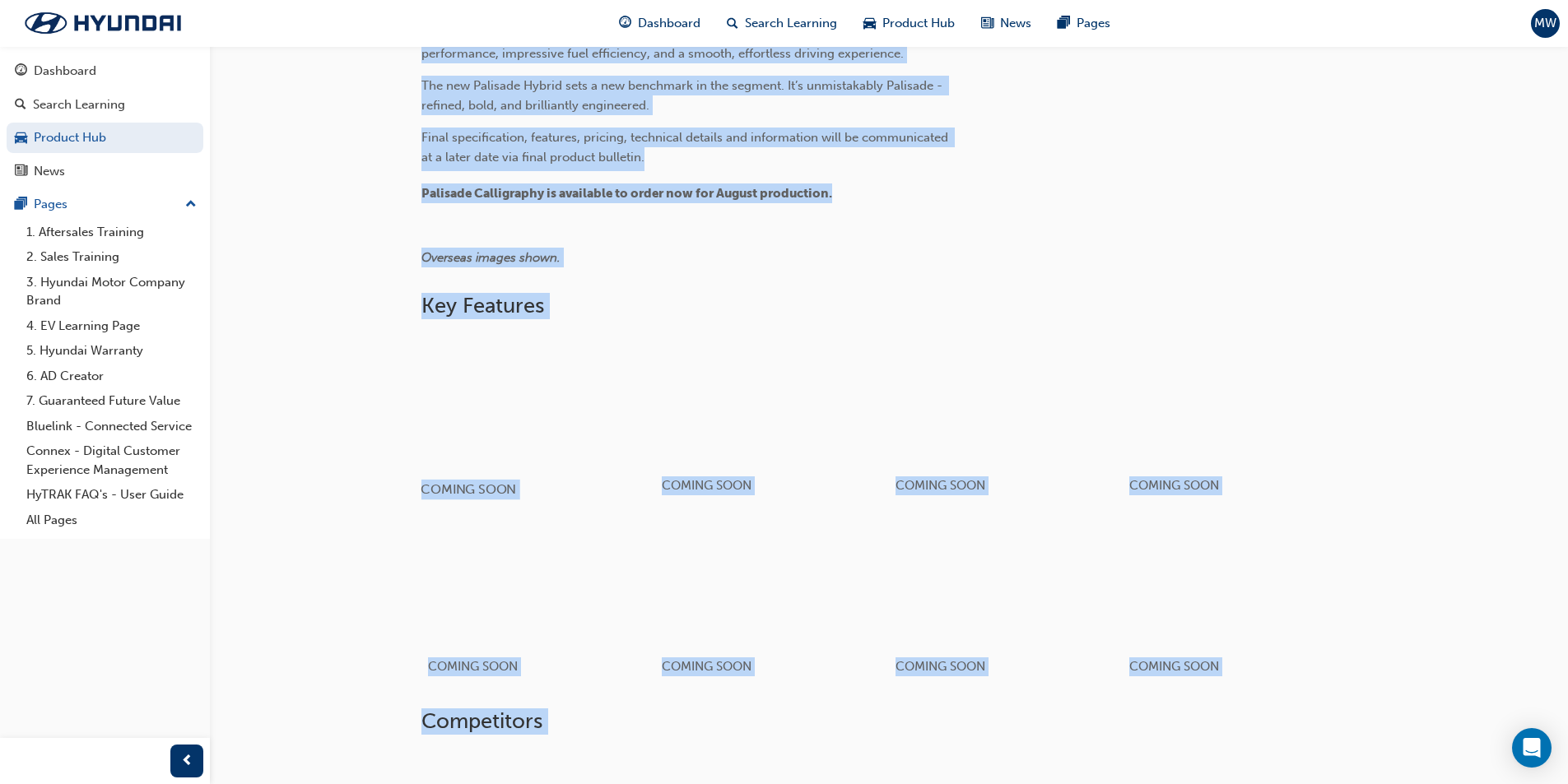
click at [546, 396] on div "button" at bounding box center [538, 399] width 235 height 132
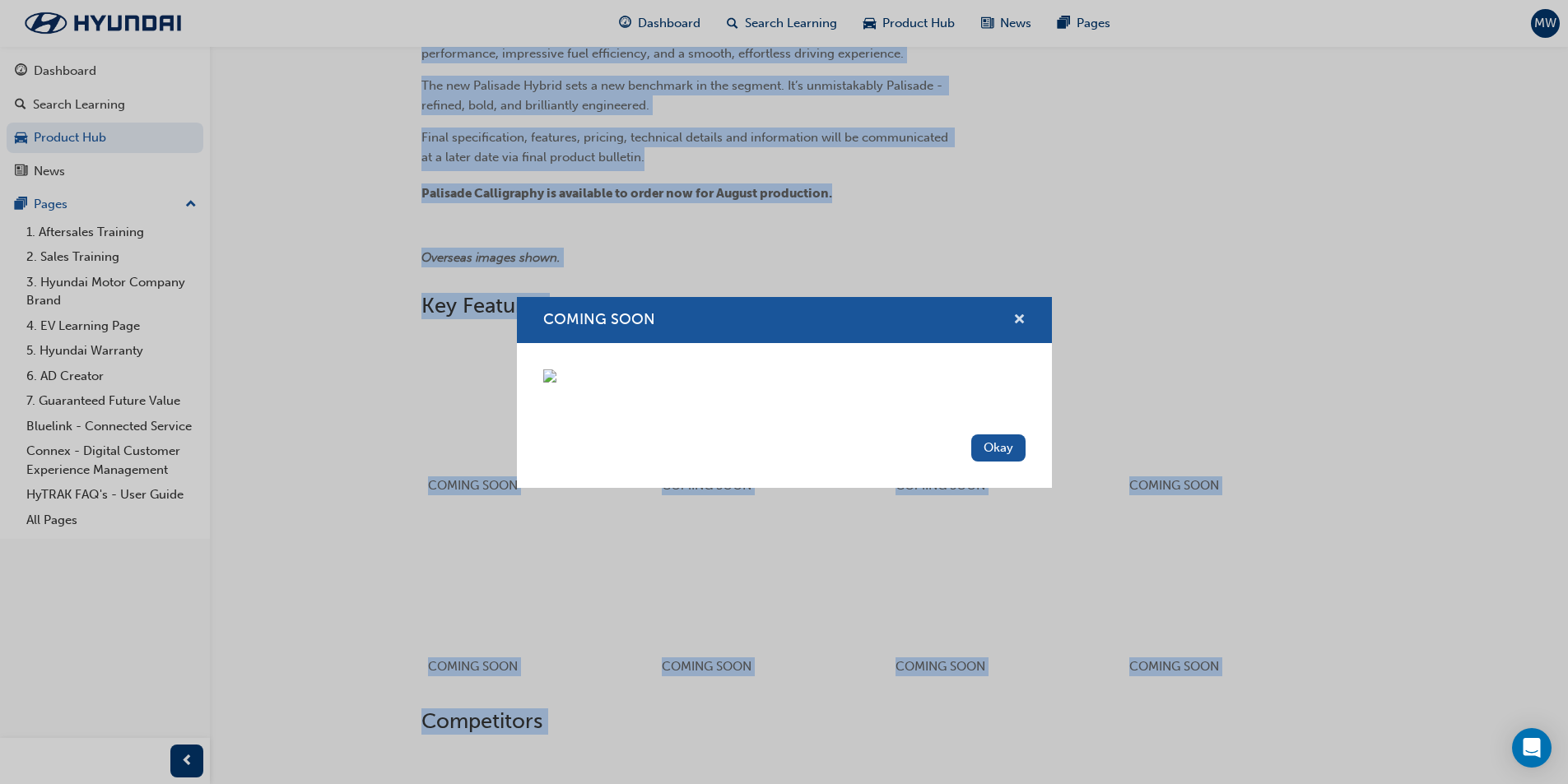
click at [1024, 313] on span "cross-icon" at bounding box center [1019, 320] width 12 height 15
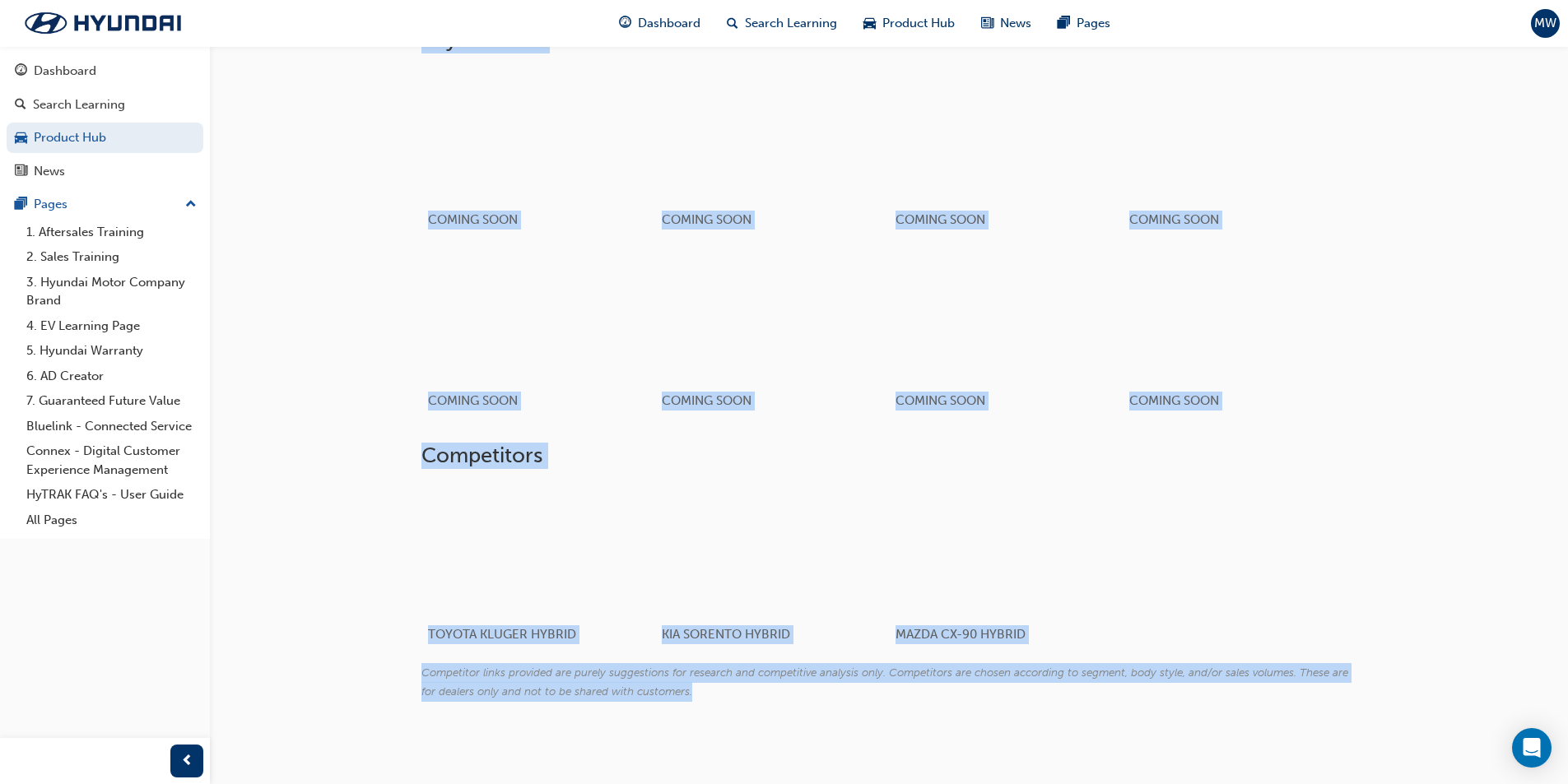
scroll to position [935, 0]
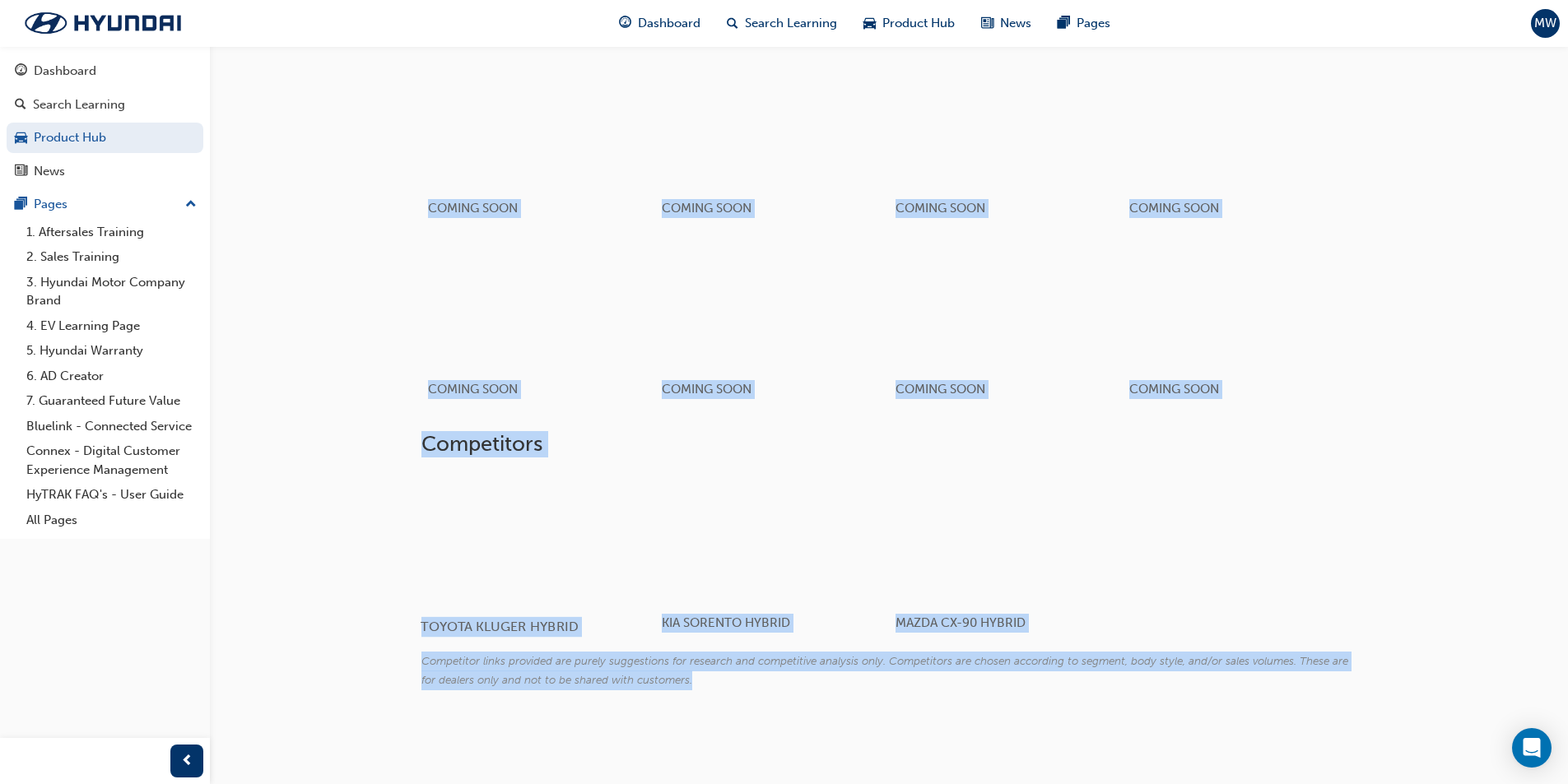
click at [514, 551] on div at bounding box center [518, 538] width 196 height 131
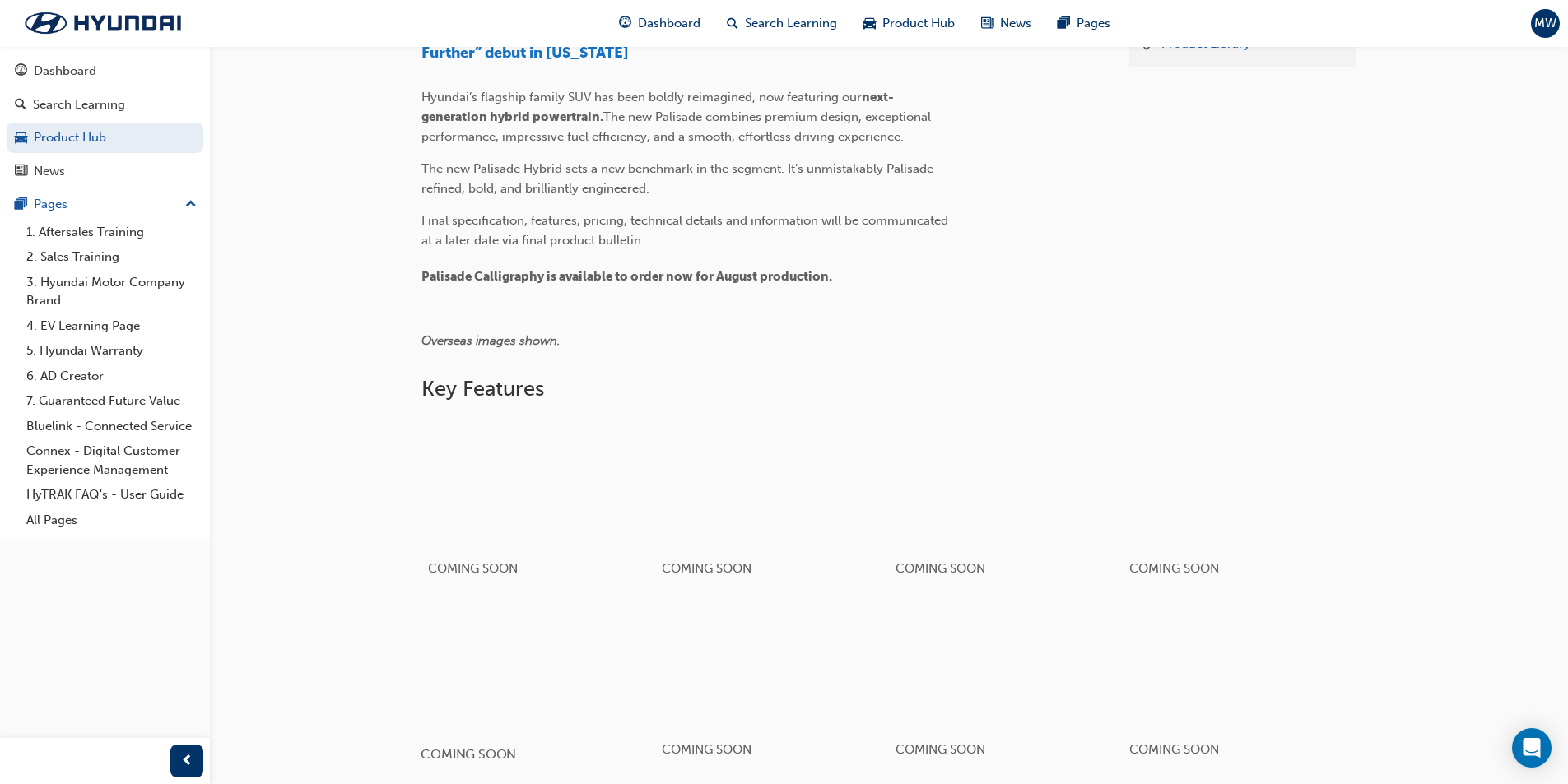
scroll to position [442, 0]
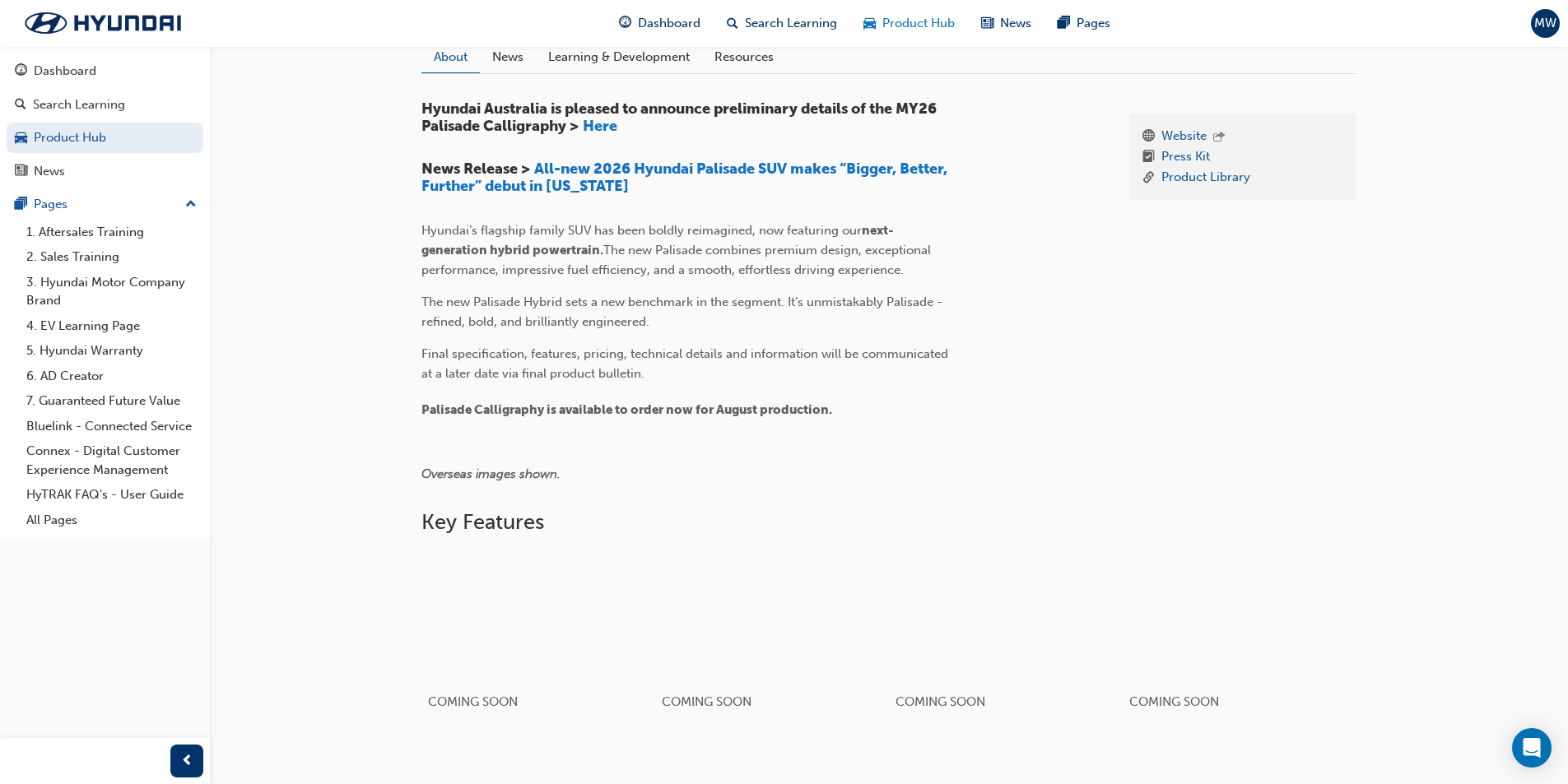
click at [923, 20] on span "Product Hub" at bounding box center [918, 23] width 73 height 19
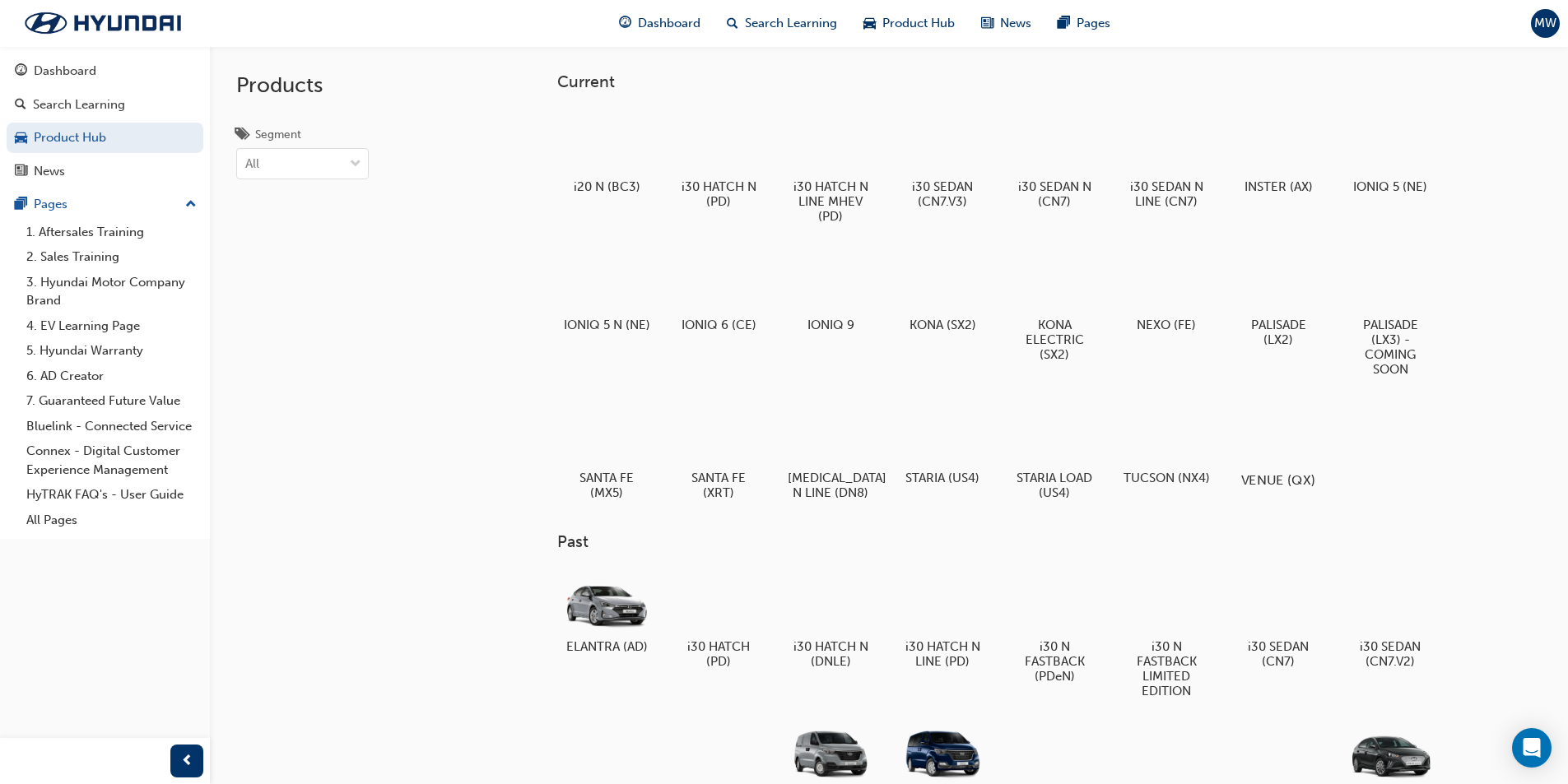
click at [1259, 434] on div at bounding box center [1277, 432] width 92 height 65
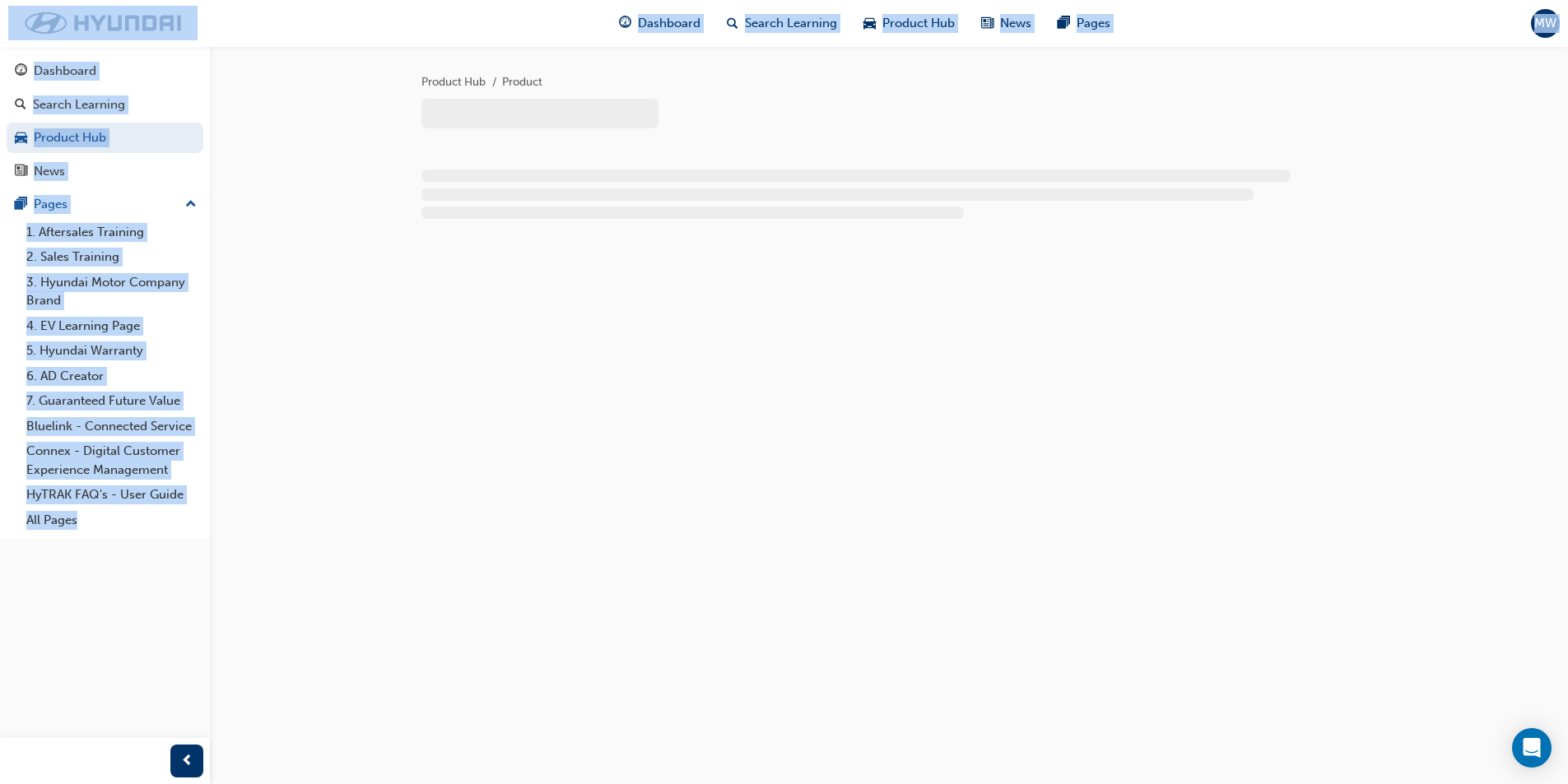
click at [1259, 434] on div "Product Hub Product" at bounding box center [784, 392] width 1568 height 784
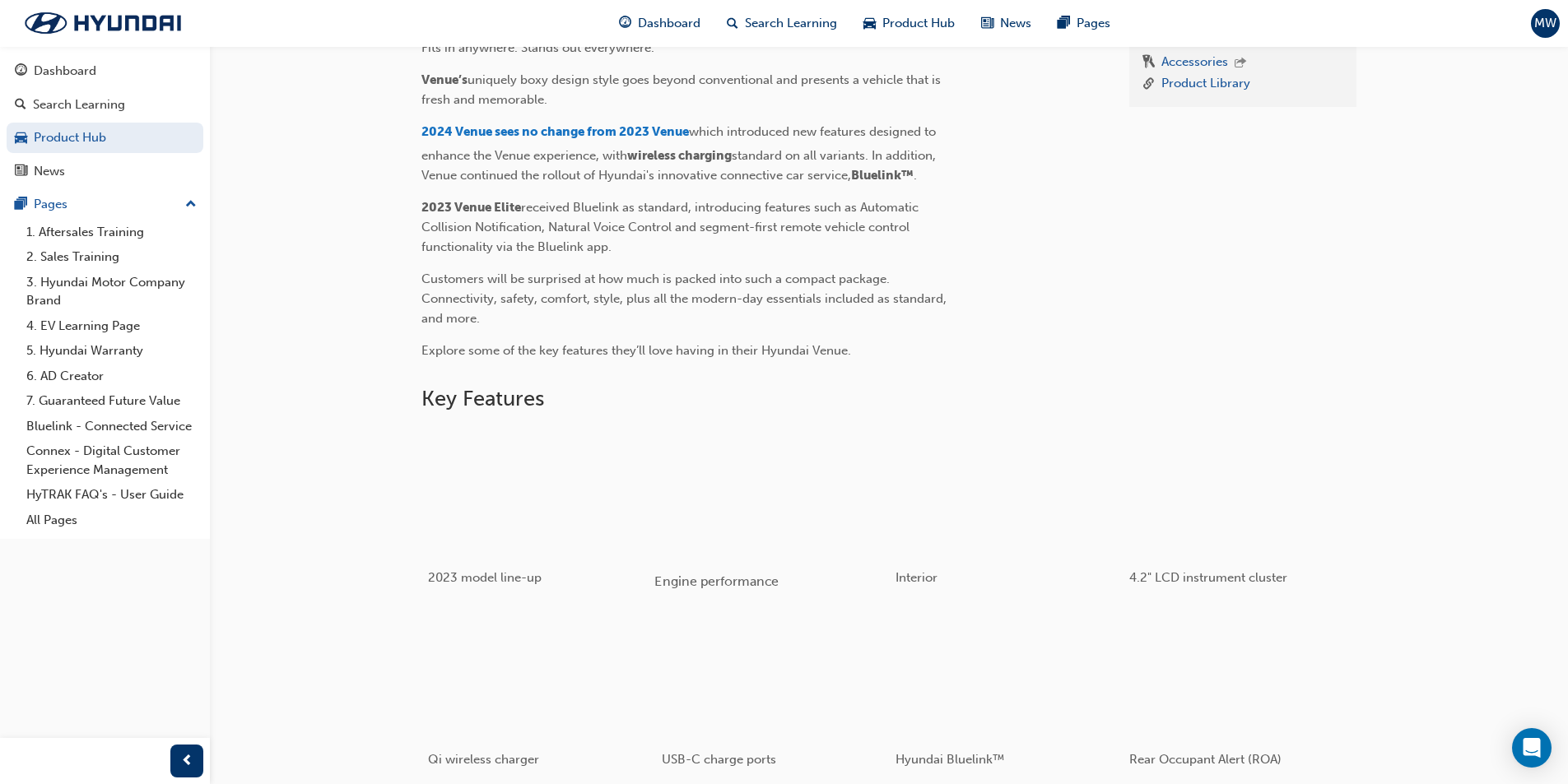
scroll to position [576, 0]
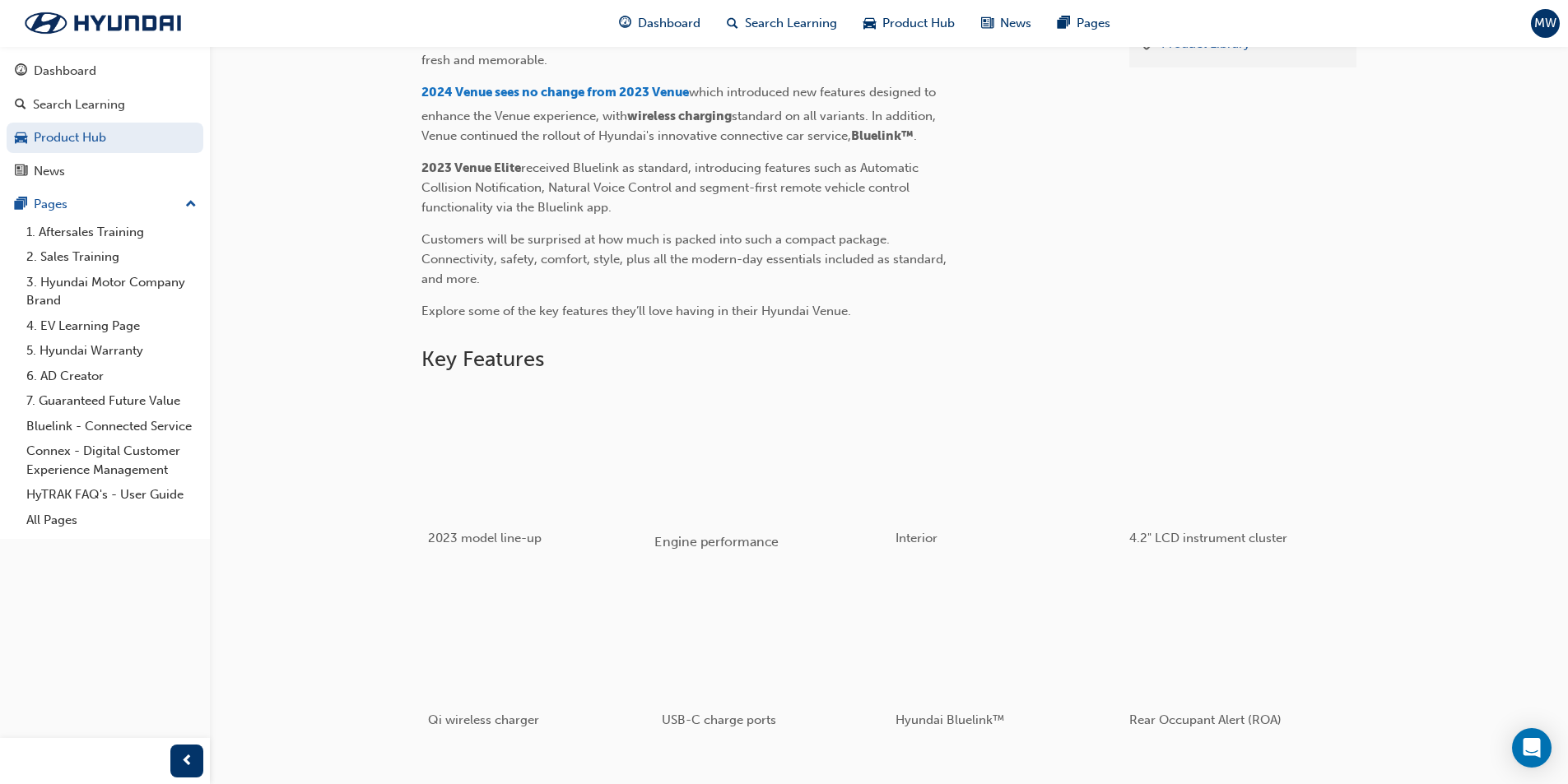
click at [709, 475] on div "button" at bounding box center [771, 453] width 235 height 132
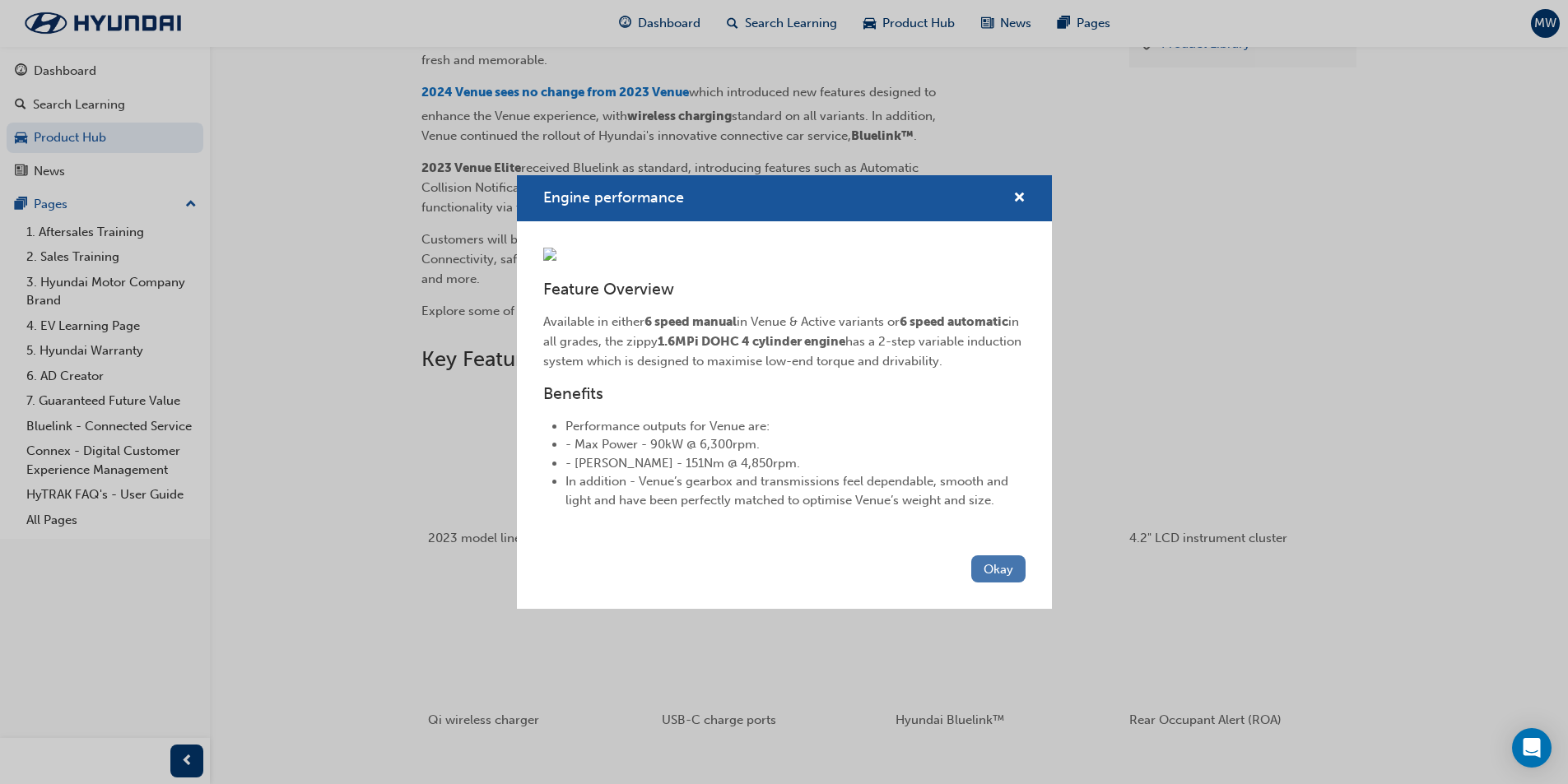
click at [998, 583] on button "Okay" at bounding box center [998, 569] width 54 height 27
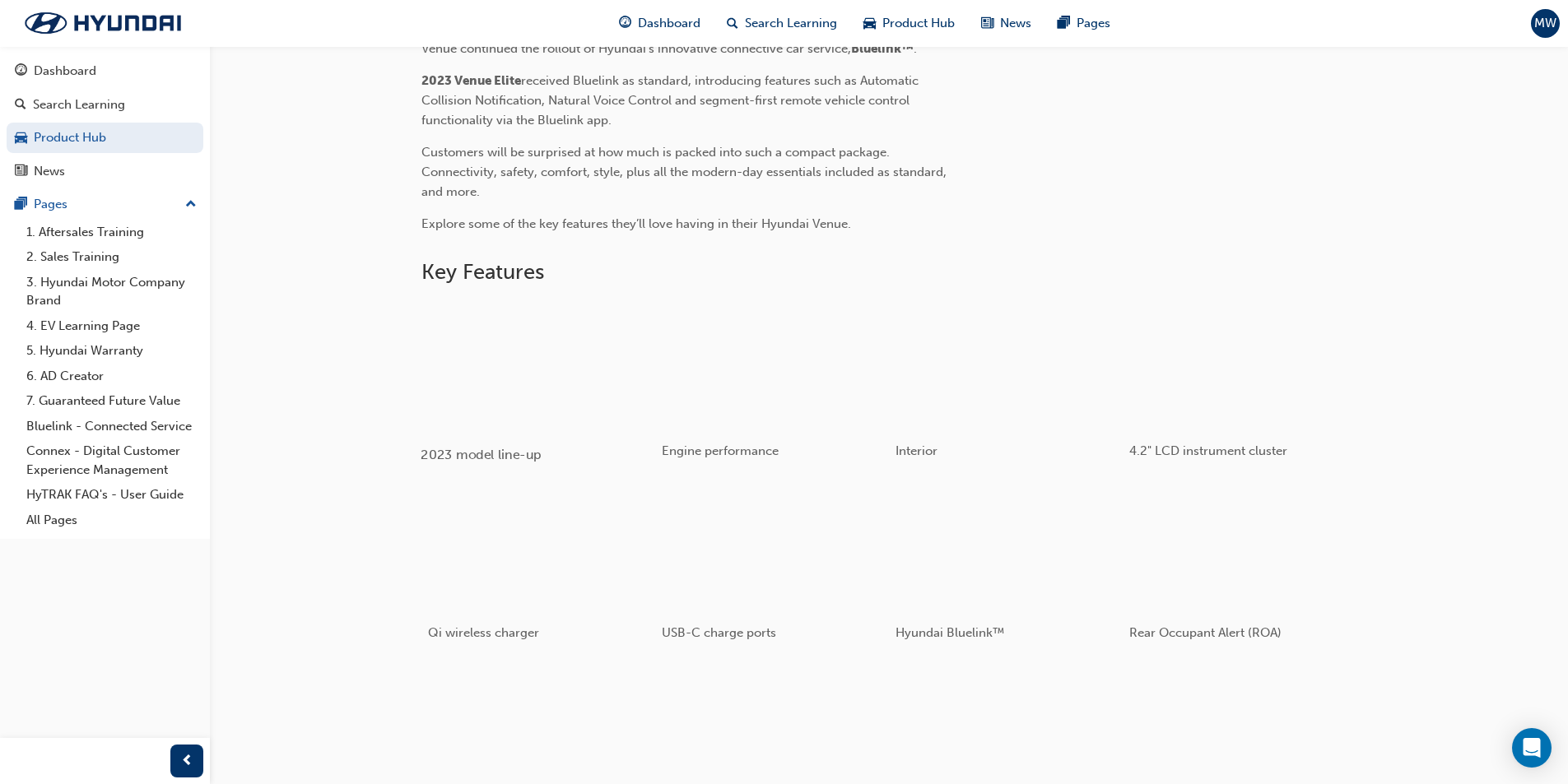
scroll to position [906, 0]
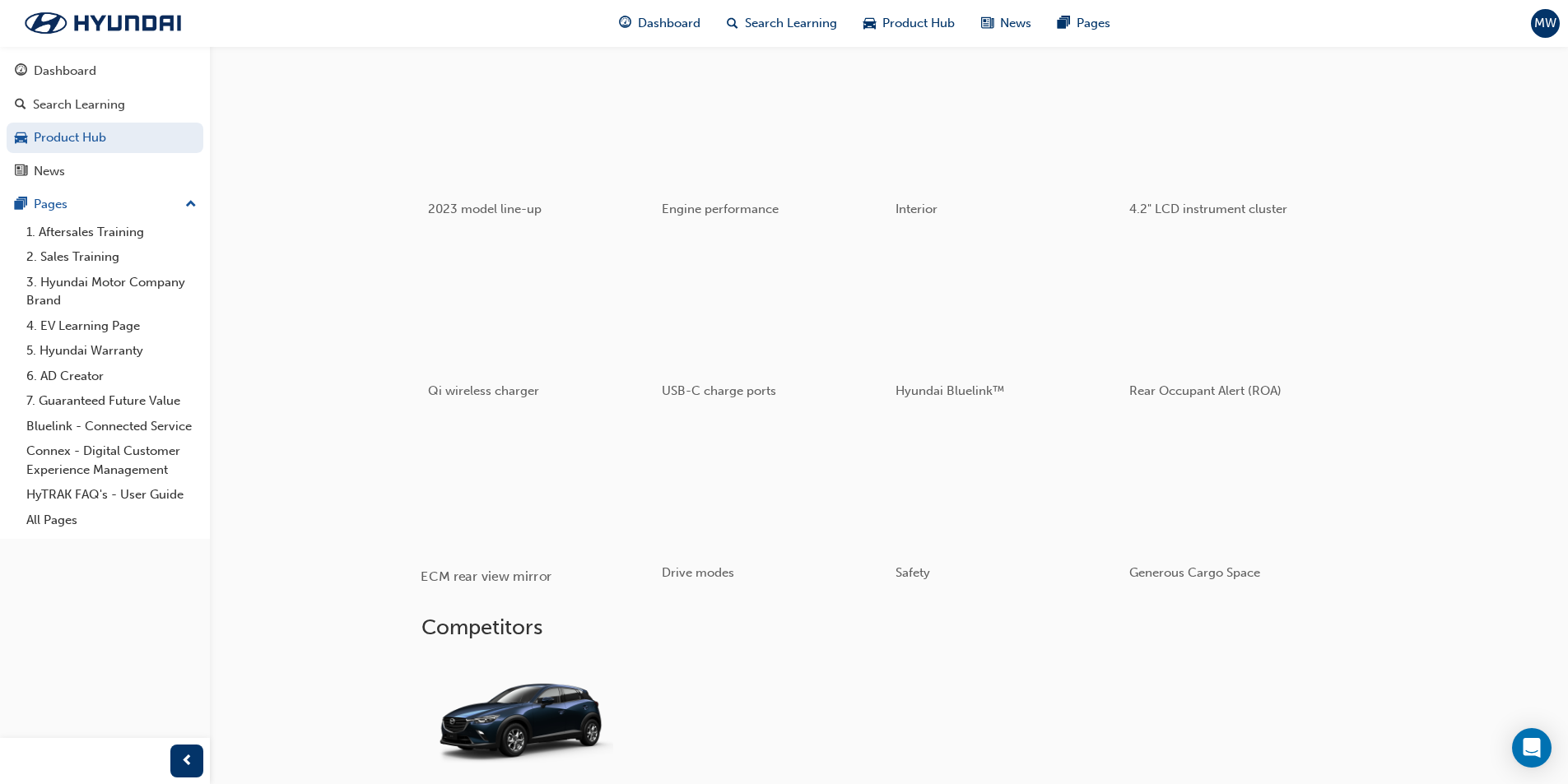
click at [523, 486] on div "button" at bounding box center [538, 486] width 235 height 132
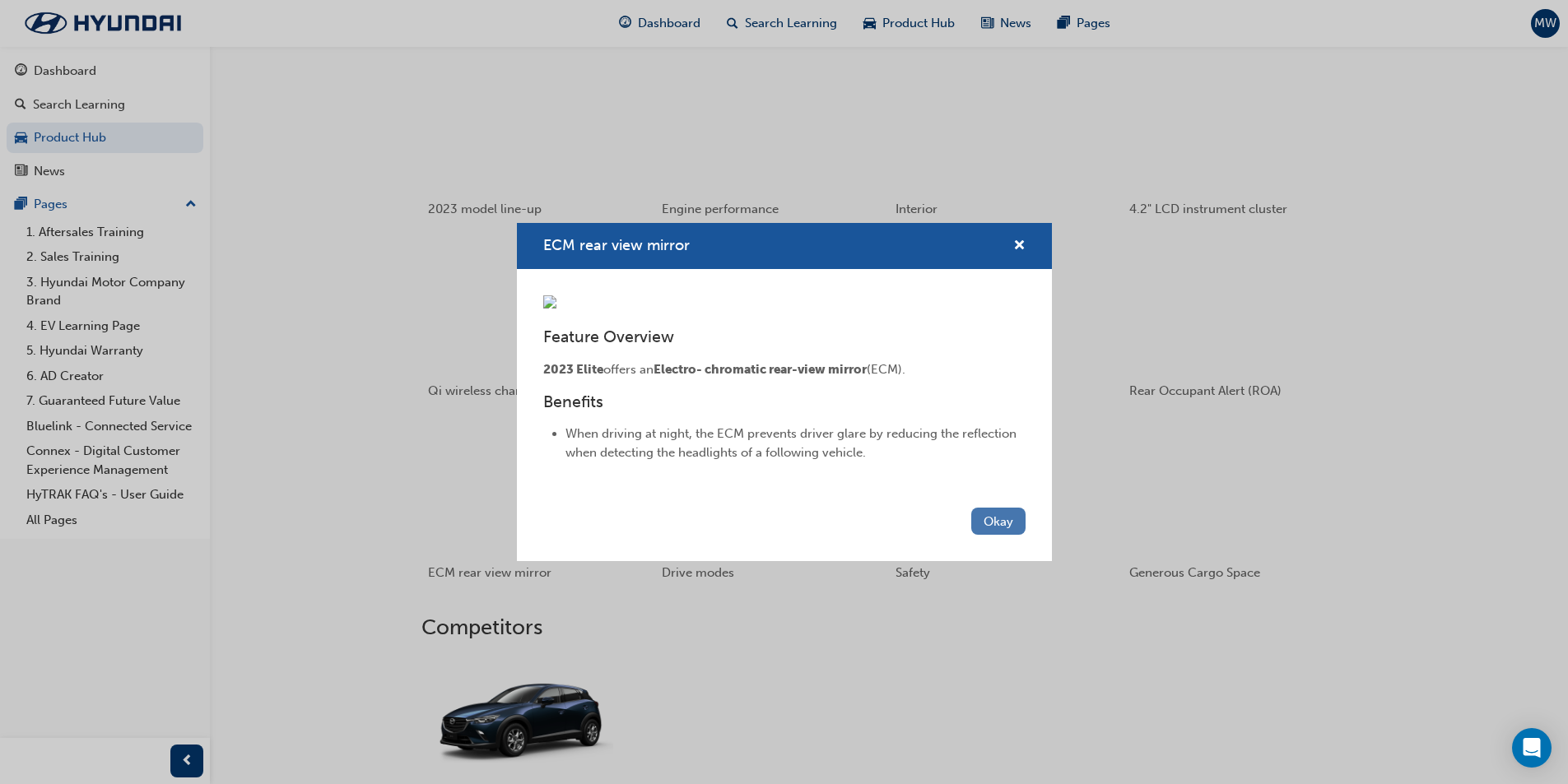
click at [974, 535] on button "Okay" at bounding box center [998, 521] width 54 height 27
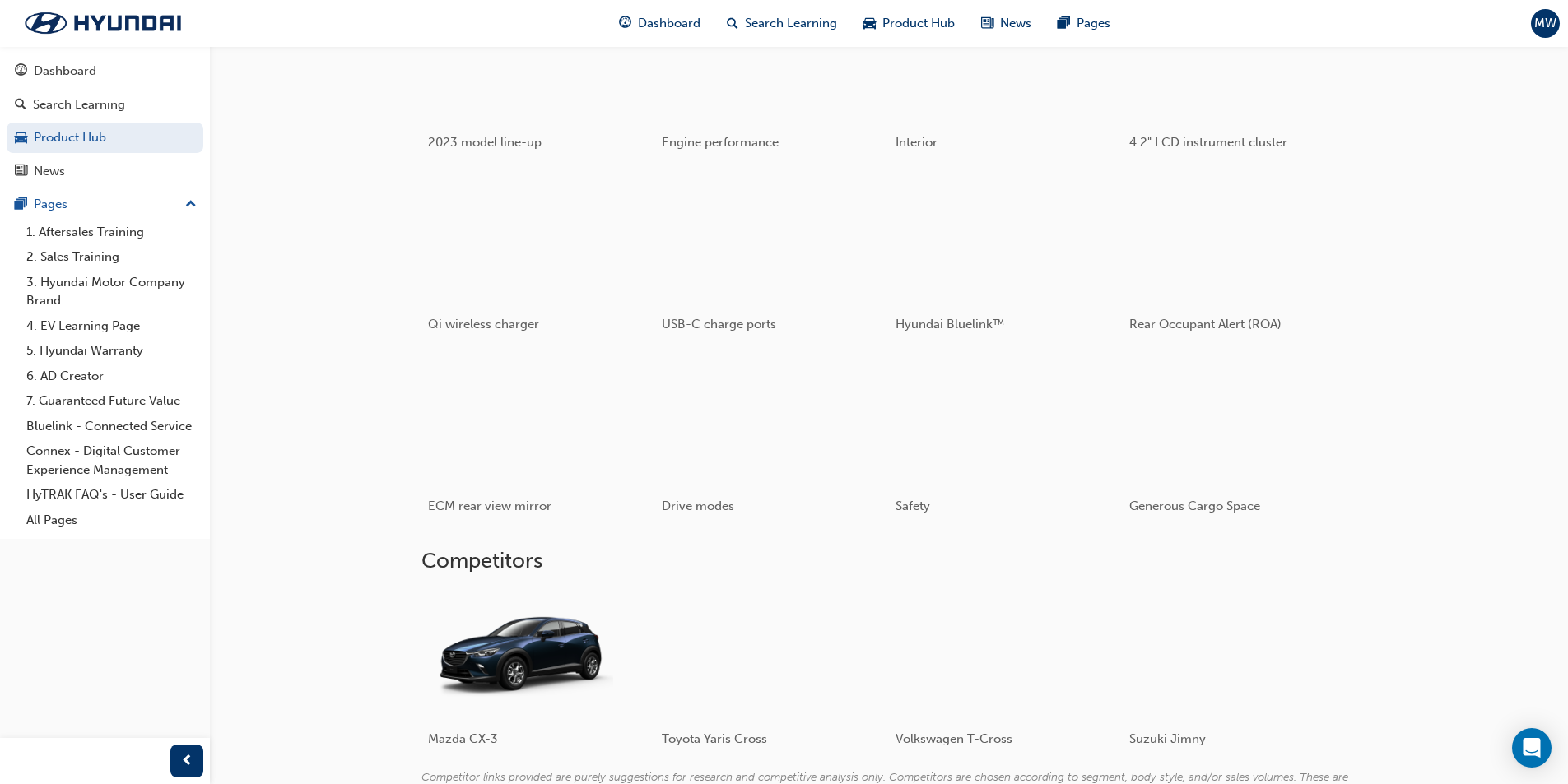
scroll to position [594, 0]
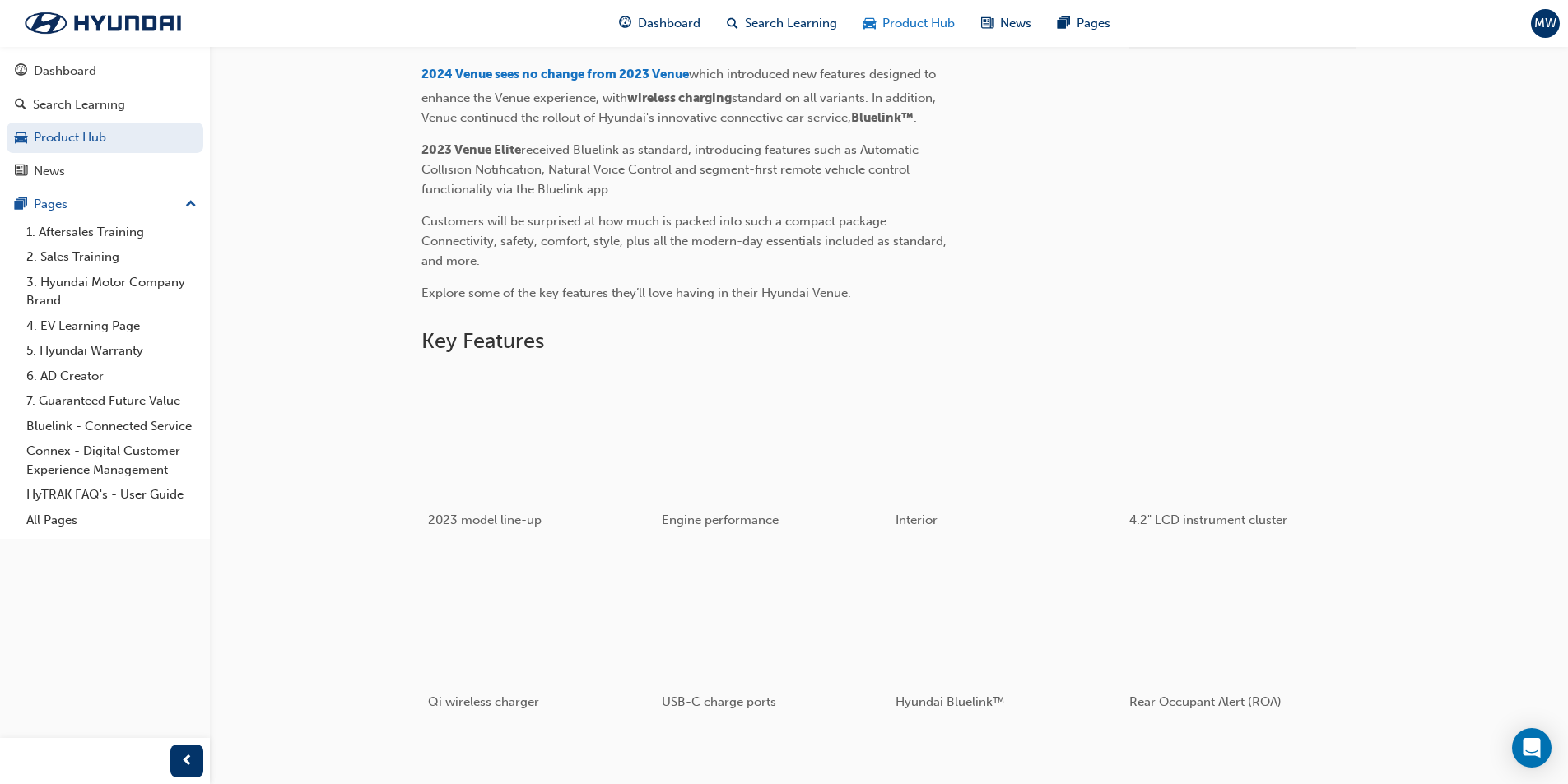
click at [908, 23] on span "Product Hub" at bounding box center [918, 23] width 73 height 19
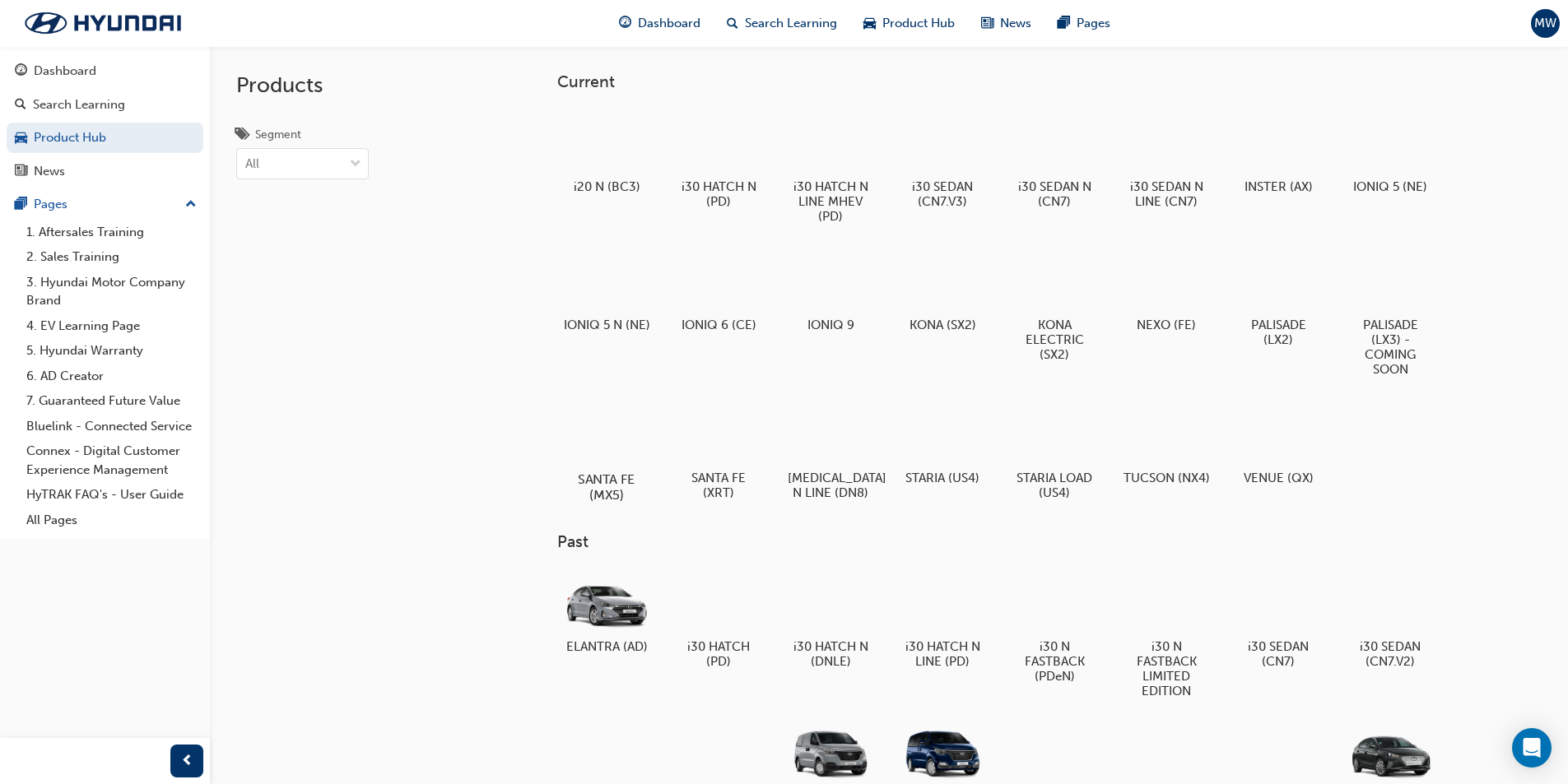
click at [617, 430] on div at bounding box center [606, 431] width 92 height 66
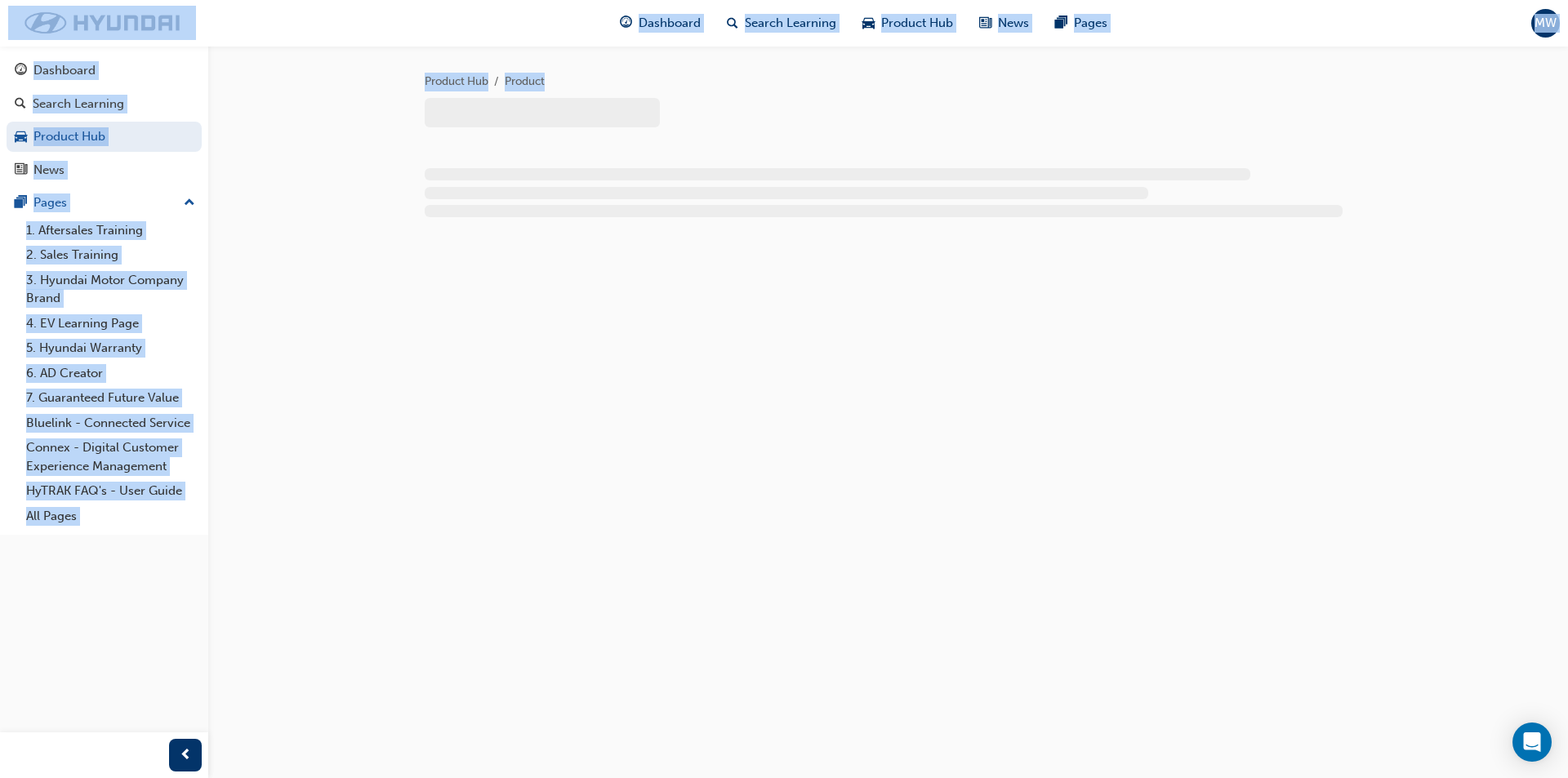
click at [612, 426] on div "Product Hub Product" at bounding box center [784, 389] width 1568 height 778
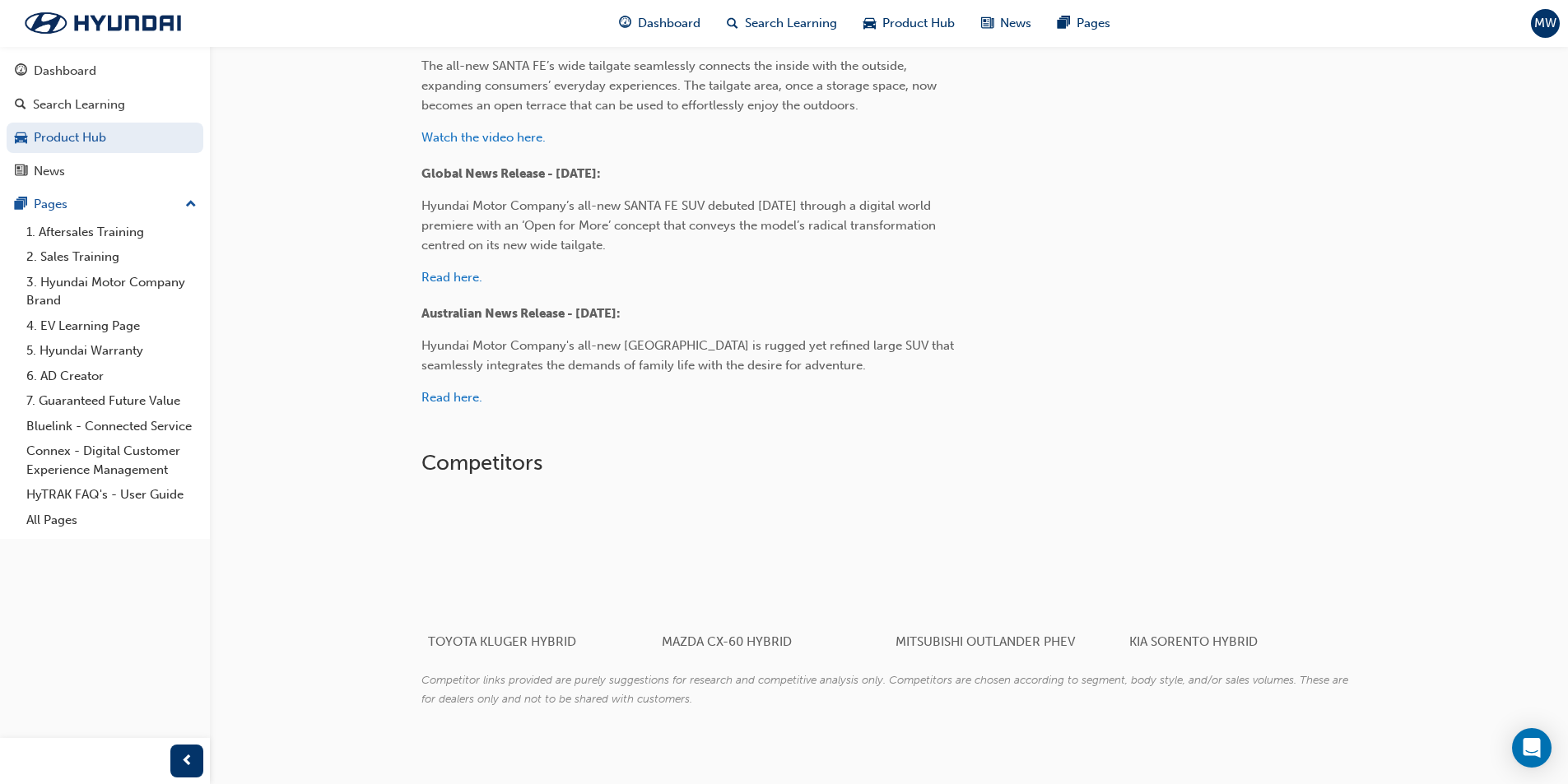
scroll to position [846, 0]
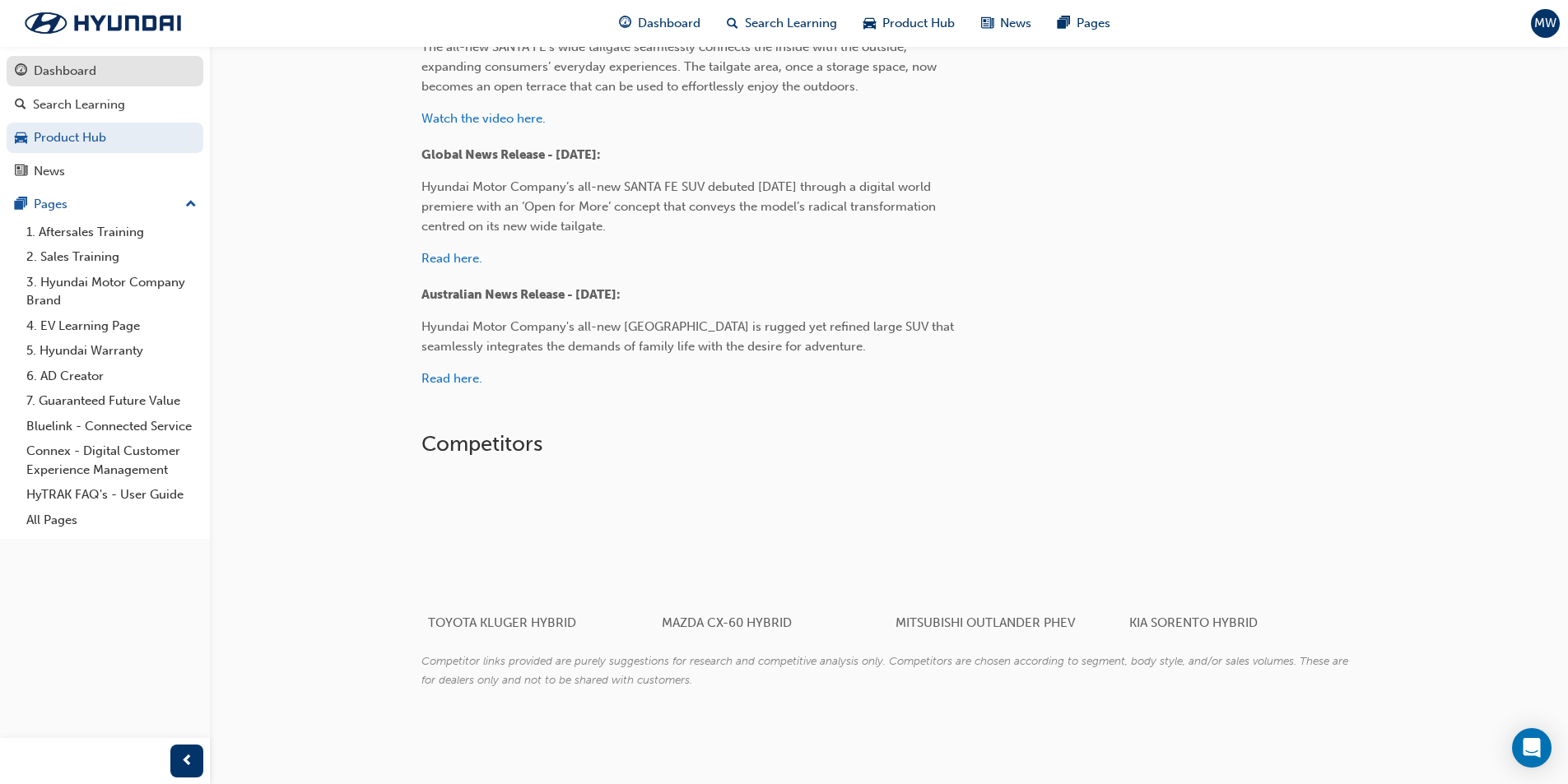
click at [54, 73] on div "Dashboard" at bounding box center [64, 71] width 62 height 19
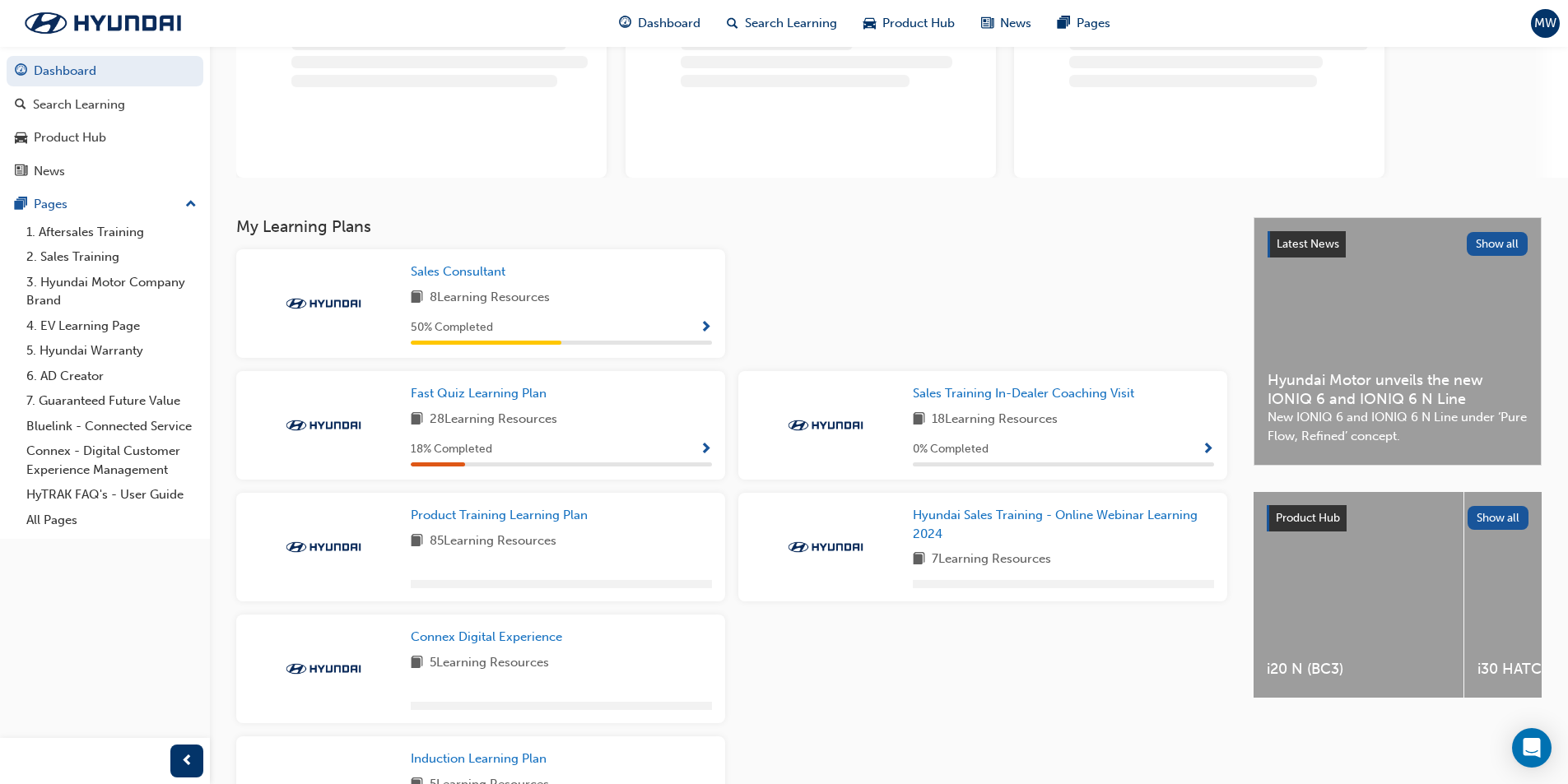
scroll to position [164, 0]
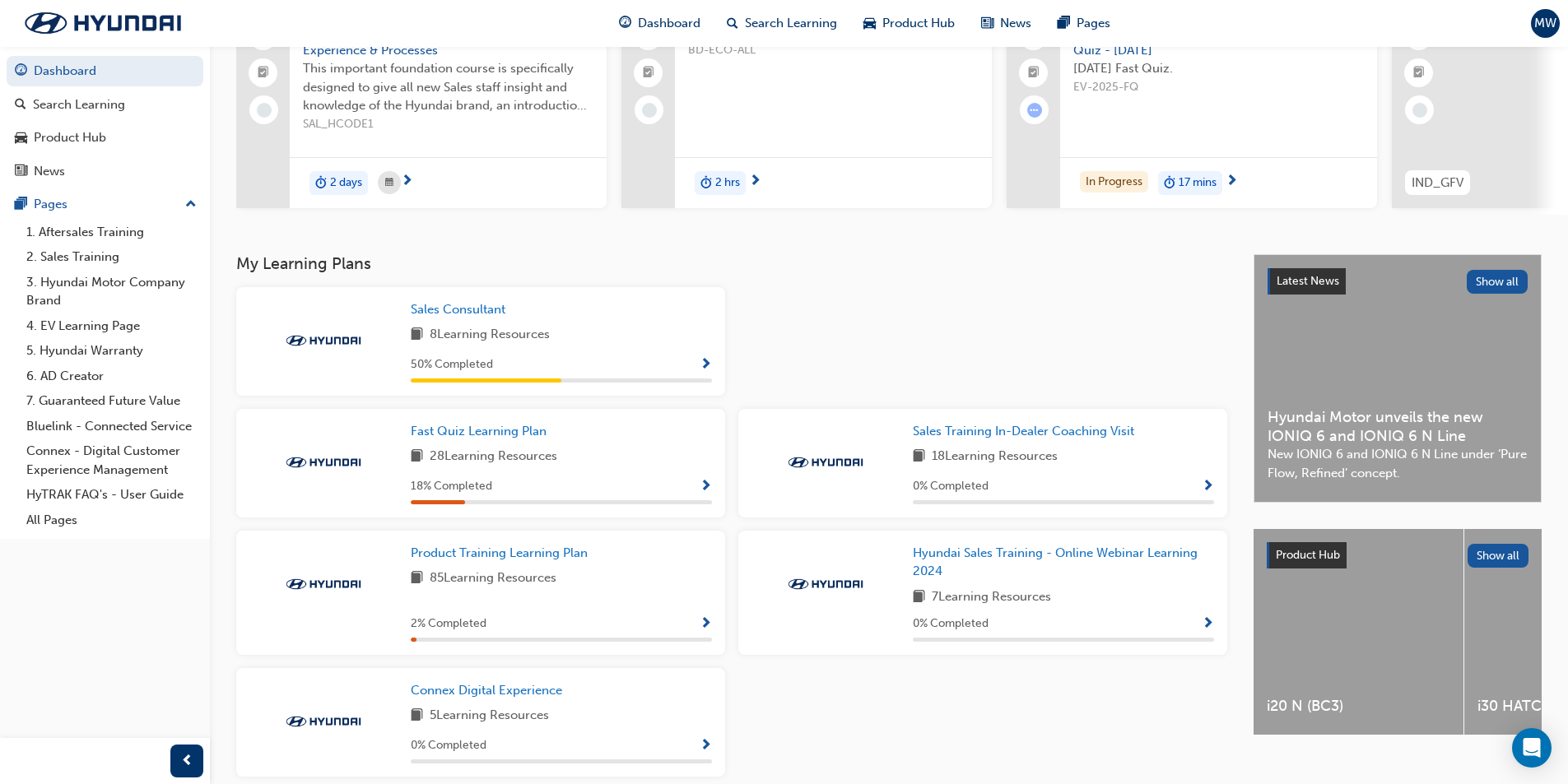
click at [698, 627] on div "2 % Completed" at bounding box center [561, 624] width 301 height 21
click at [567, 576] on div "85 Learning Resources" at bounding box center [561, 579] width 301 height 21
click at [526, 556] on span "Product Training Learning Plan" at bounding box center [499, 553] width 177 height 15
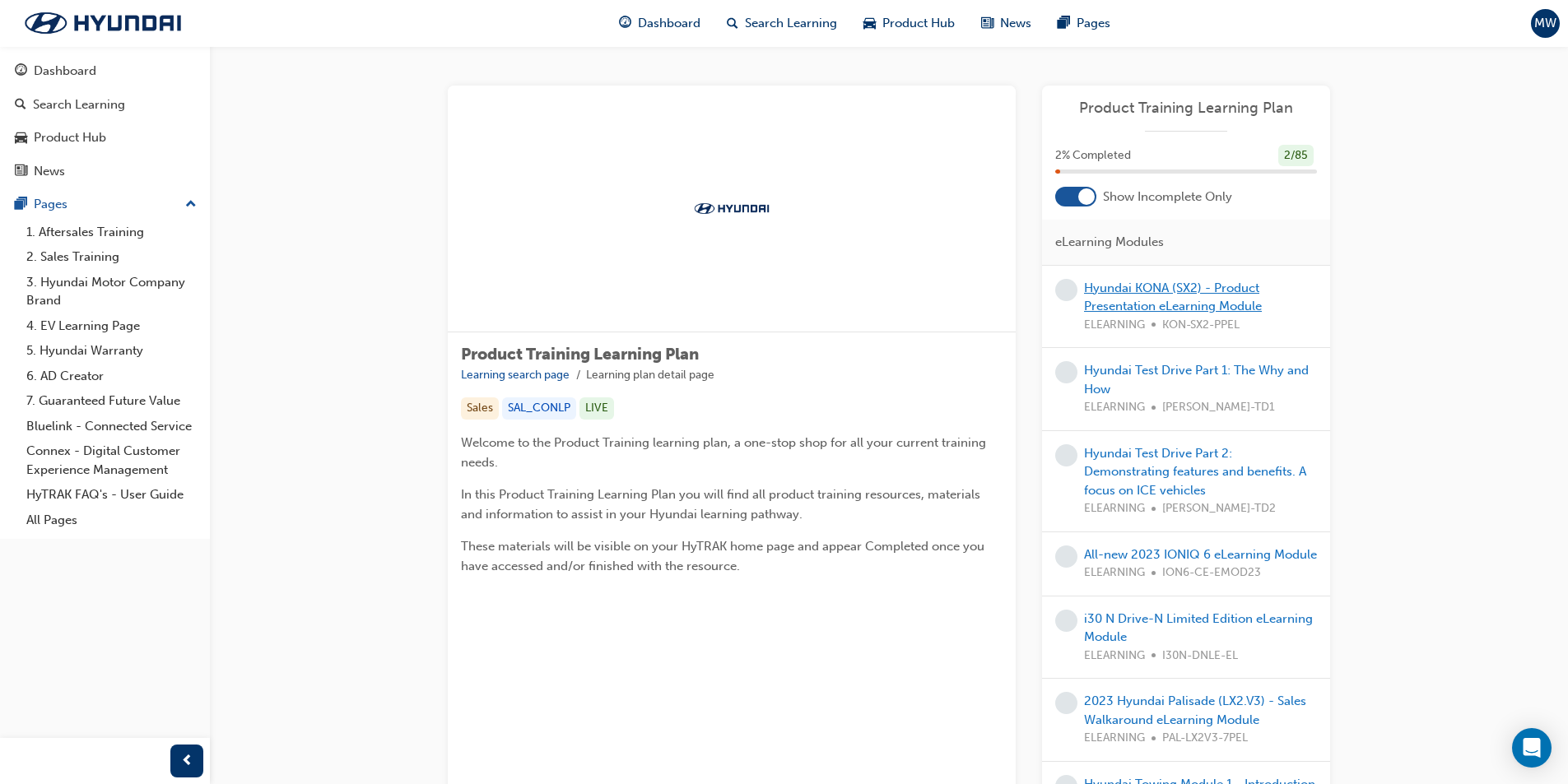
click at [1102, 291] on link "Hyundai KONA (SX2) - Product Presentation eLearning Module" at bounding box center [1173, 297] width 178 height 33
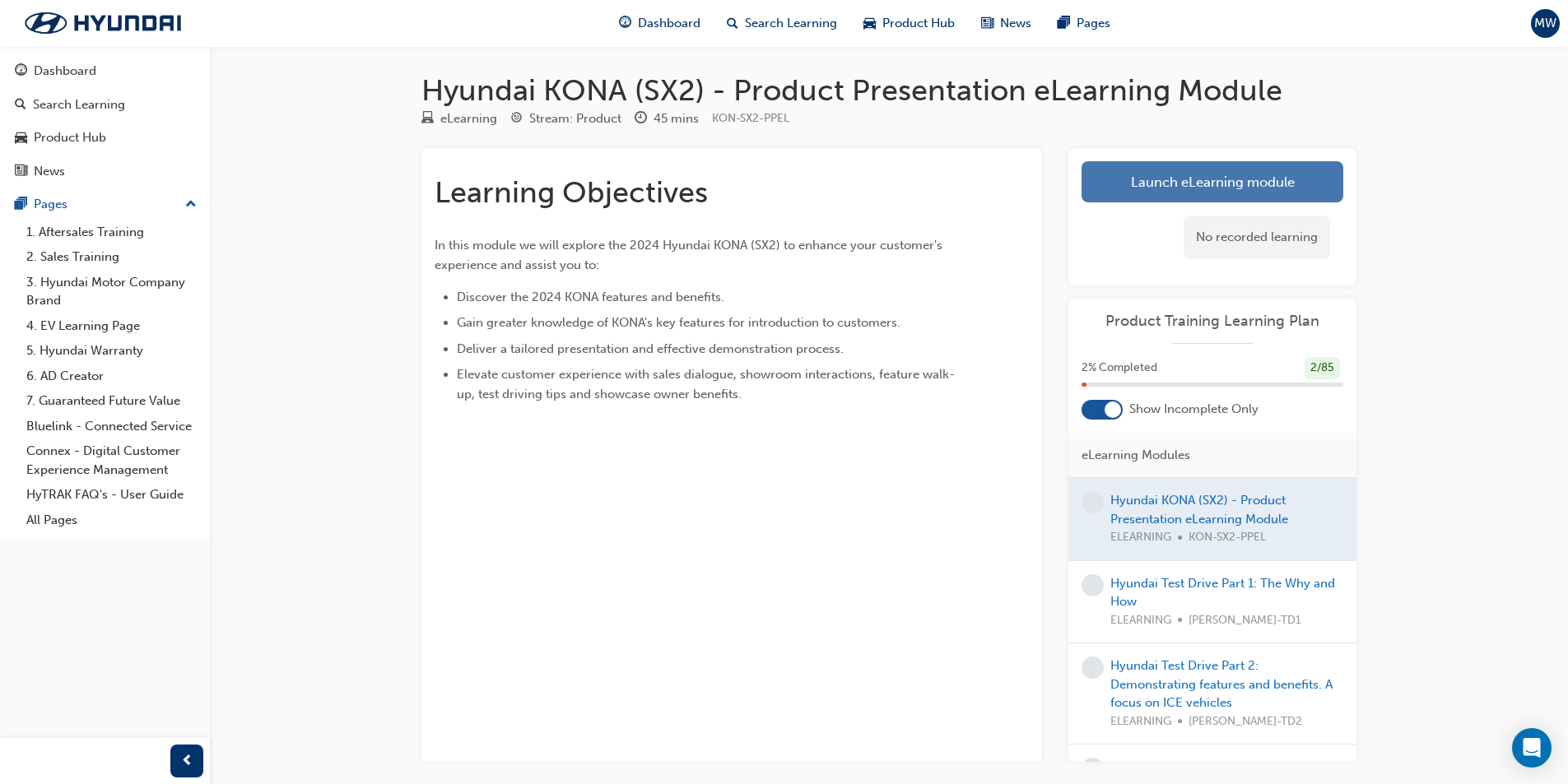
click at [1155, 182] on link "Launch eLearning module" at bounding box center [1212, 181] width 262 height 41
